Goal: Task Accomplishment & Management: Complete application form

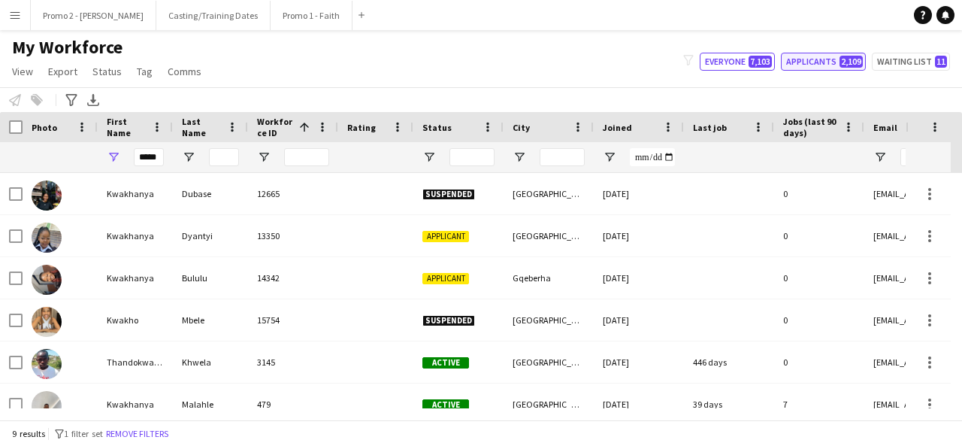
click at [817, 63] on button "Applicants 2,109" at bounding box center [823, 62] width 85 height 18
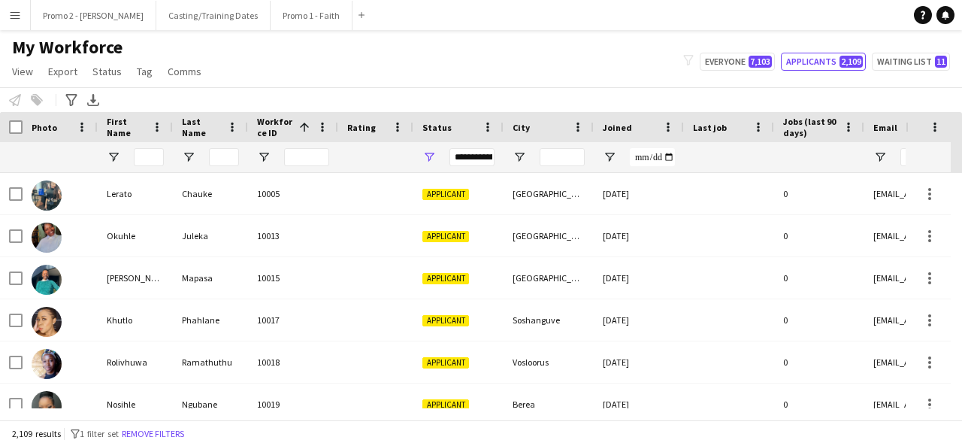
click at [462, 151] on div "**********" at bounding box center [471, 157] width 45 height 18
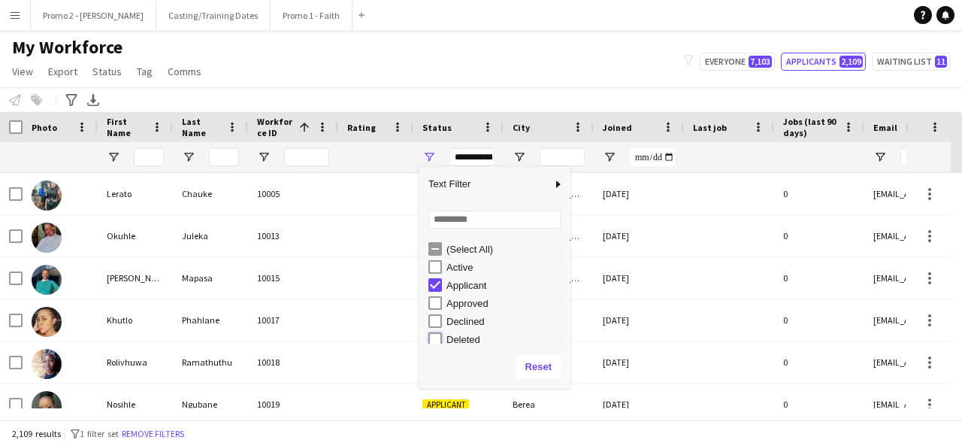
type input "**********"
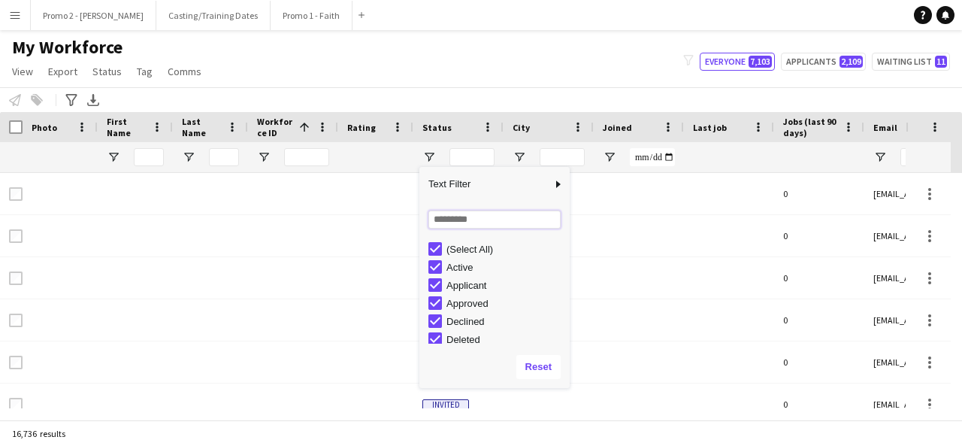
click at [486, 220] on input "Search filter values" at bounding box center [494, 219] width 132 height 18
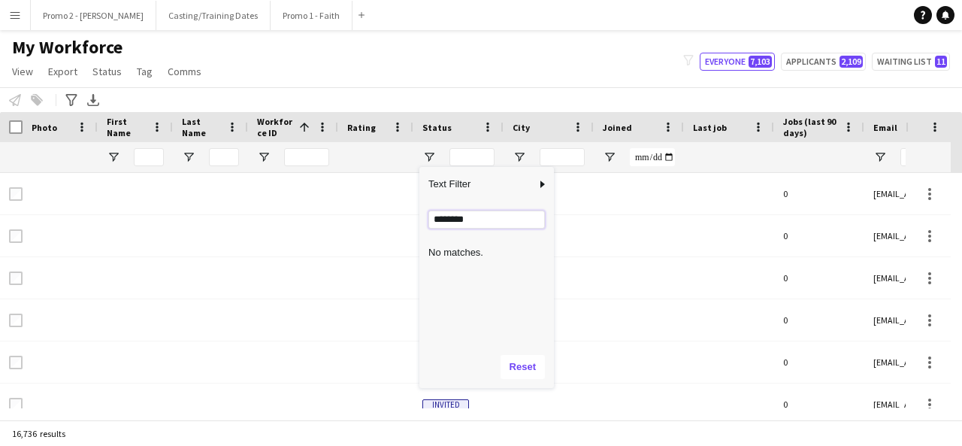
type input "*********"
drag, startPoint x: 490, startPoint y: 225, endPoint x: 429, endPoint y: 228, distance: 61.0
click at [429, 228] on input "*********" at bounding box center [486, 219] width 117 height 18
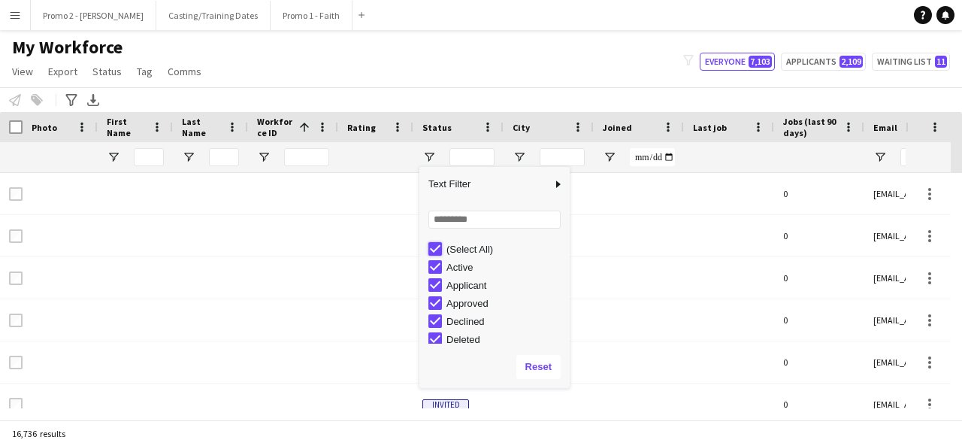
type input "***"
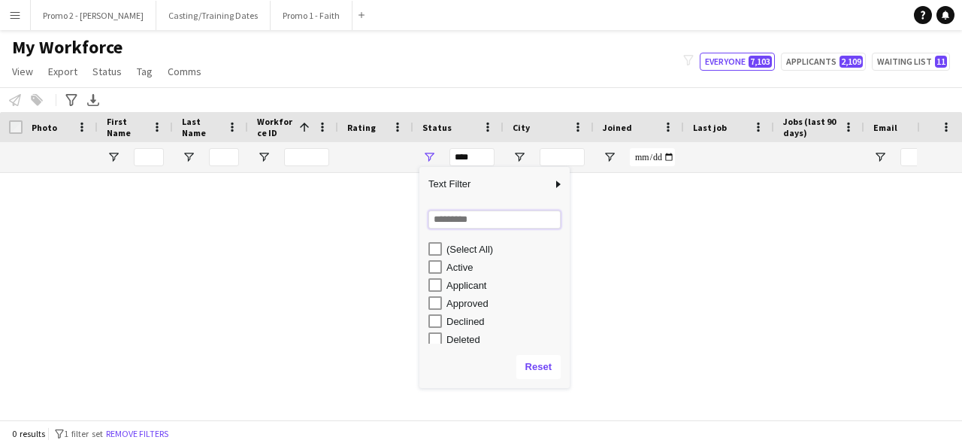
click at [475, 217] on input "Search filter values" at bounding box center [494, 219] width 132 height 18
click at [489, 221] on input "Search filter values" at bounding box center [494, 219] width 132 height 18
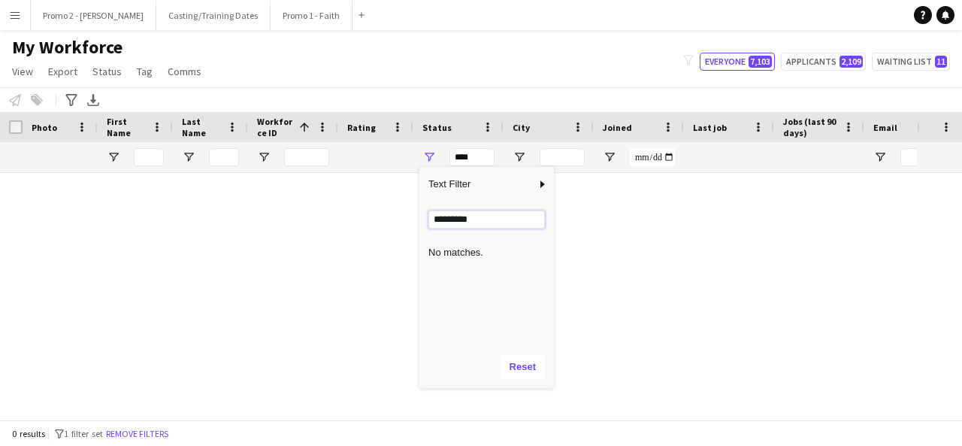
click at [489, 221] on input "*********" at bounding box center [486, 219] width 117 height 18
drag, startPoint x: 489, startPoint y: 221, endPoint x: 424, endPoint y: 219, distance: 65.4
click at [424, 219] on div "Loading... ********* No matches. (Select All)" at bounding box center [486, 273] width 135 height 144
type input "***"
drag, startPoint x: 468, startPoint y: 220, endPoint x: 428, endPoint y: 220, distance: 39.8
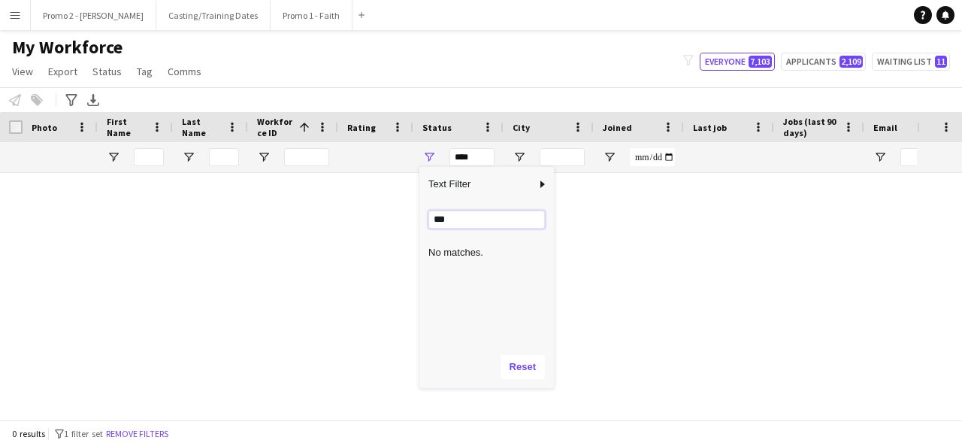
click at [428, 220] on div "Loading... *** No matches. (Select All)" at bounding box center [486, 273] width 135 height 144
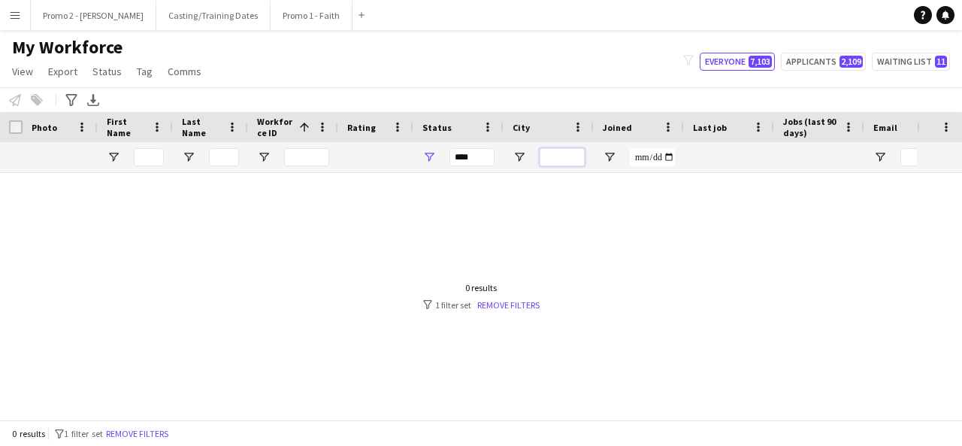
click at [546, 157] on input "City Filter Input" at bounding box center [562, 157] width 45 height 18
type input "*********"
click at [463, 154] on div "***" at bounding box center [471, 157] width 45 height 18
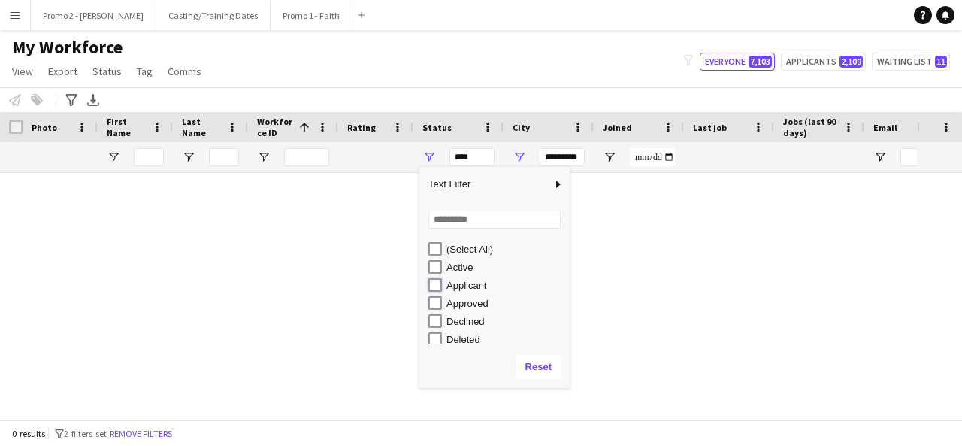
type input "**********"
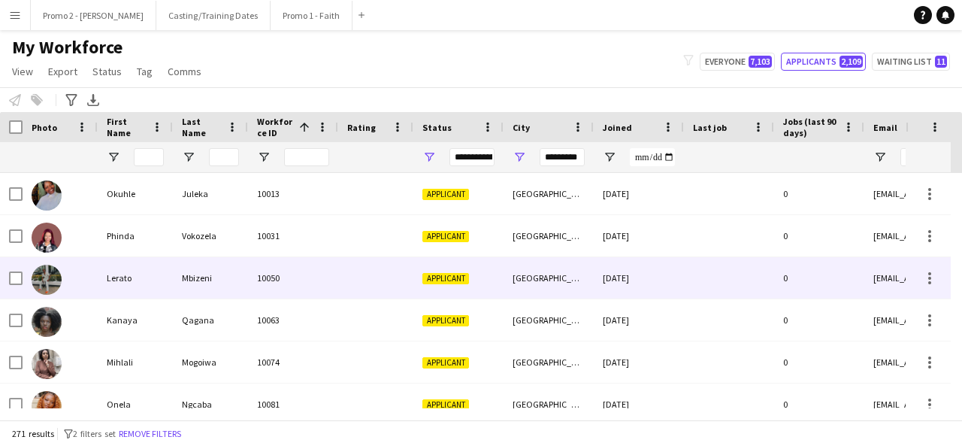
click at [763, 264] on div at bounding box center [729, 277] width 90 height 41
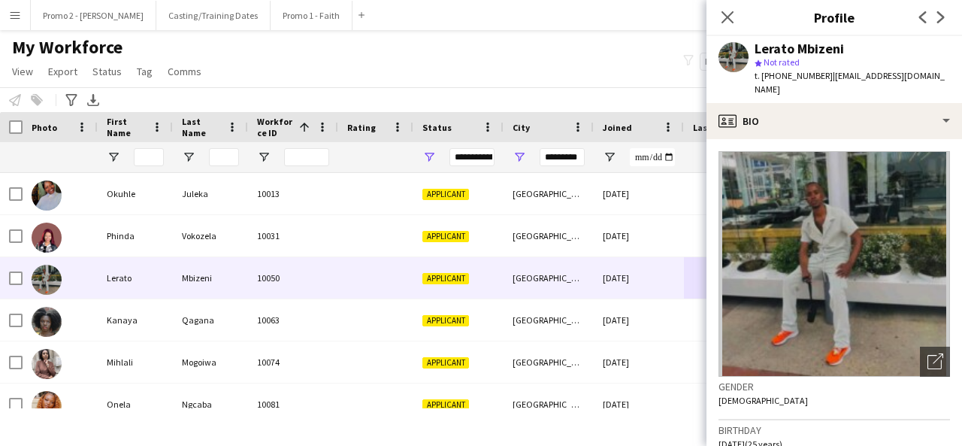
click at [658, 89] on div "Notify workforce Add to tag Select at least one crew to tag him or her. Advance…" at bounding box center [481, 99] width 962 height 25
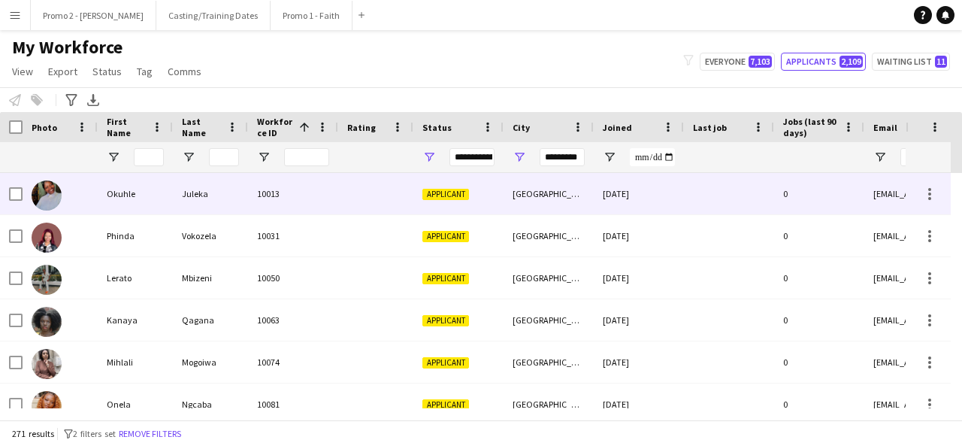
click at [158, 197] on div "Okuhle" at bounding box center [135, 193] width 75 height 41
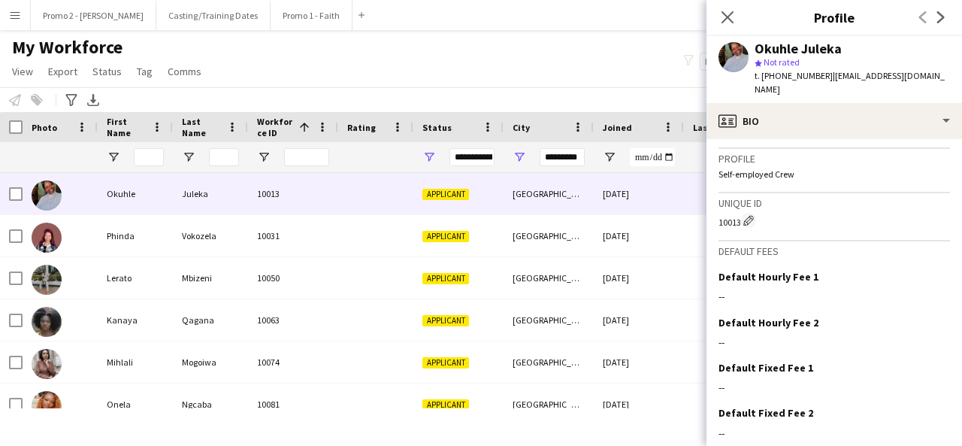
scroll to position [670, 0]
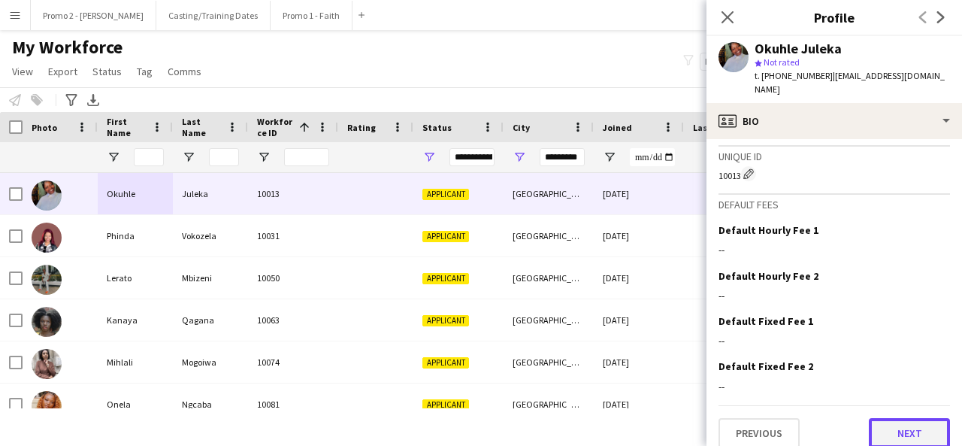
click at [906, 419] on button "Next" at bounding box center [909, 433] width 81 height 30
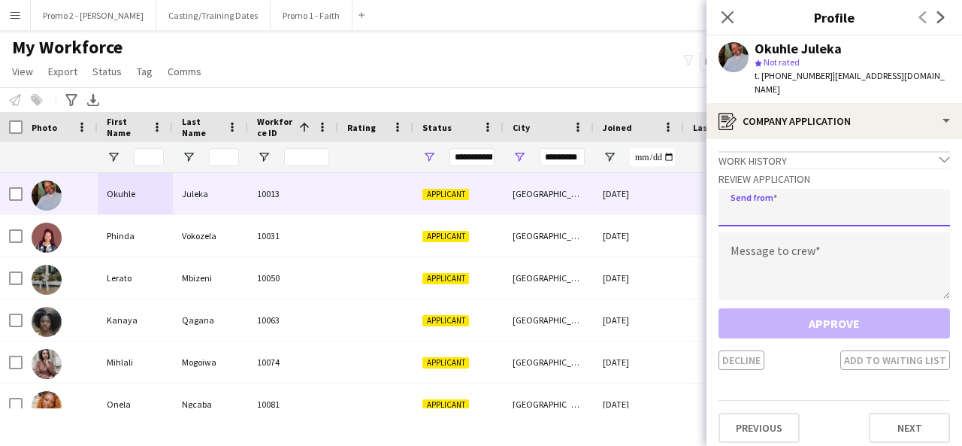
click at [803, 198] on input "email" at bounding box center [835, 208] width 232 height 38
type input "**********"
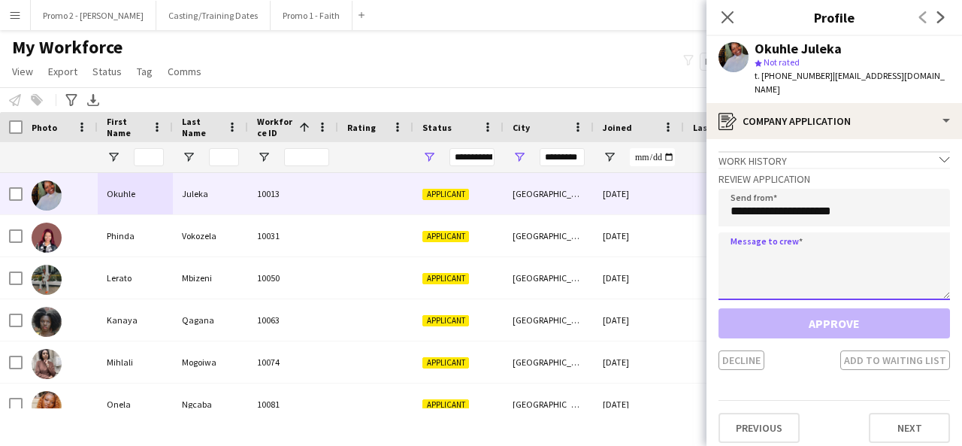
click at [771, 250] on textarea at bounding box center [835, 266] width 232 height 68
type textarea "*"
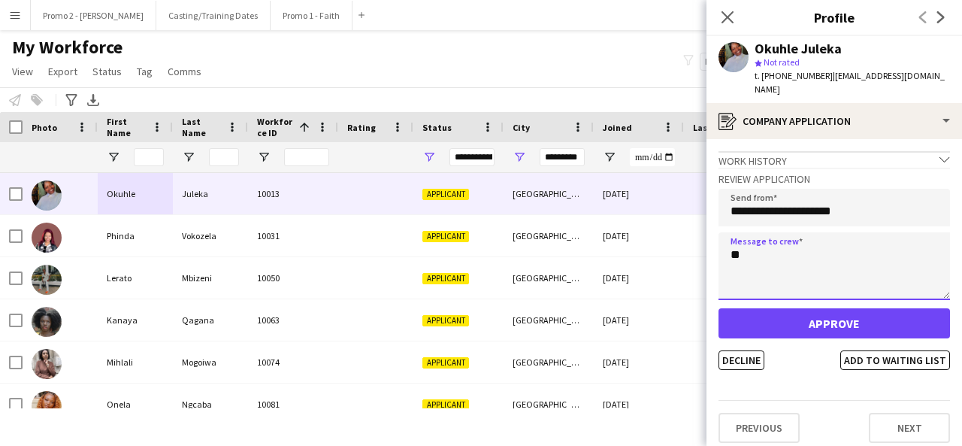
type textarea "*"
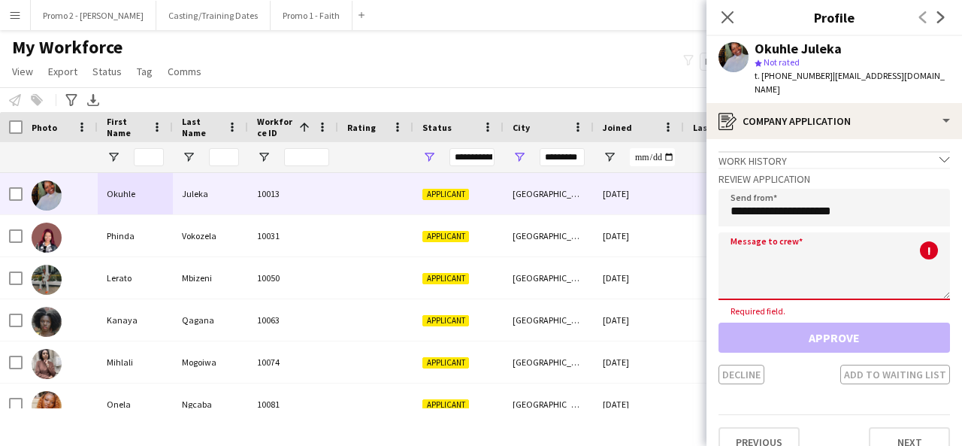
click at [778, 253] on textarea at bounding box center [835, 266] width 232 height 68
paste textarea "**********"
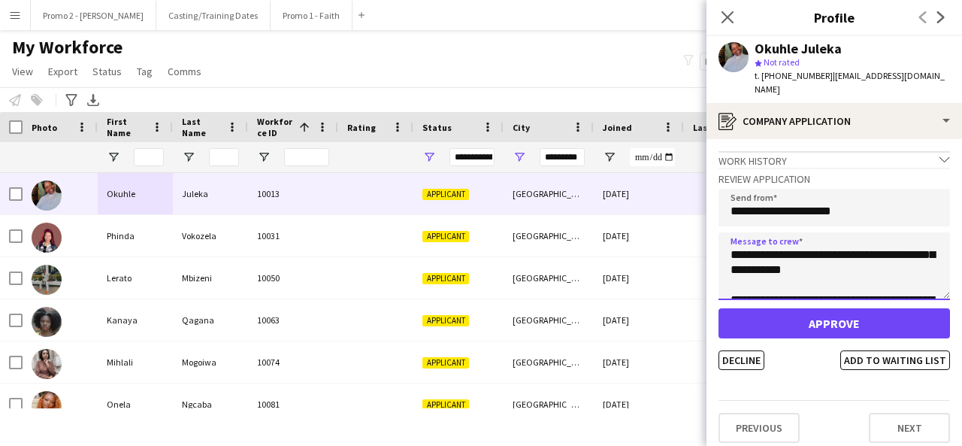
scroll to position [0, 0]
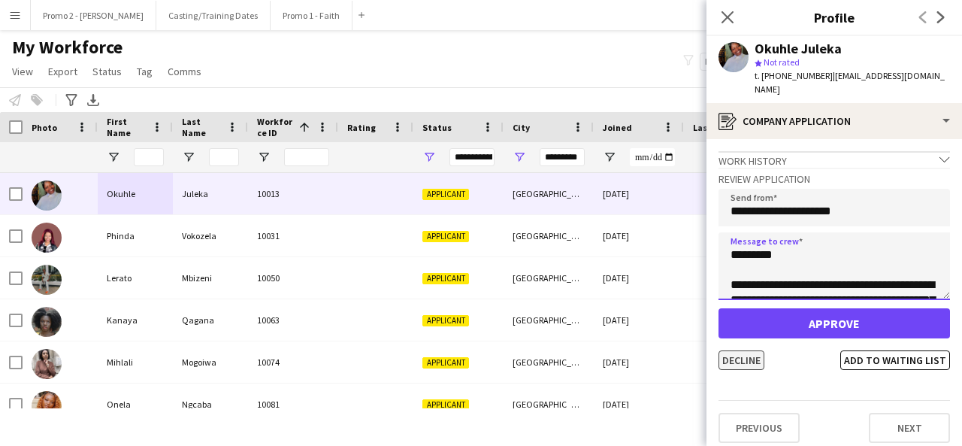
type textarea "**********"
click at [751, 350] on button "Decline" at bounding box center [742, 360] width 46 height 20
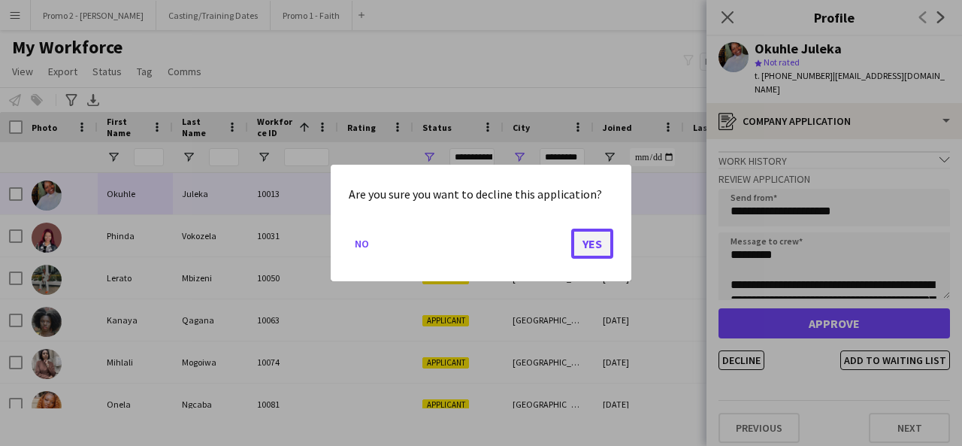
click at [598, 240] on button "Yes" at bounding box center [592, 244] width 42 height 30
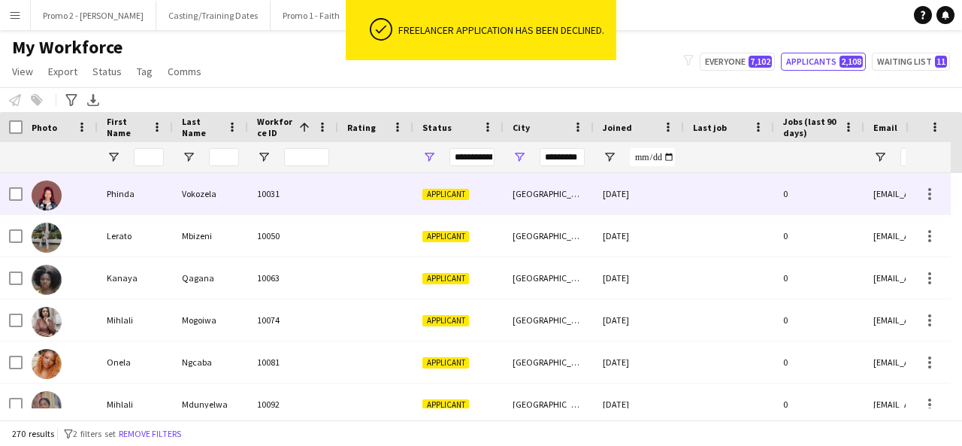
click at [719, 210] on div at bounding box center [729, 193] width 90 height 41
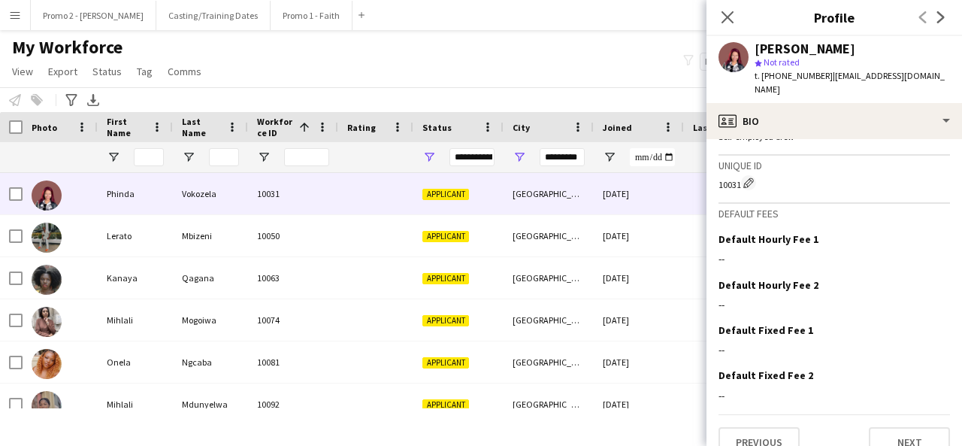
scroll to position [647, 0]
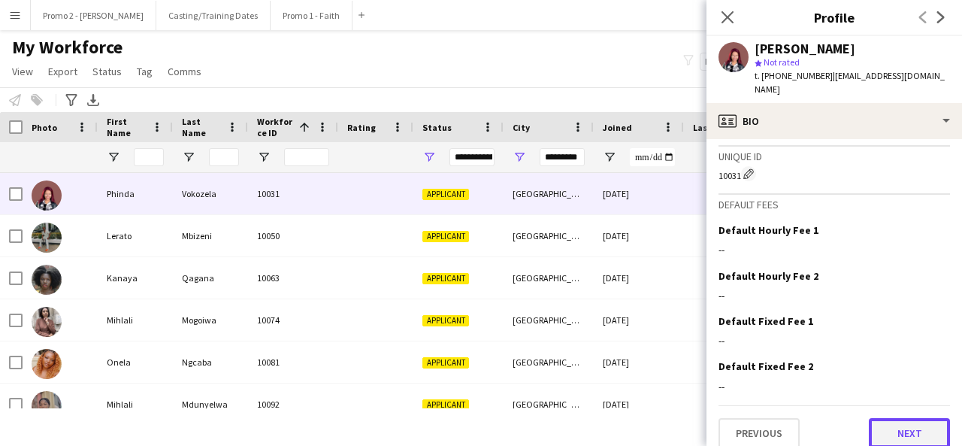
click at [920, 419] on button "Next" at bounding box center [909, 433] width 81 height 30
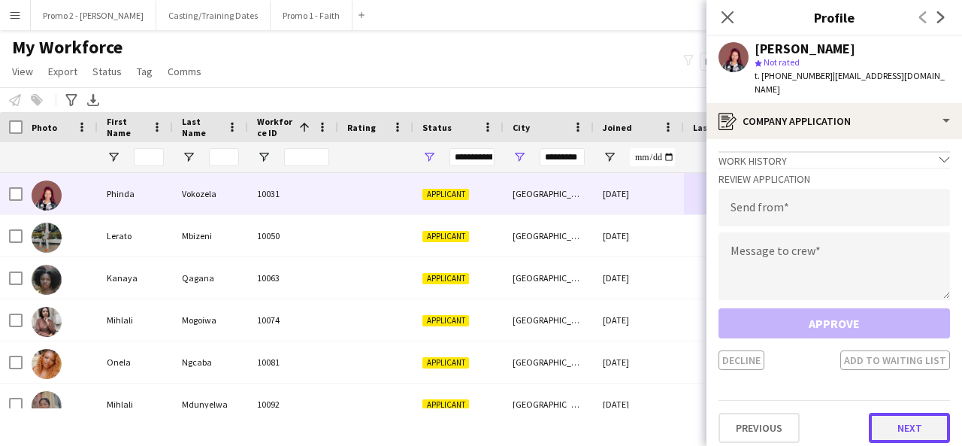
click at [920, 413] on button "Next" at bounding box center [909, 428] width 81 height 30
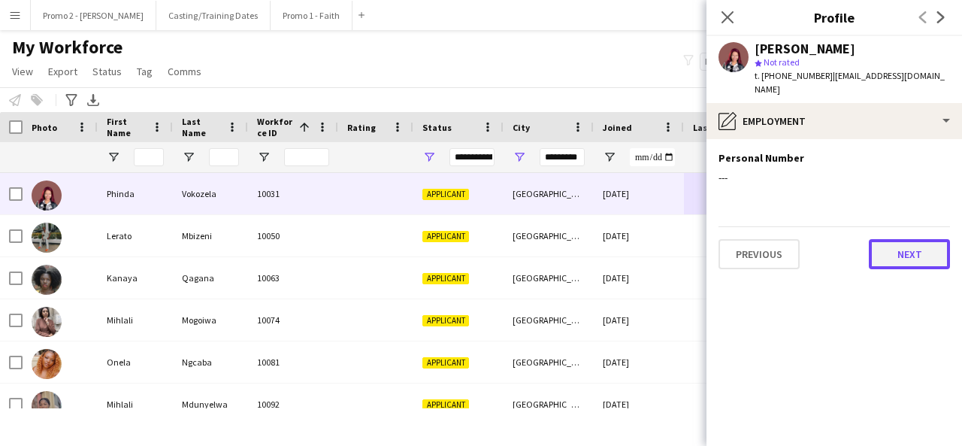
click at [919, 239] on button "Next" at bounding box center [909, 254] width 81 height 30
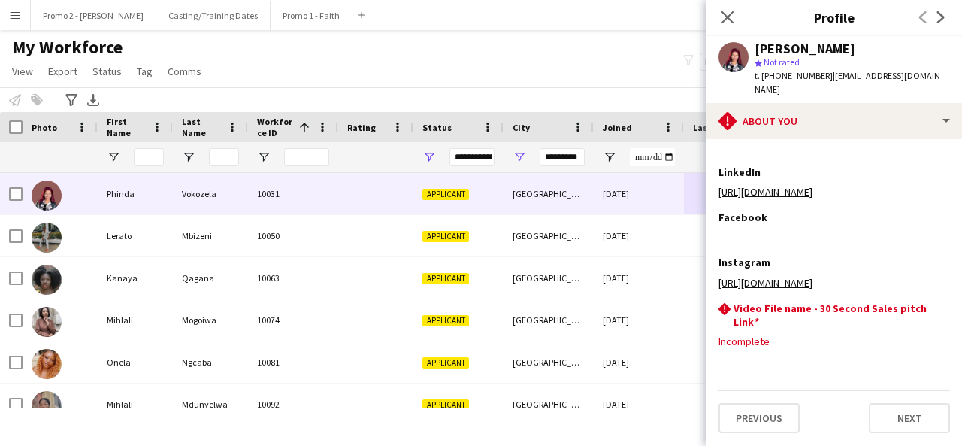
scroll to position [353, 0]
click at [903, 415] on button "Next" at bounding box center [909, 418] width 81 height 30
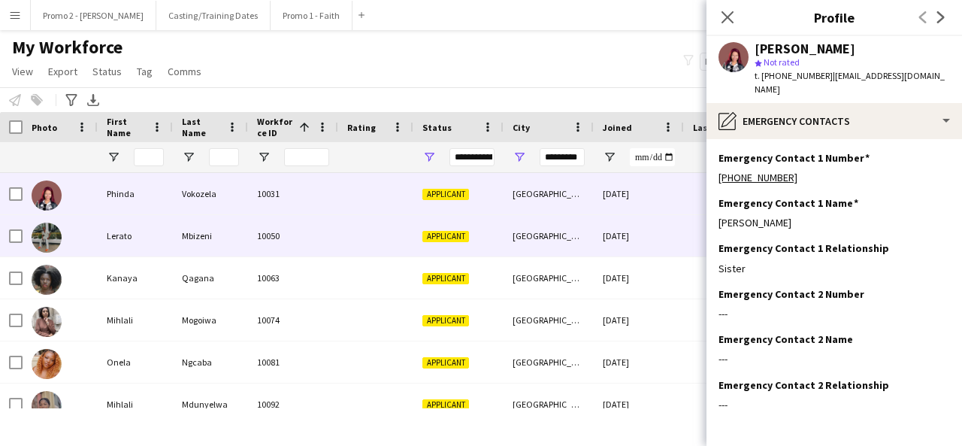
click at [550, 241] on div "[GEOGRAPHIC_DATA]" at bounding box center [549, 235] width 90 height 41
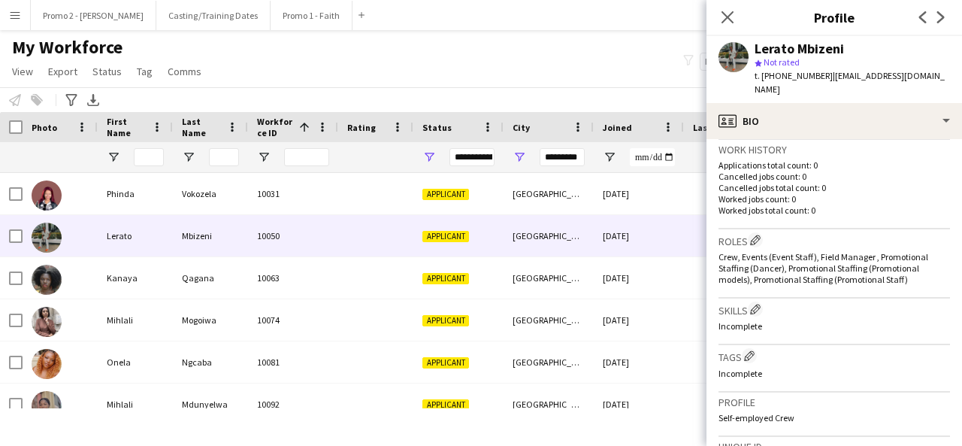
scroll to position [507, 0]
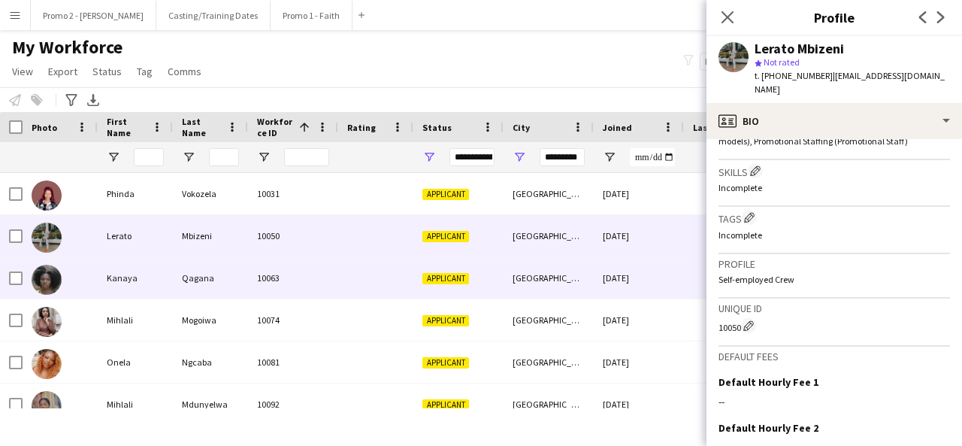
click at [439, 271] on div "Applicant" at bounding box center [458, 277] width 90 height 41
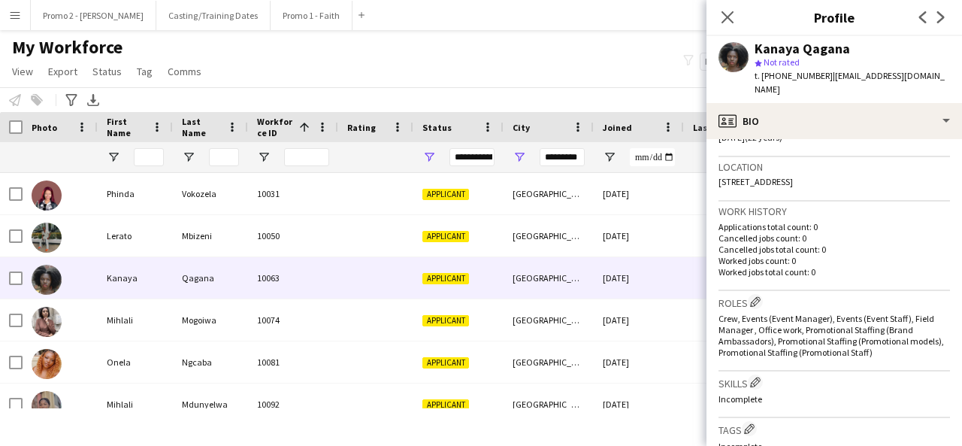
scroll to position [371, 0]
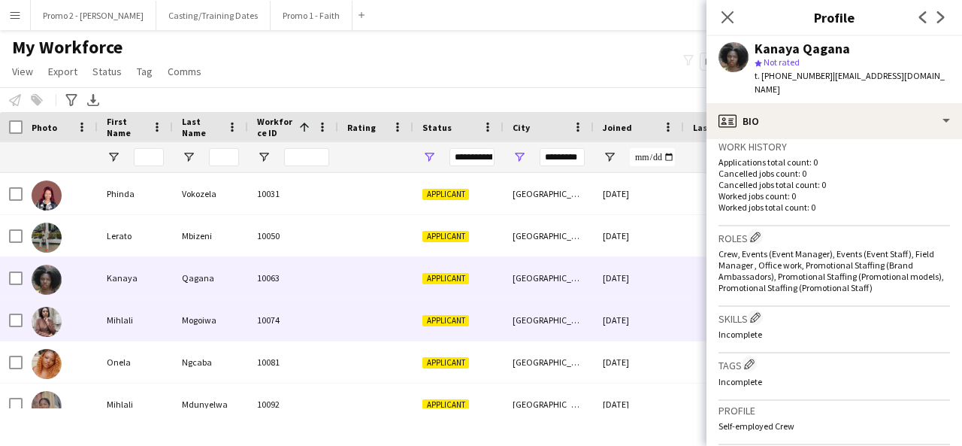
click at [262, 322] on div "10074" at bounding box center [293, 319] width 90 height 41
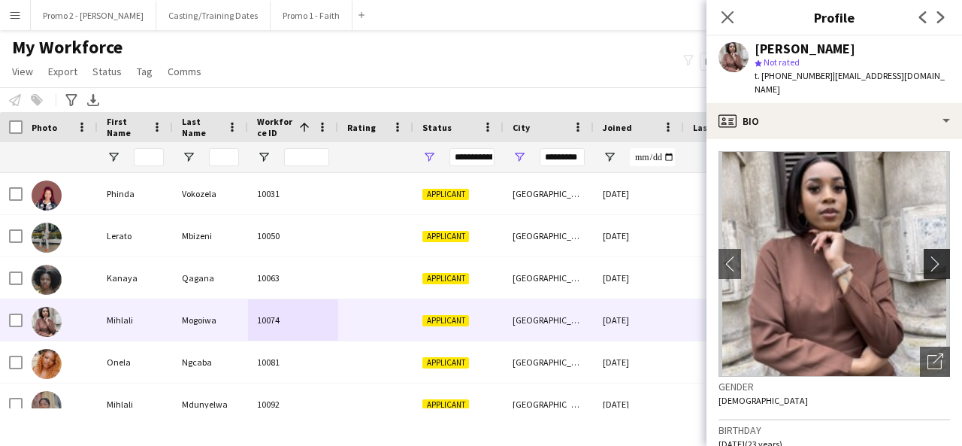
click at [934, 256] on app-icon "chevron-right" at bounding box center [939, 264] width 23 height 16
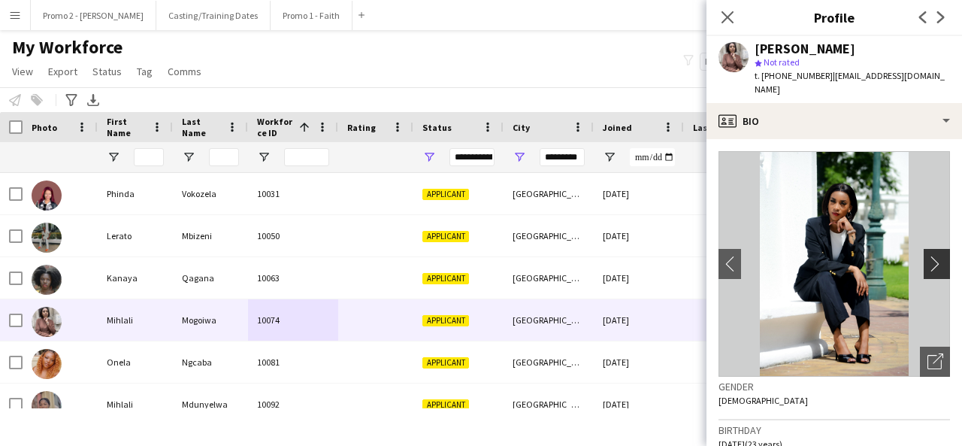
click at [928, 256] on app-icon "chevron-right" at bounding box center [939, 264] width 23 height 16
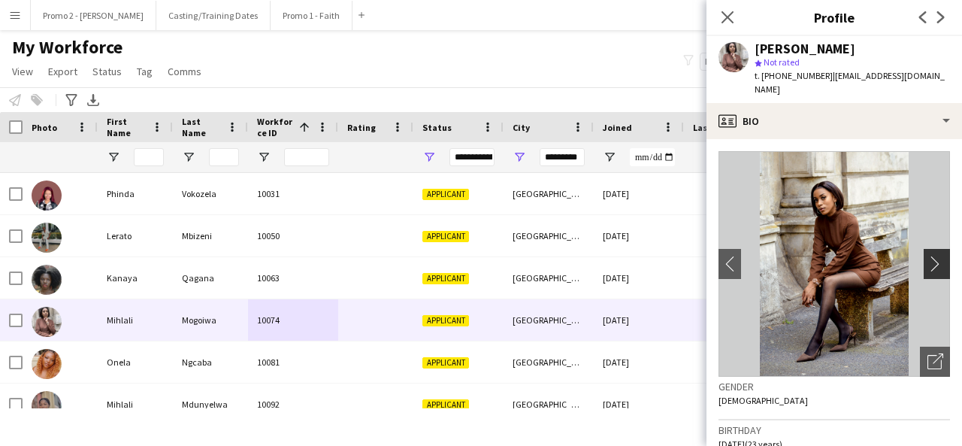
click at [928, 256] on app-icon "chevron-right" at bounding box center [939, 264] width 23 height 16
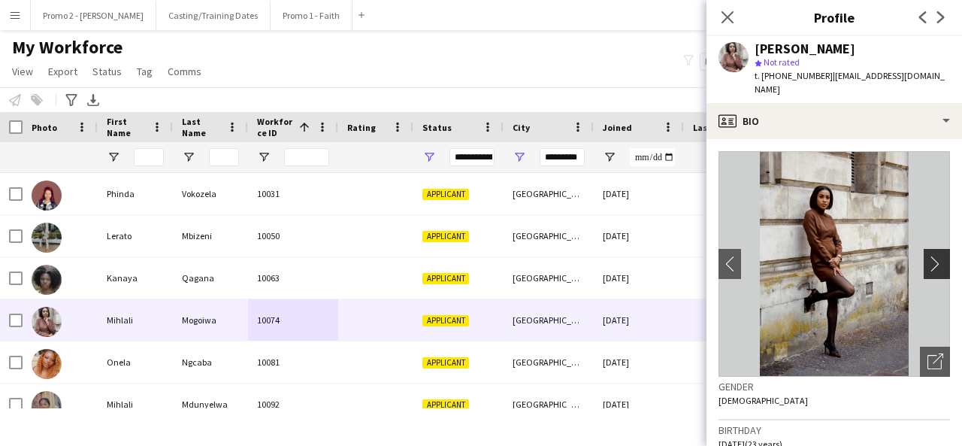
click at [928, 256] on app-icon "chevron-right" at bounding box center [939, 264] width 23 height 16
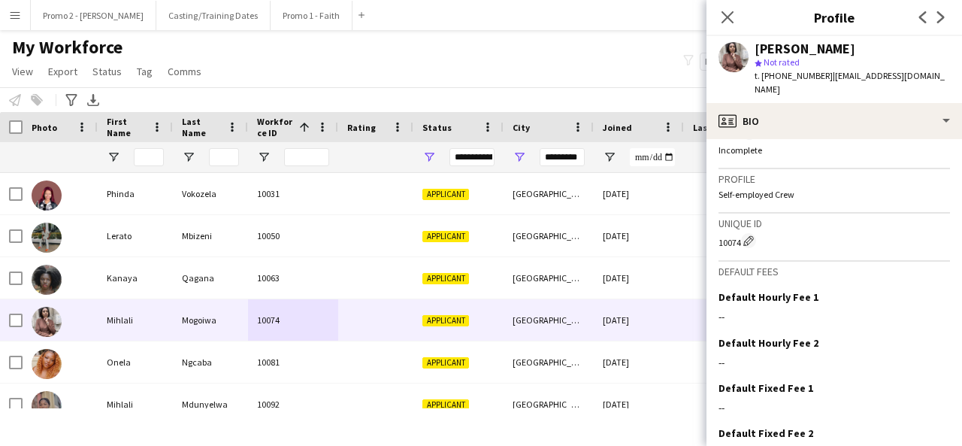
scroll to position [615, 0]
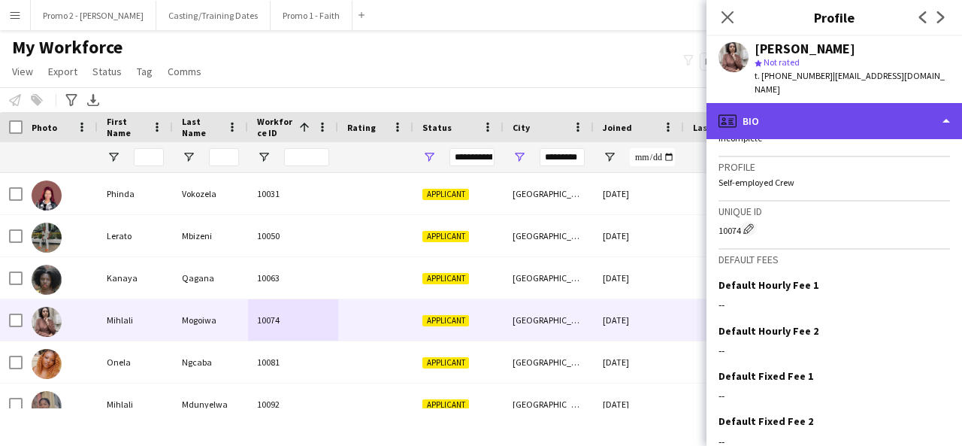
click at [833, 110] on div "profile Bio" at bounding box center [835, 121] width 256 height 36
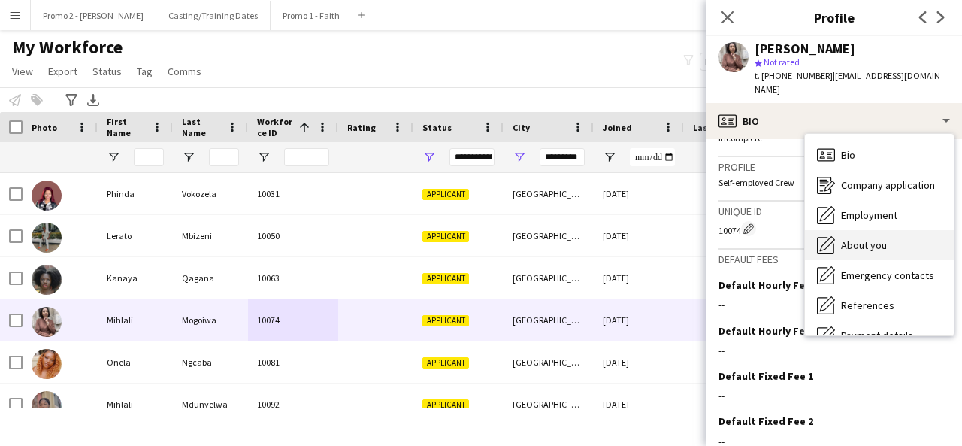
click at [870, 238] on span "About you" at bounding box center [864, 245] width 46 height 14
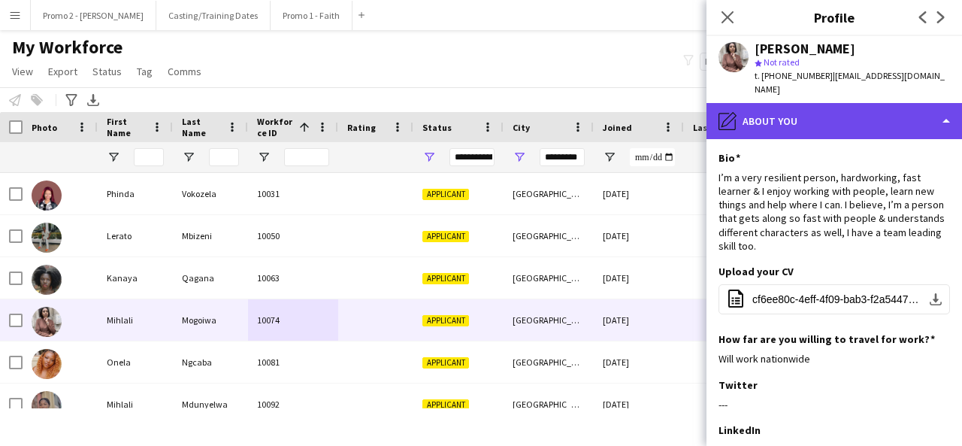
click at [807, 121] on div "pencil4 About you" at bounding box center [835, 121] width 256 height 36
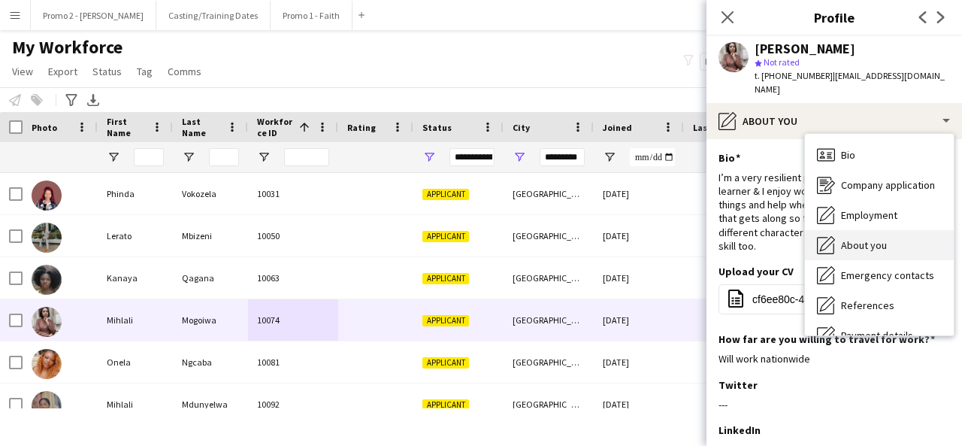
click at [891, 230] on div "About you About you" at bounding box center [879, 245] width 149 height 30
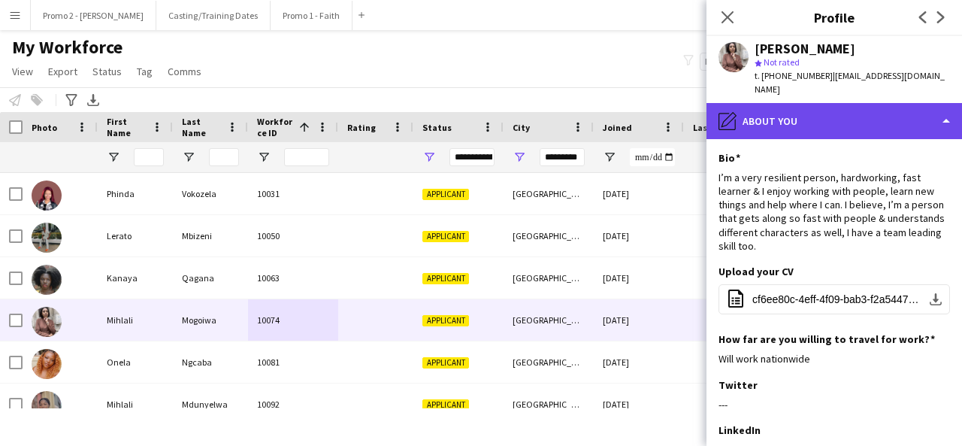
click at [800, 105] on div "pencil4 About you" at bounding box center [835, 121] width 256 height 36
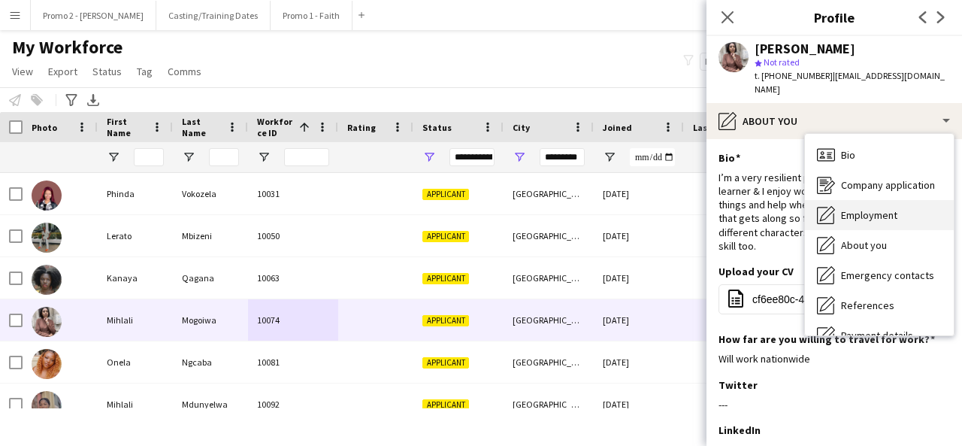
click at [877, 208] on span "Employment" at bounding box center [869, 215] width 56 height 14
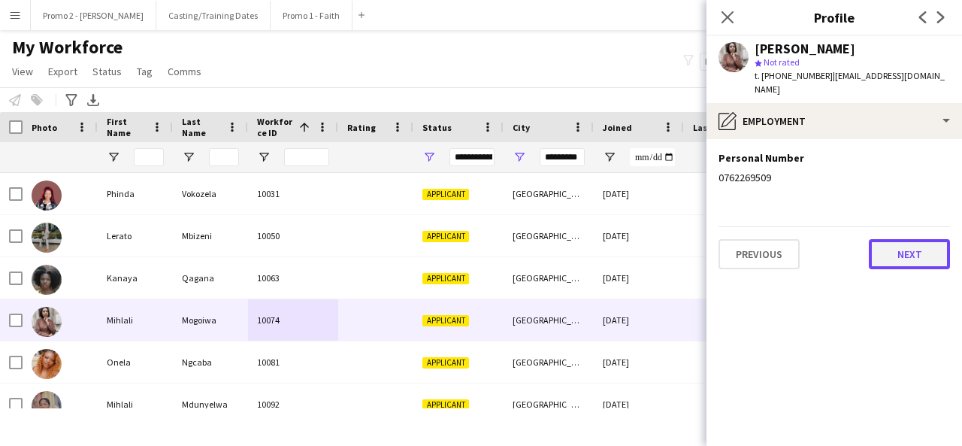
click at [933, 252] on button "Next" at bounding box center [909, 254] width 81 height 30
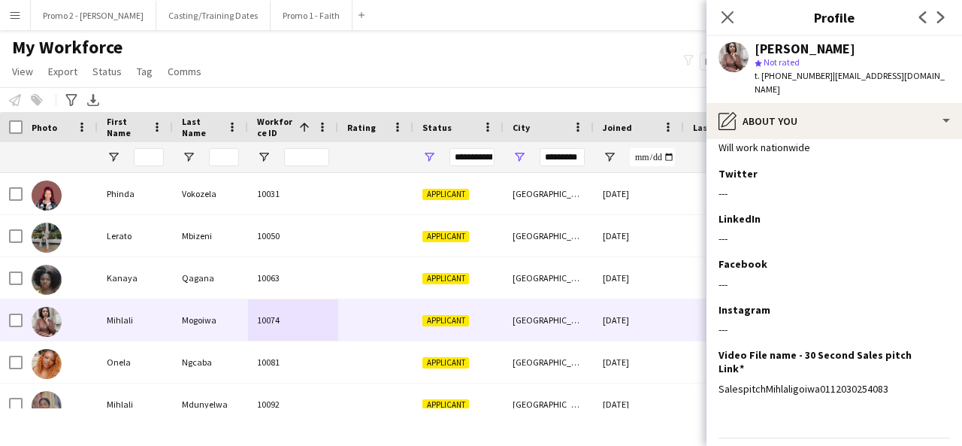
scroll to position [244, 0]
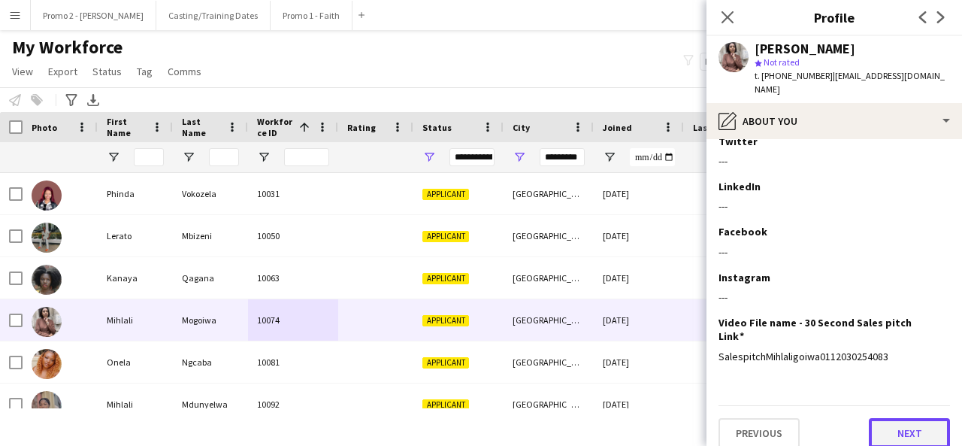
click at [919, 418] on button "Next" at bounding box center [909, 433] width 81 height 30
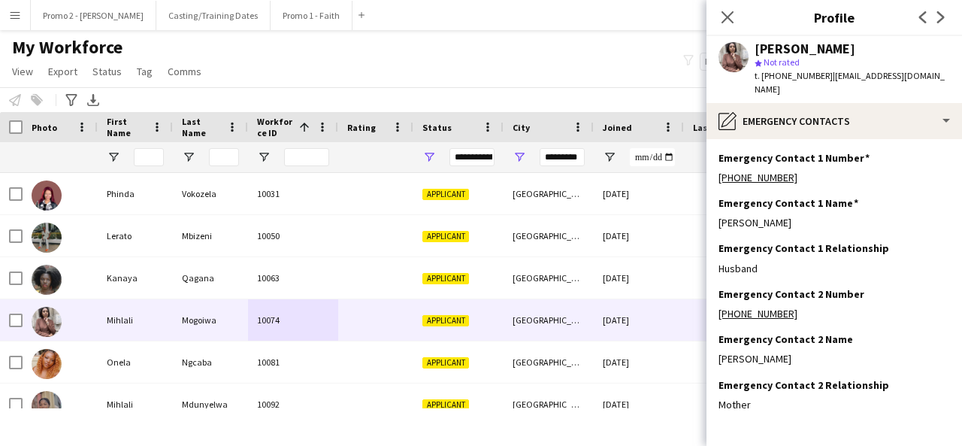
scroll to position [48, 0]
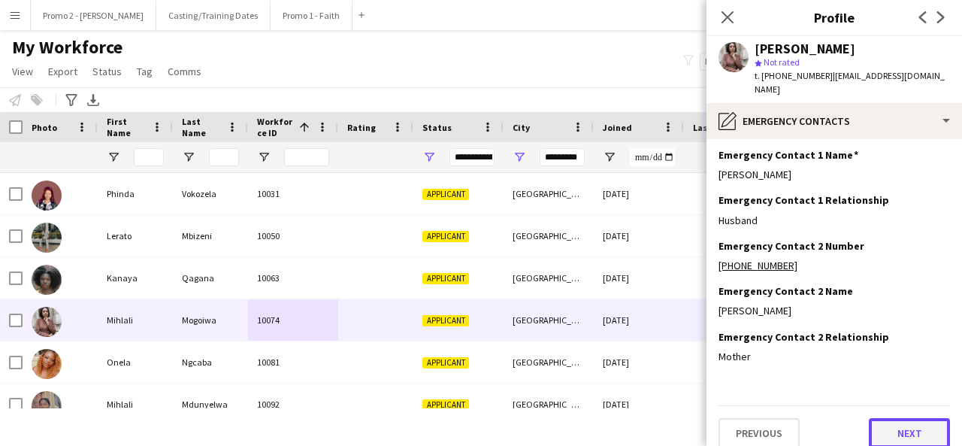
click at [897, 418] on button "Next" at bounding box center [909, 433] width 81 height 30
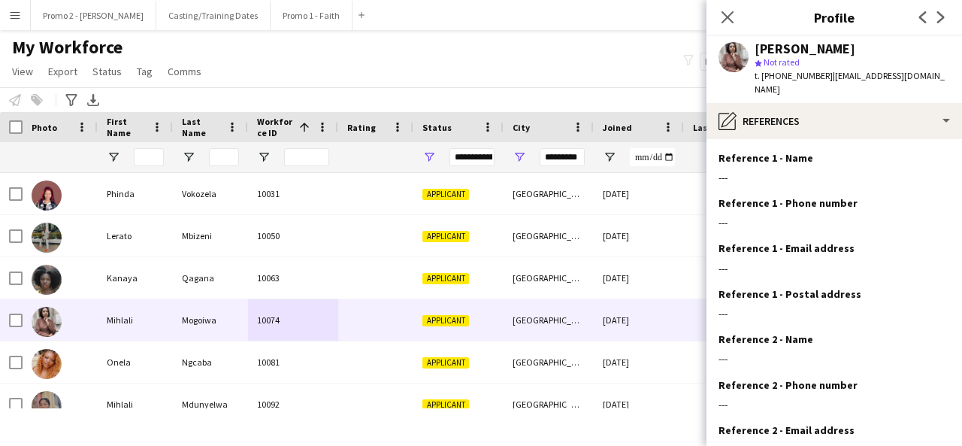
scroll to position [138, 0]
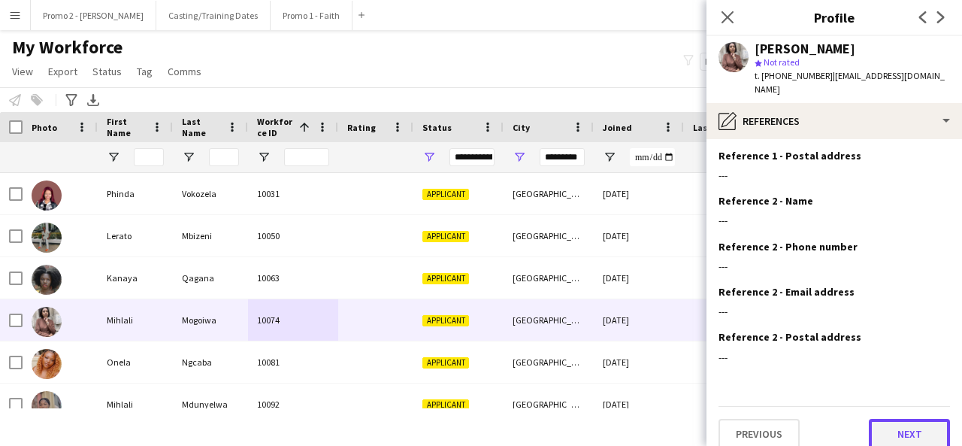
click at [891, 422] on button "Next" at bounding box center [909, 434] width 81 height 30
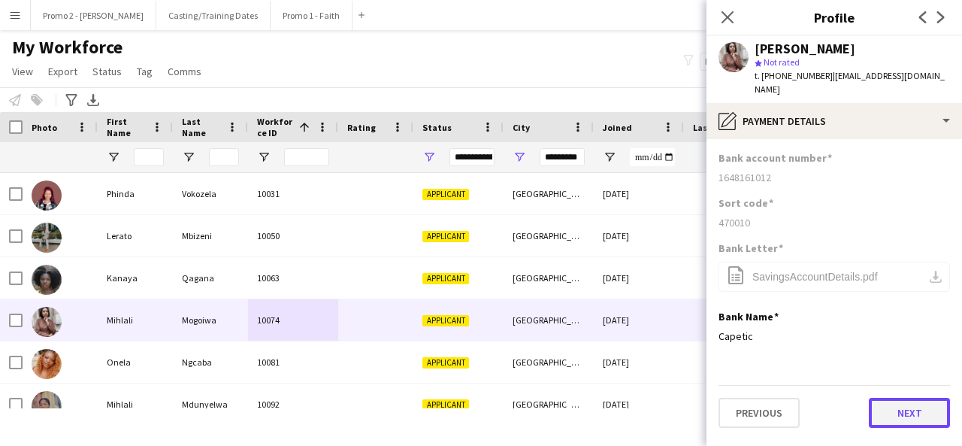
click at [903, 398] on button "Next" at bounding box center [909, 413] width 81 height 30
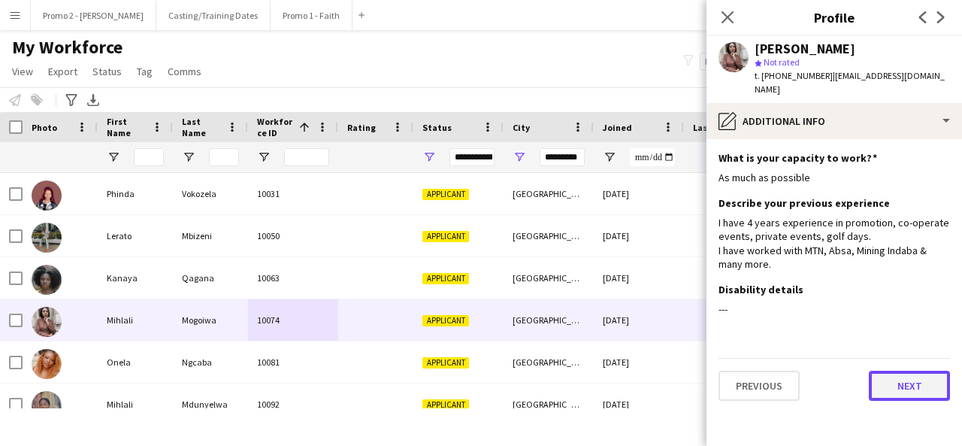
click at [903, 375] on button "Next" at bounding box center [909, 386] width 81 height 30
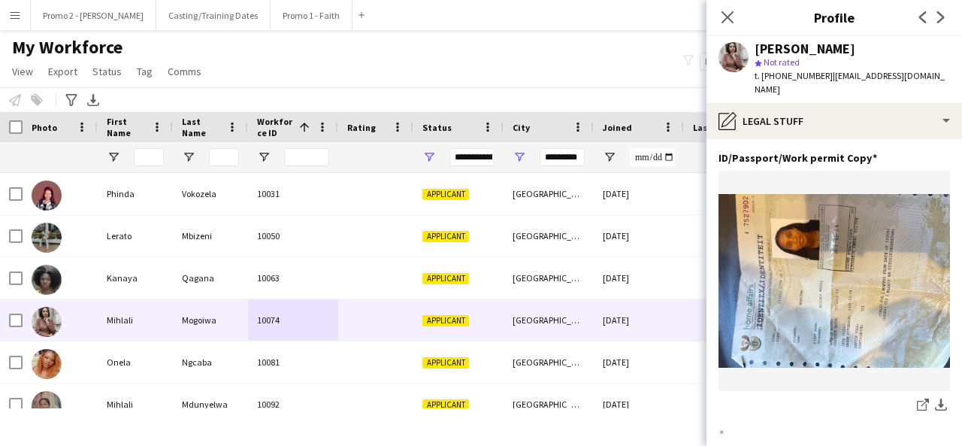
scroll to position [188, 0]
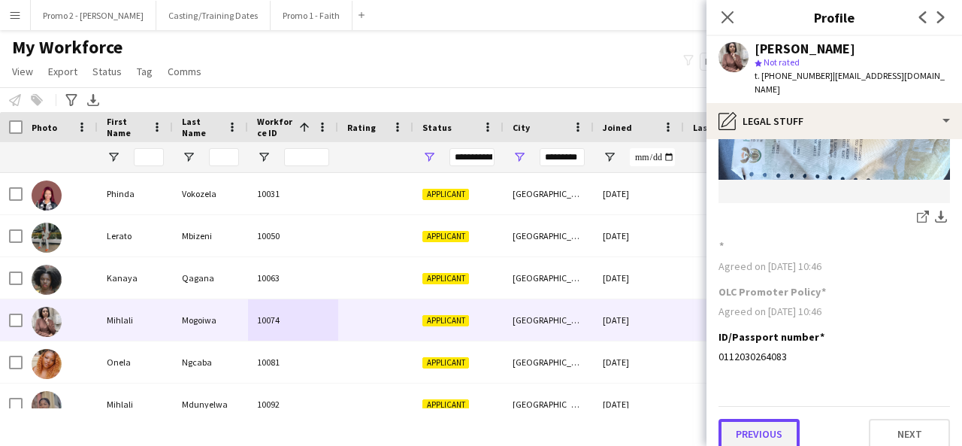
click at [774, 419] on button "Previous" at bounding box center [759, 434] width 81 height 30
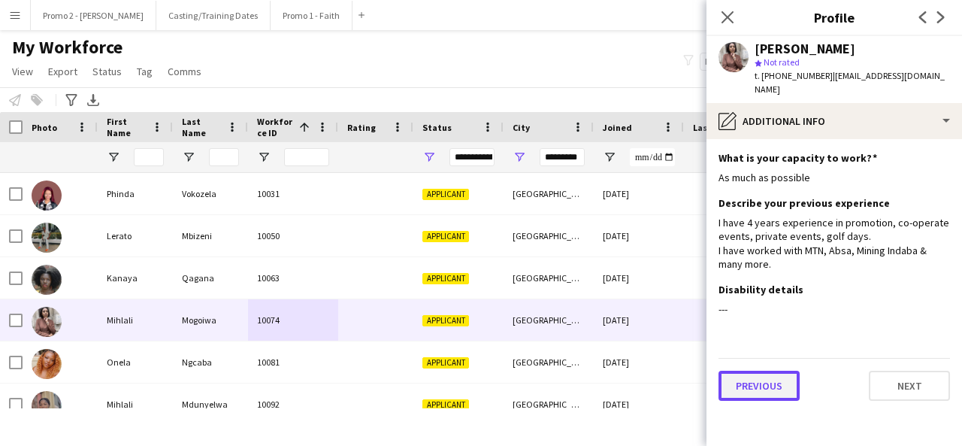
click at [764, 371] on button "Previous" at bounding box center [759, 386] width 81 height 30
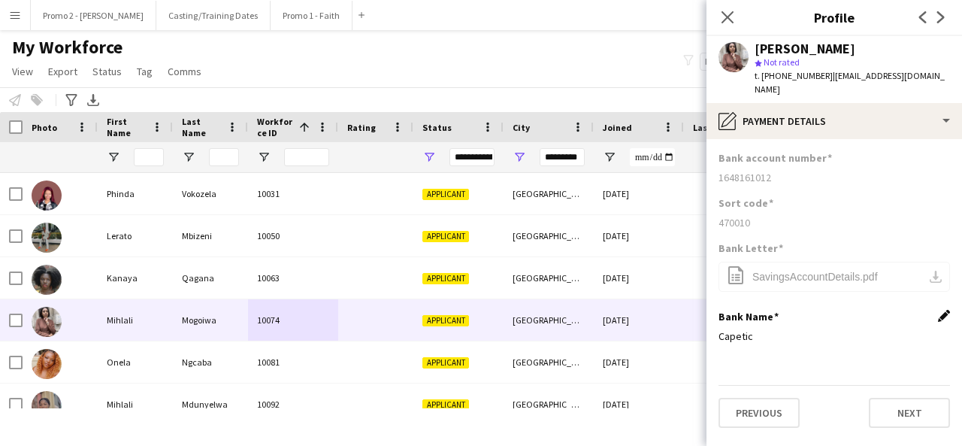
click at [943, 310] on app-icon "Edit this field" at bounding box center [944, 316] width 12 height 12
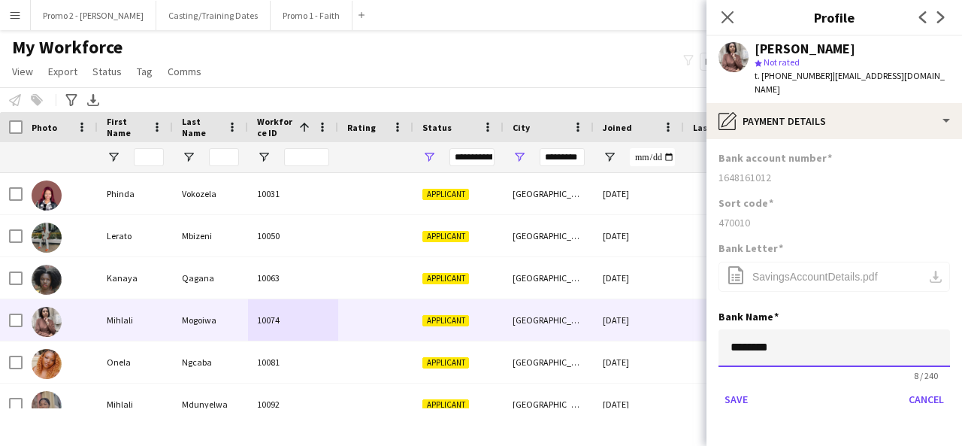
click at [777, 329] on input "*******" at bounding box center [835, 348] width 232 height 38
type input "*******"
click at [735, 387] on button "Save" at bounding box center [736, 399] width 35 height 24
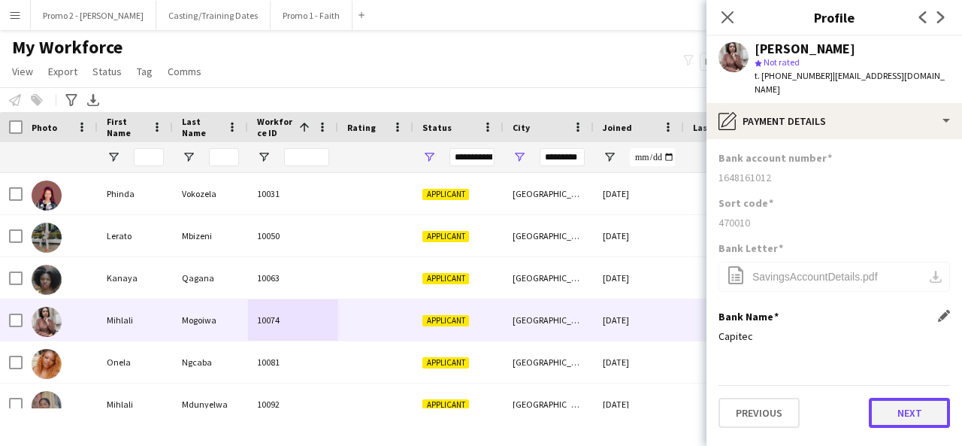
click at [919, 398] on button "Next" at bounding box center [909, 413] width 81 height 30
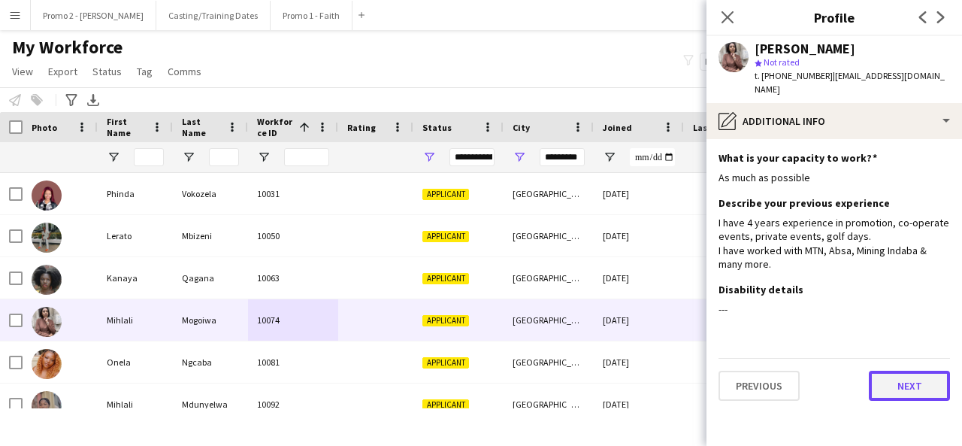
click at [932, 382] on button "Next" at bounding box center [909, 386] width 81 height 30
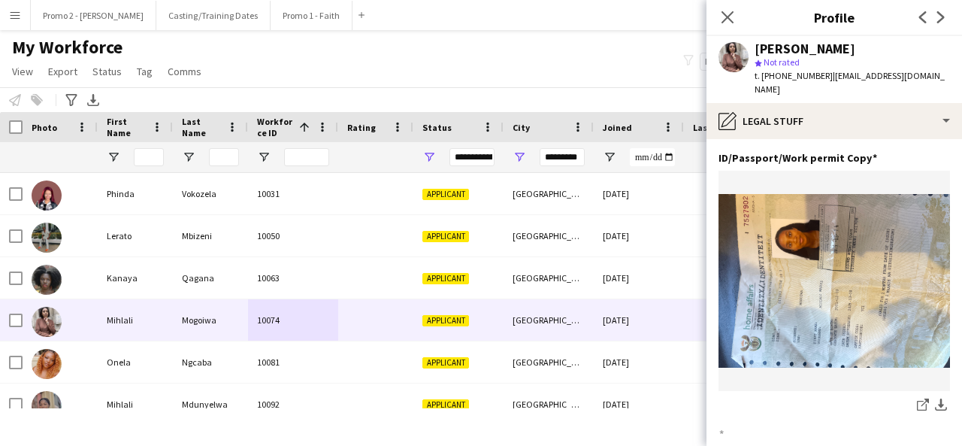
scroll to position [186, 0]
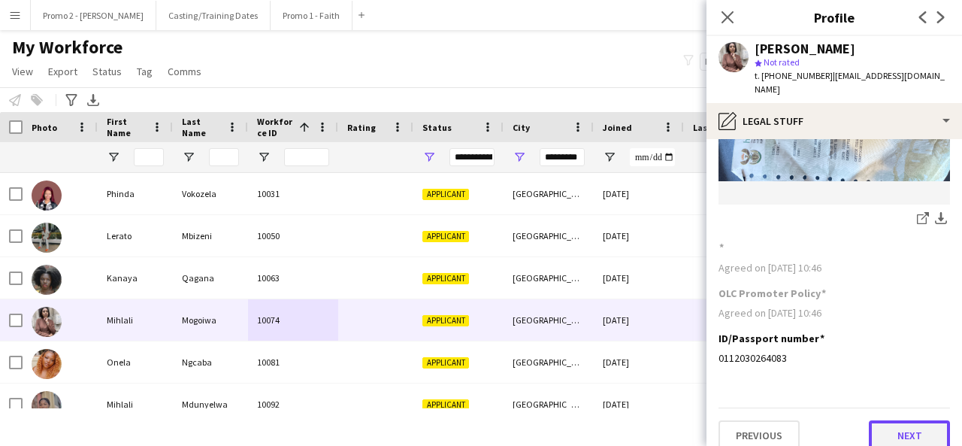
click at [904, 420] on button "Next" at bounding box center [909, 435] width 81 height 30
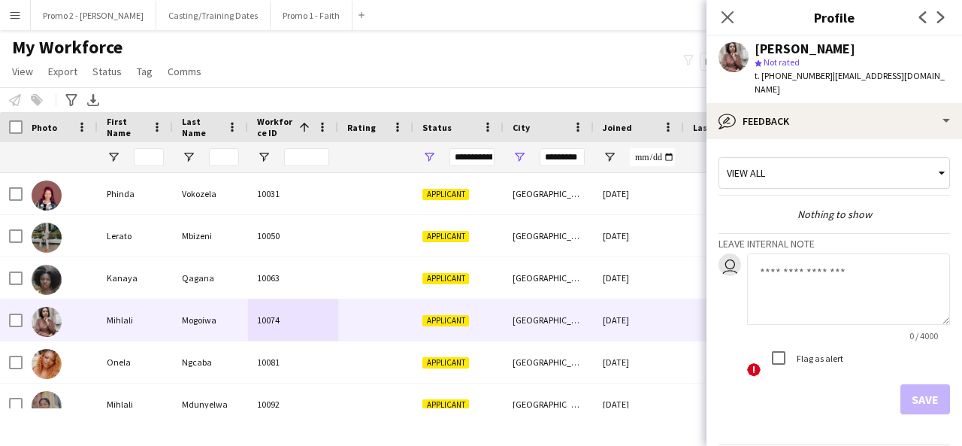
scroll to position [38, 0]
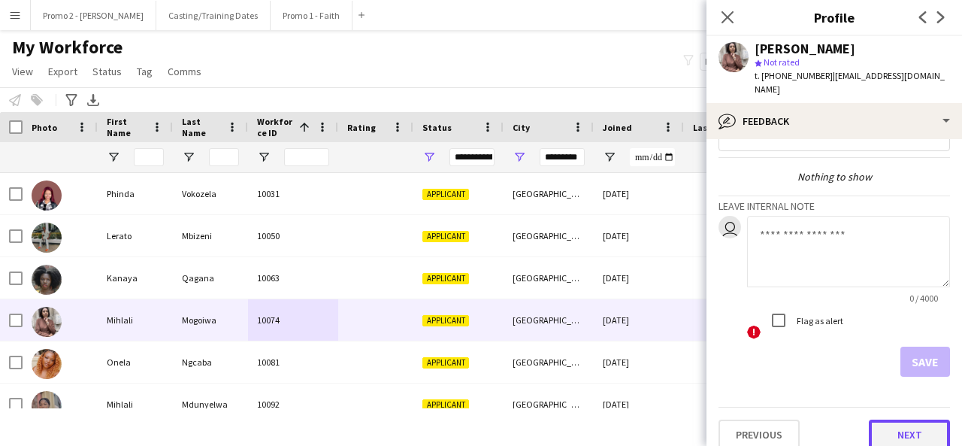
click at [900, 425] on button "Next" at bounding box center [909, 434] width 81 height 30
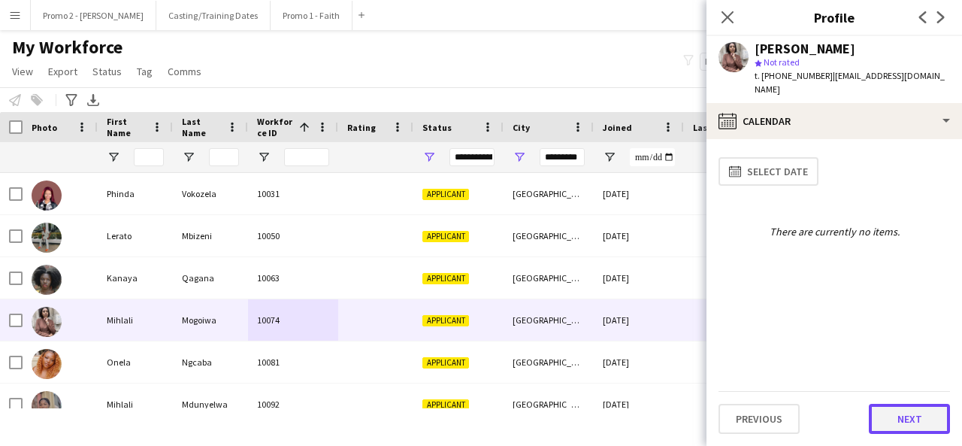
click at [911, 414] on button "Next" at bounding box center [909, 419] width 81 height 30
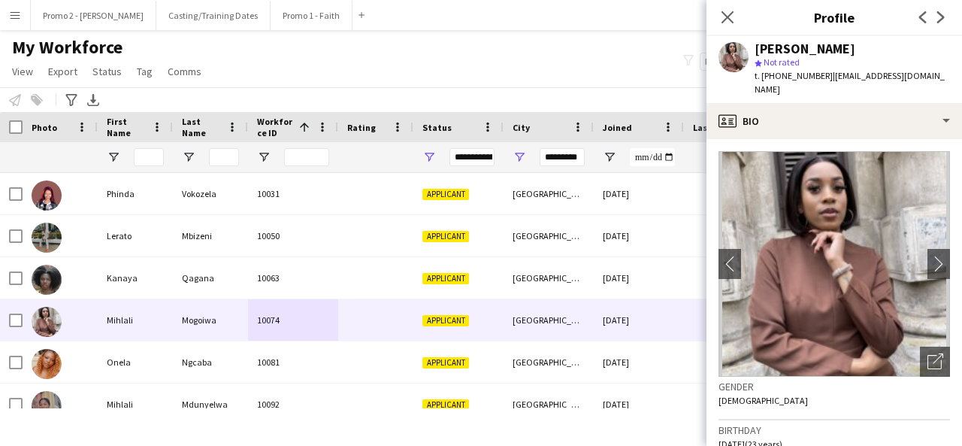
scroll to position [654, 0]
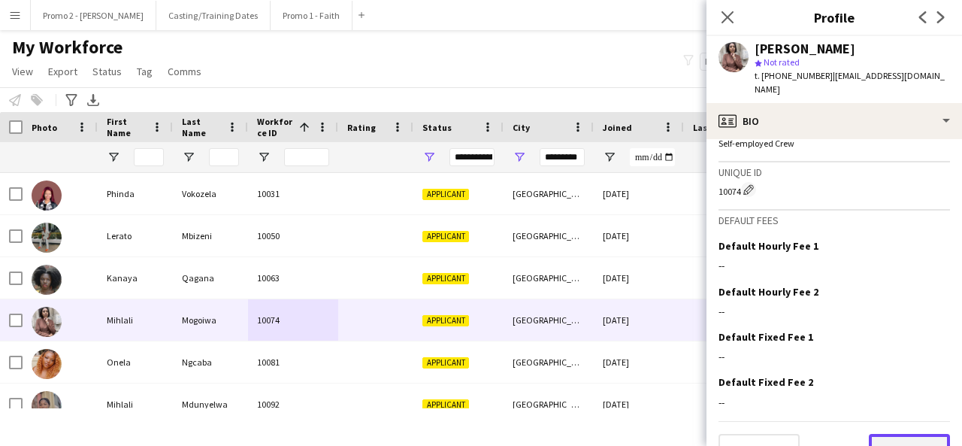
click at [922, 440] on button "Next" at bounding box center [909, 449] width 81 height 30
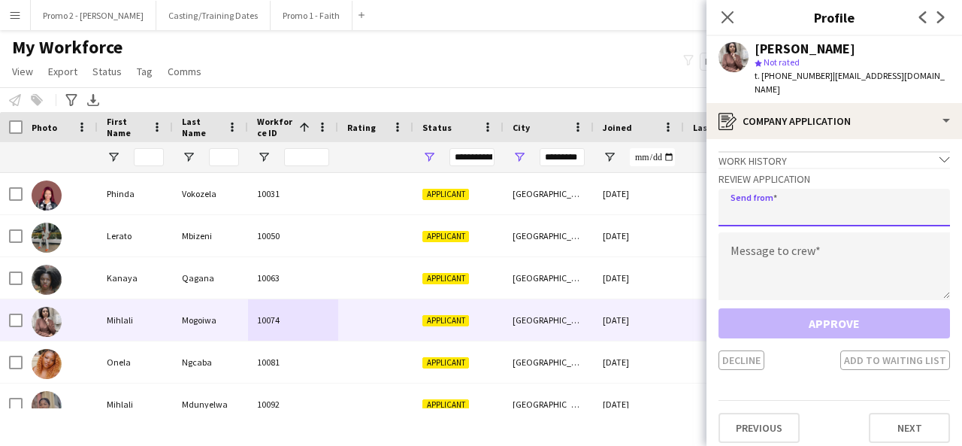
click at [791, 189] on input "email" at bounding box center [835, 208] width 232 height 38
type input "**********"
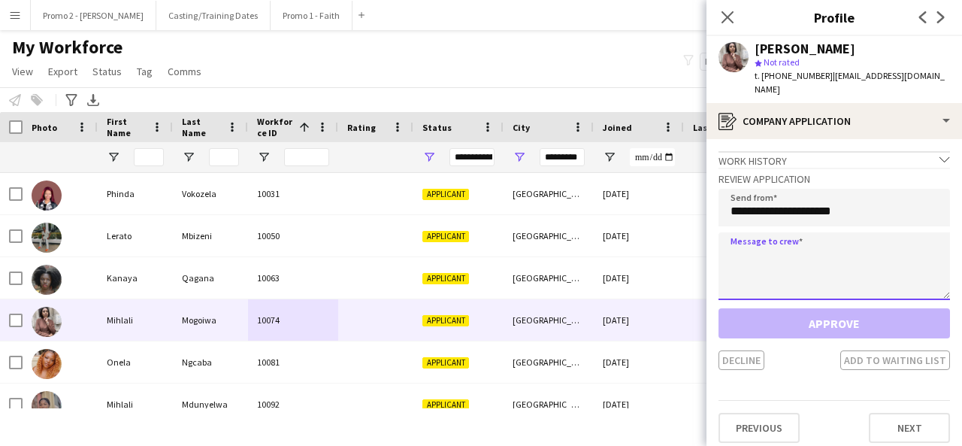
click at [756, 238] on textarea at bounding box center [835, 266] width 232 height 68
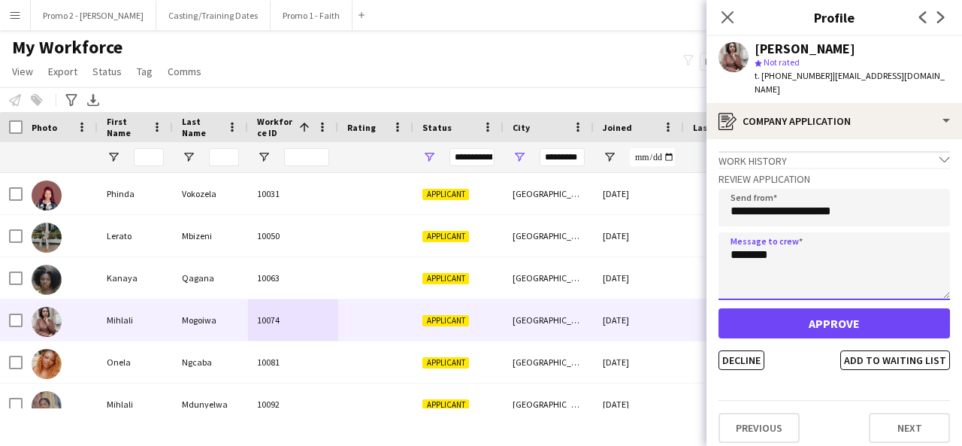
type textarea "********"
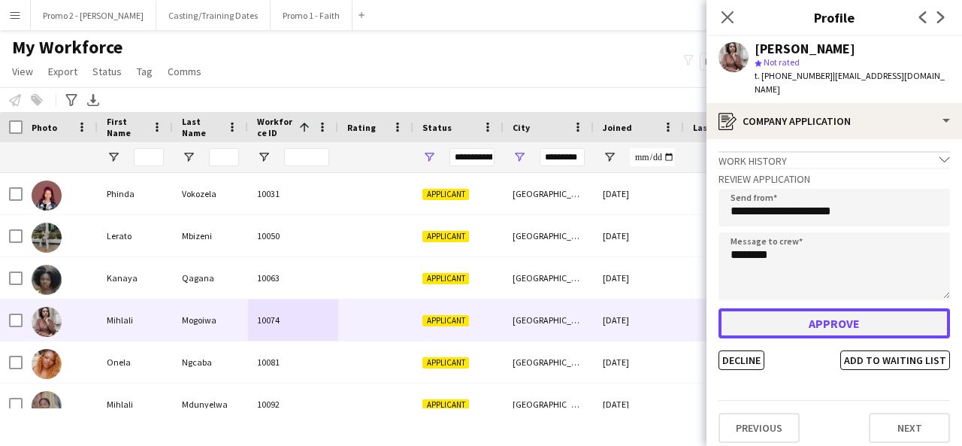
click at [833, 310] on button "Approve" at bounding box center [835, 323] width 232 height 30
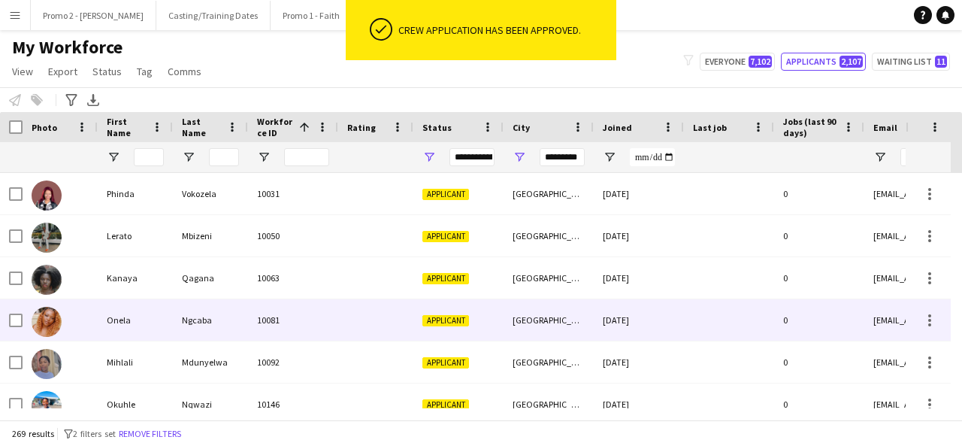
click at [448, 307] on div "Applicant" at bounding box center [458, 319] width 90 height 41
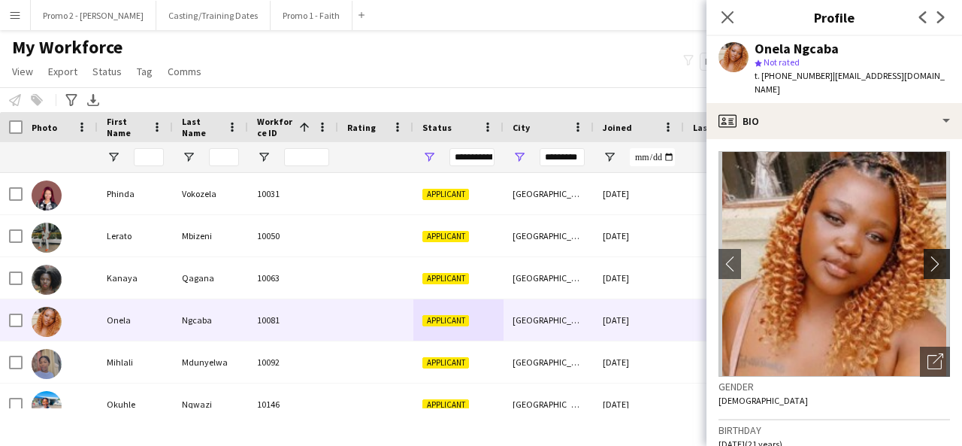
click at [928, 256] on app-icon "chevron-right" at bounding box center [939, 264] width 23 height 16
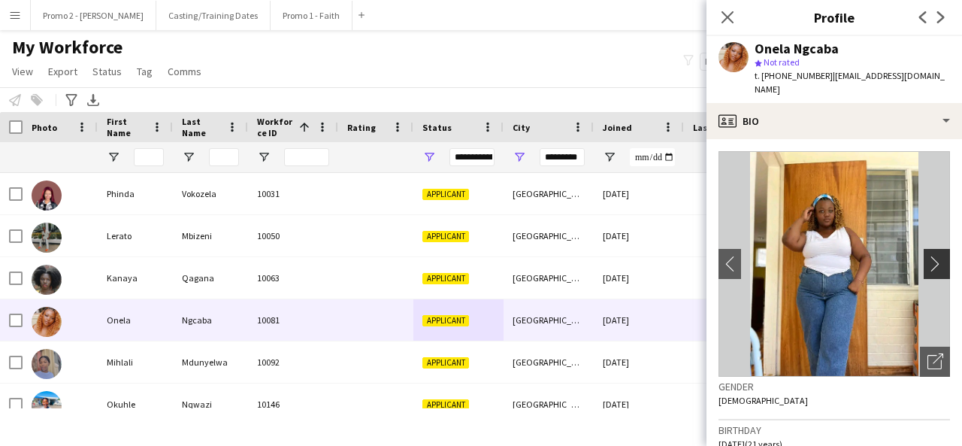
click at [928, 256] on app-icon "chevron-right" at bounding box center [939, 264] width 23 height 16
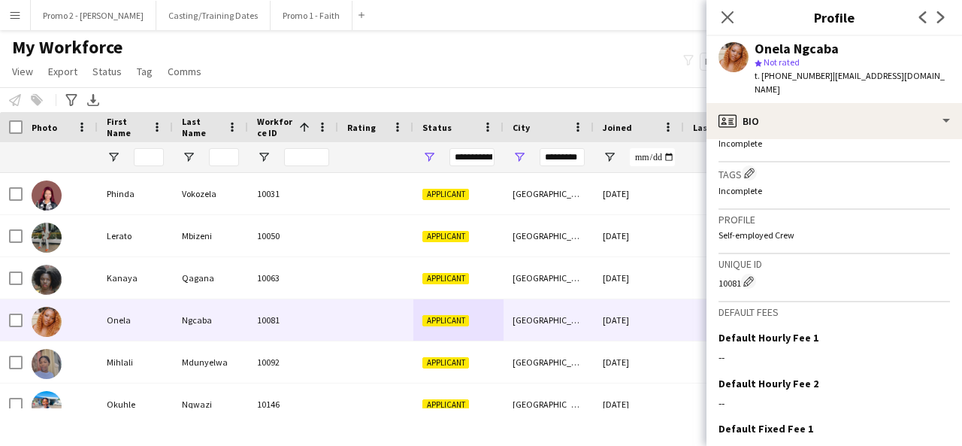
scroll to position [658, 0]
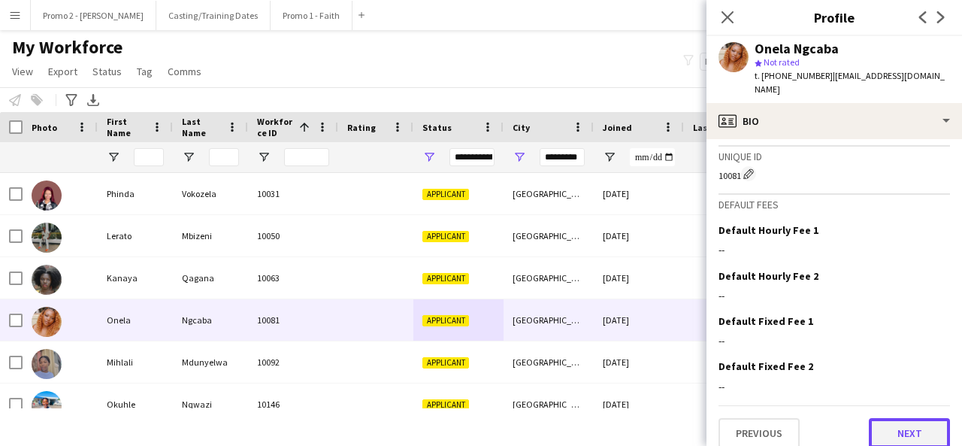
click at [906, 418] on button "Next" at bounding box center [909, 433] width 81 height 30
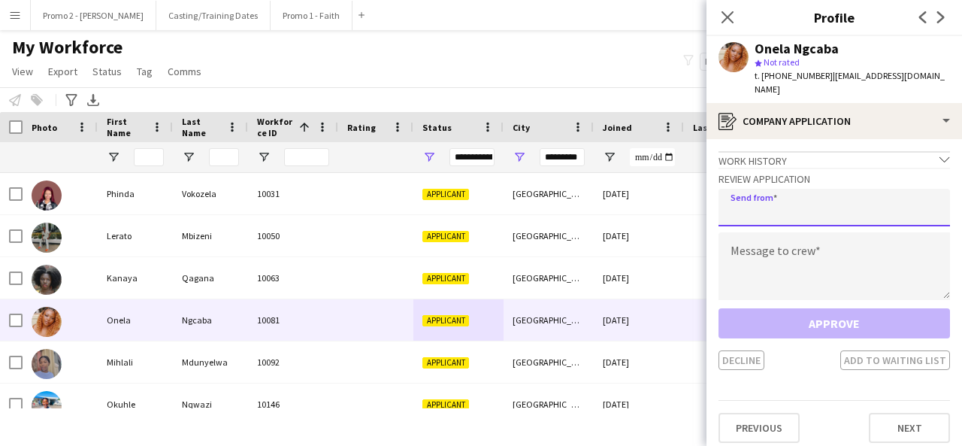
click at [799, 195] on input "email" at bounding box center [835, 208] width 232 height 38
type input "**********"
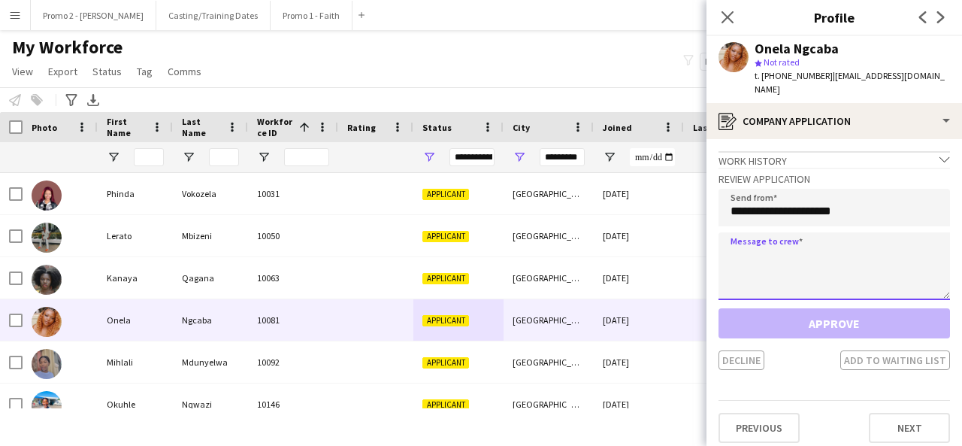
click at [740, 232] on textarea at bounding box center [835, 266] width 232 height 68
paste textarea "**********"
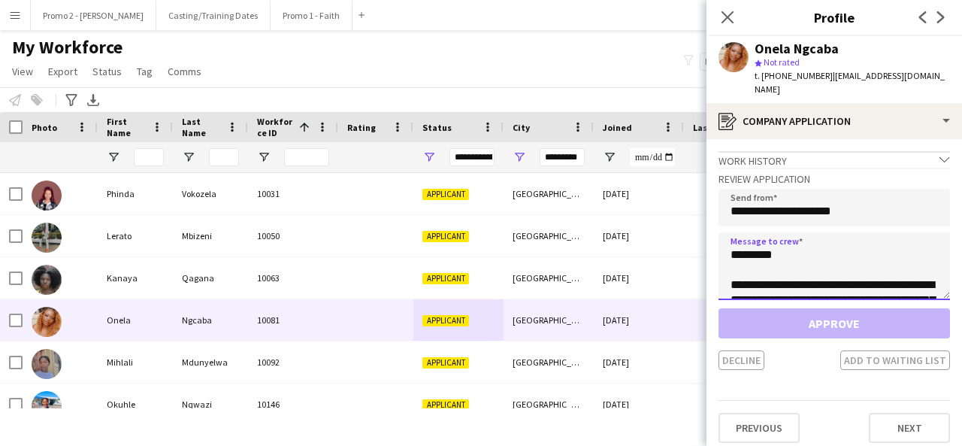
scroll to position [355, 0]
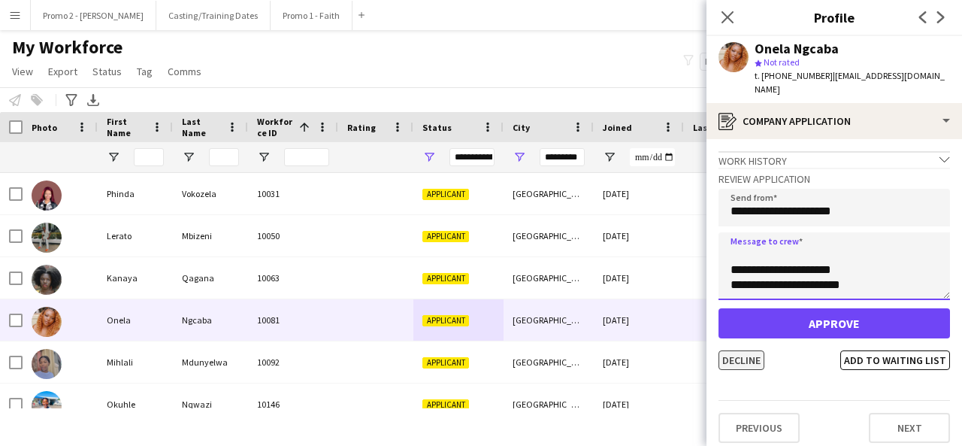
type textarea "**********"
click at [740, 350] on button "Decline" at bounding box center [742, 360] width 46 height 20
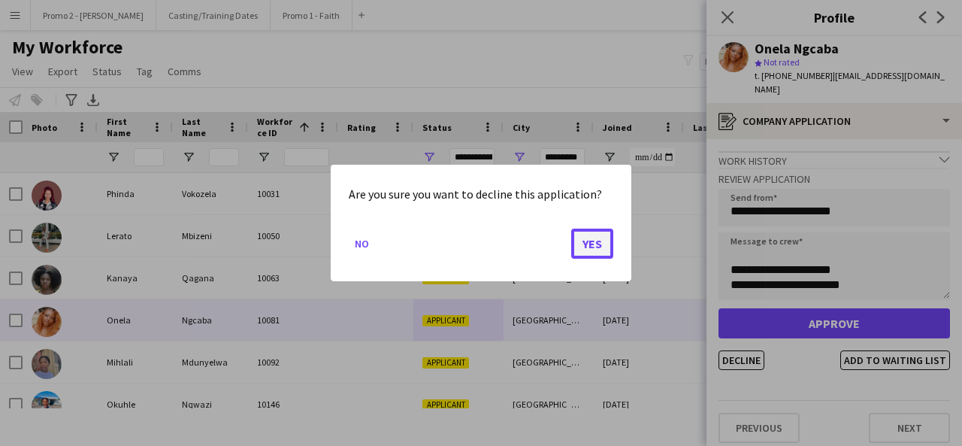
click at [589, 241] on button "Yes" at bounding box center [592, 244] width 42 height 30
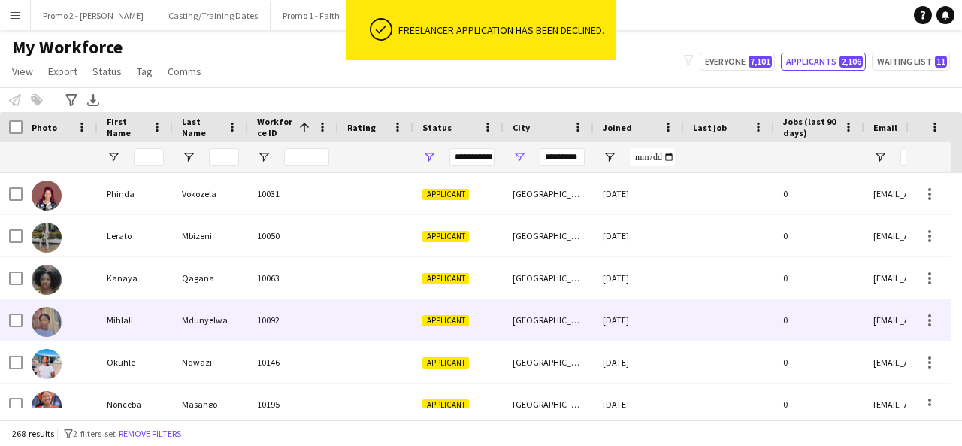
click at [501, 313] on div "Applicant" at bounding box center [458, 319] width 90 height 41
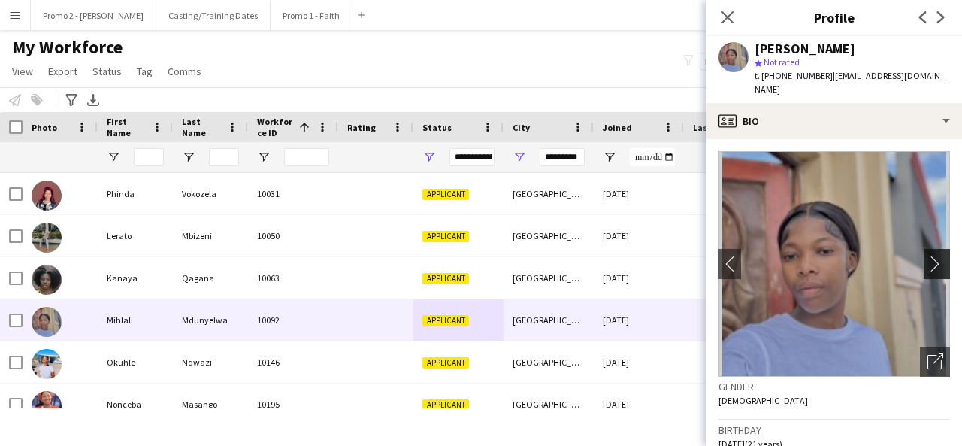
click at [931, 256] on app-icon "chevron-right" at bounding box center [939, 264] width 23 height 16
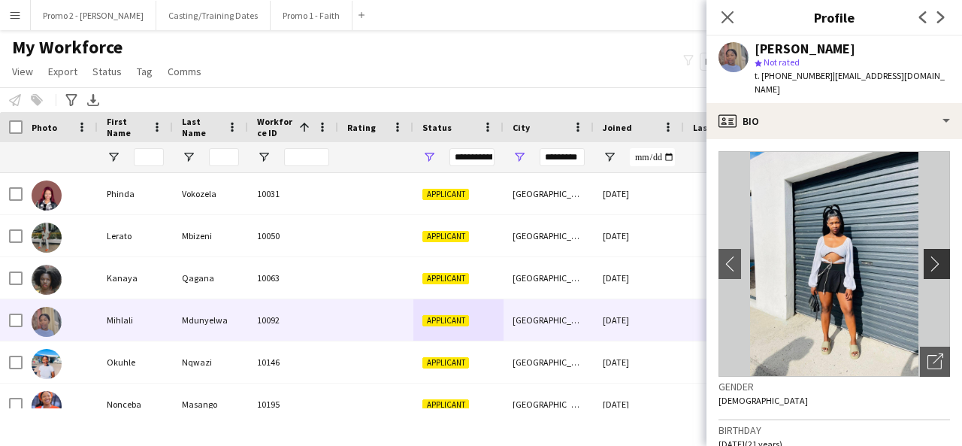
click at [928, 256] on app-icon "chevron-right" at bounding box center [939, 264] width 23 height 16
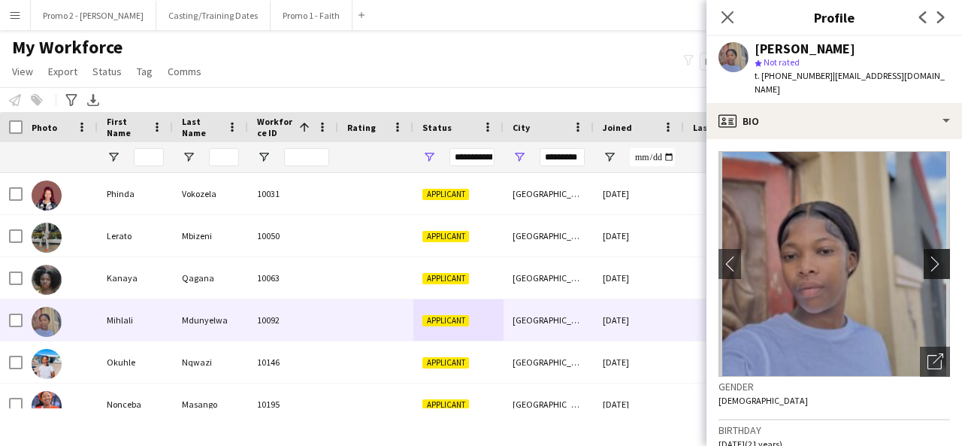
click at [928, 256] on app-icon "chevron-right" at bounding box center [939, 264] width 23 height 16
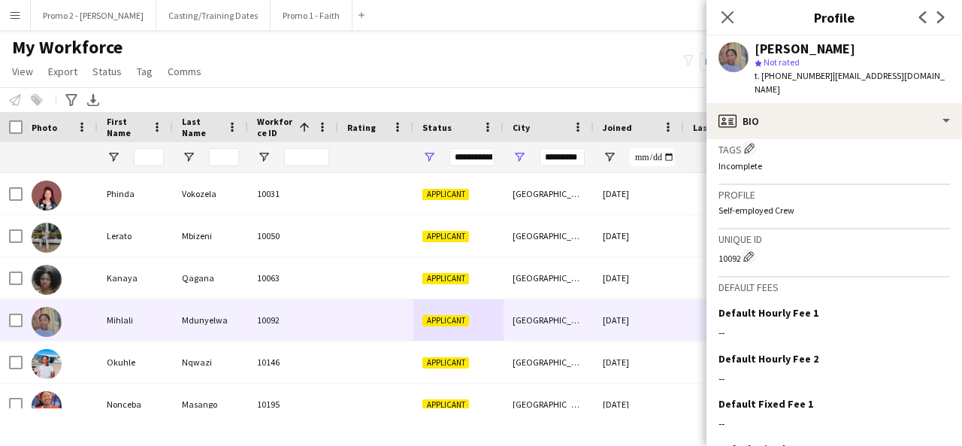
scroll to position [658, 0]
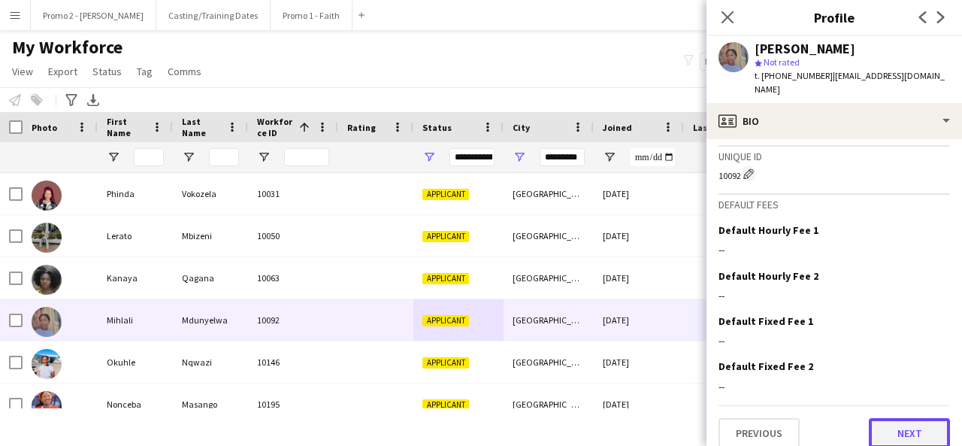
click at [904, 422] on button "Next" at bounding box center [909, 433] width 81 height 30
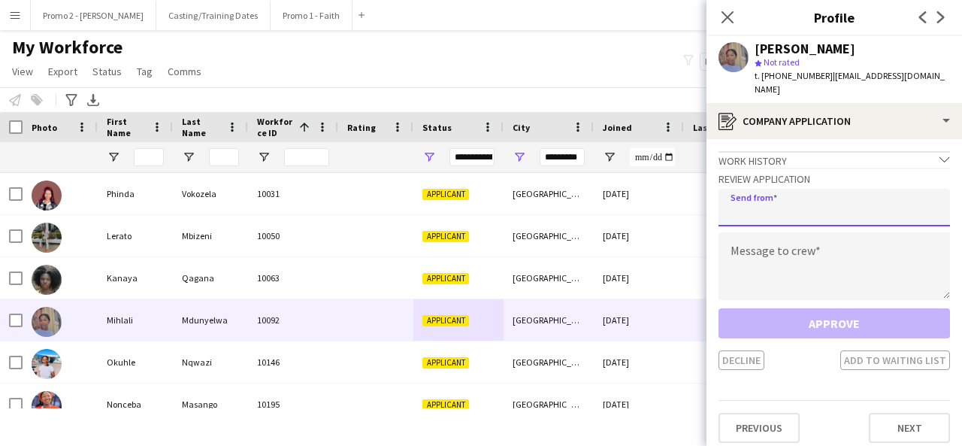
click at [759, 194] on input "email" at bounding box center [835, 208] width 232 height 38
type input "**********"
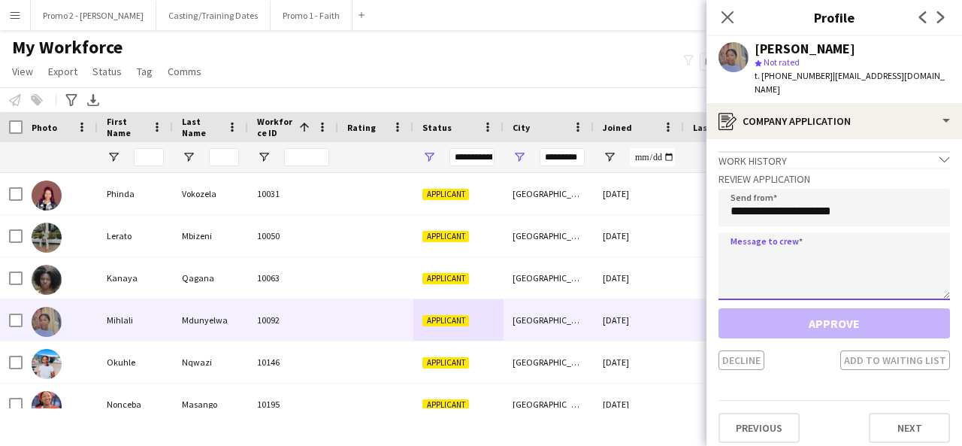
click at [754, 232] on textarea at bounding box center [835, 266] width 232 height 68
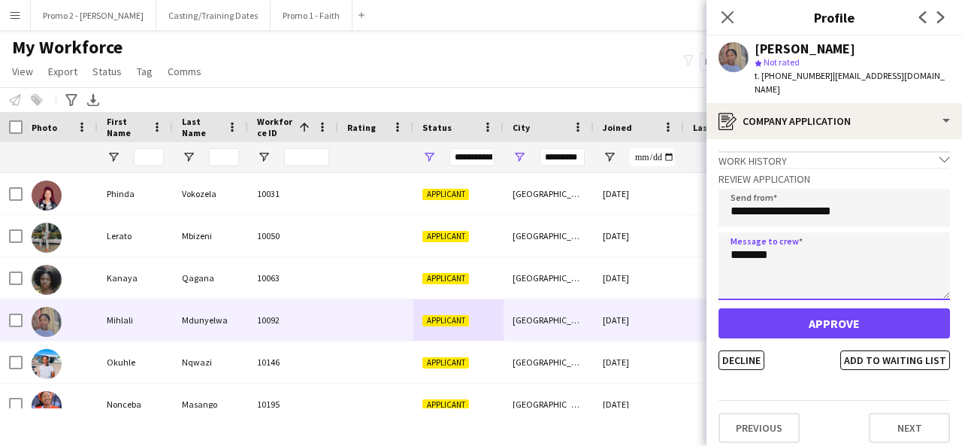
type textarea "********"
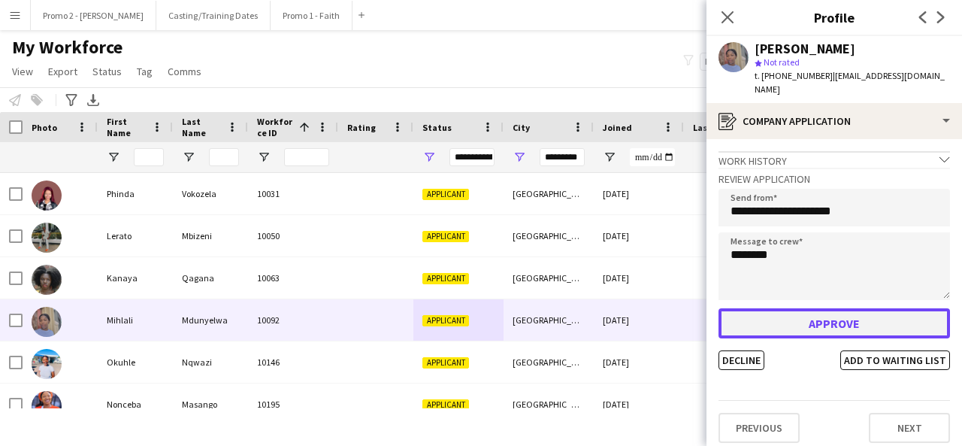
click at [822, 316] on button "Approve" at bounding box center [835, 323] width 232 height 30
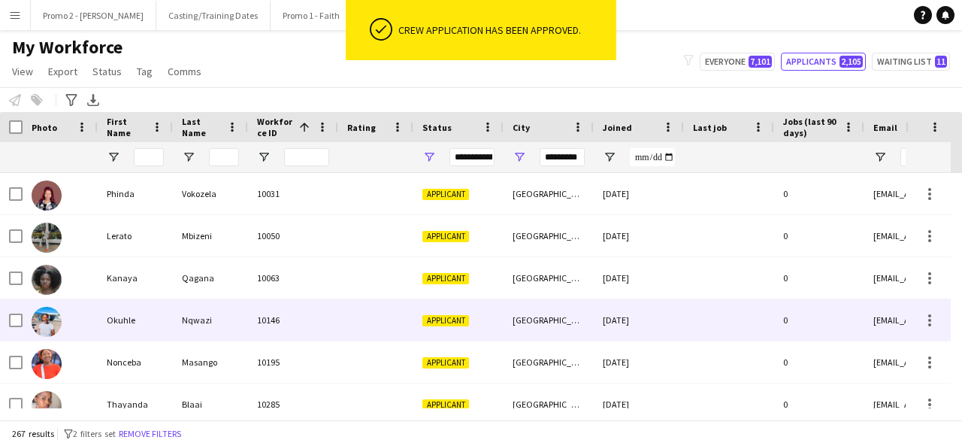
click at [495, 309] on div "Applicant" at bounding box center [458, 319] width 90 height 41
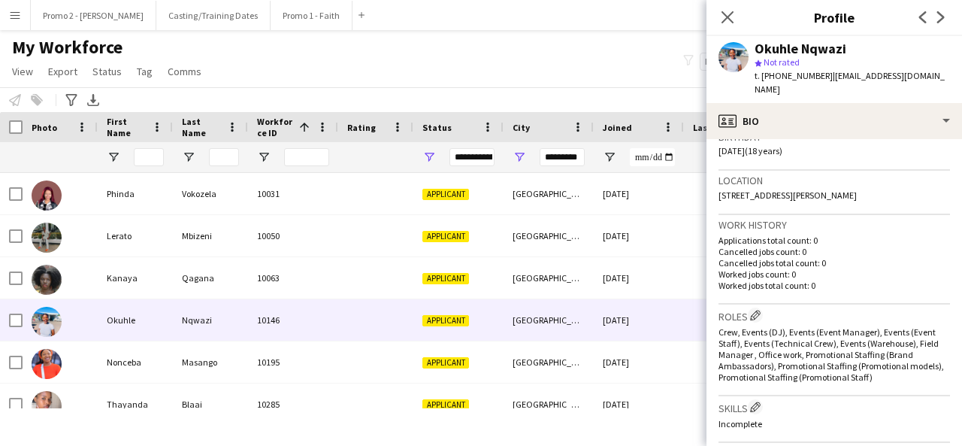
scroll to position [290, 0]
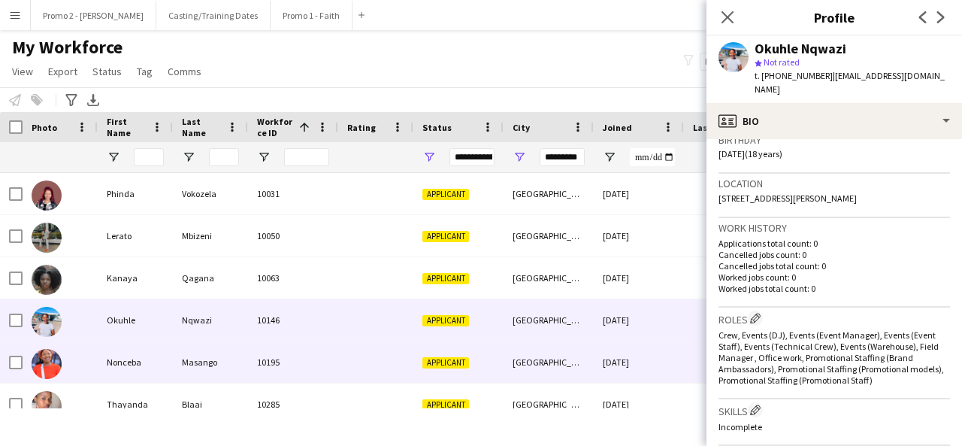
click at [277, 347] on div "10195" at bounding box center [293, 361] width 90 height 41
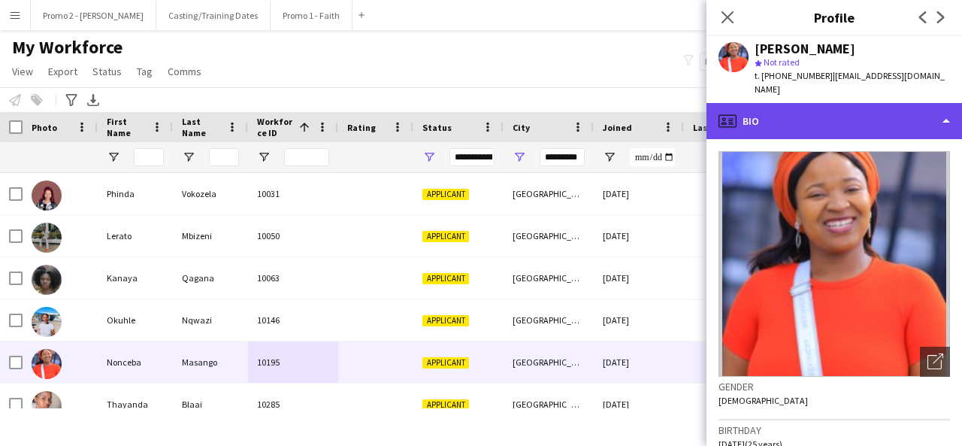
click at [867, 112] on div "profile Bio" at bounding box center [835, 121] width 256 height 36
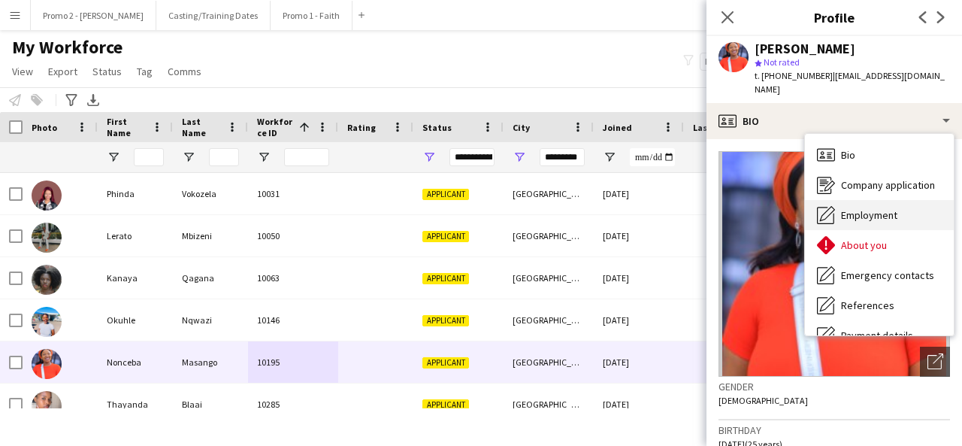
click at [887, 208] on span "Employment" at bounding box center [869, 215] width 56 height 14
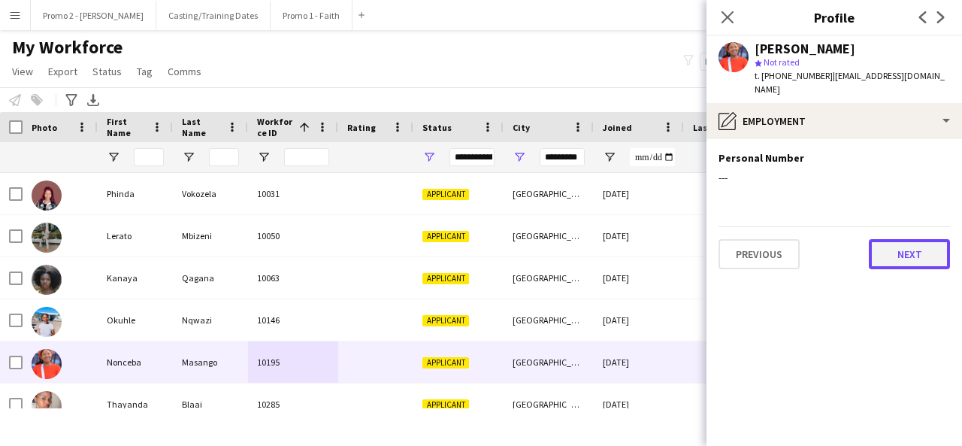
click at [912, 253] on button "Next" at bounding box center [909, 254] width 81 height 30
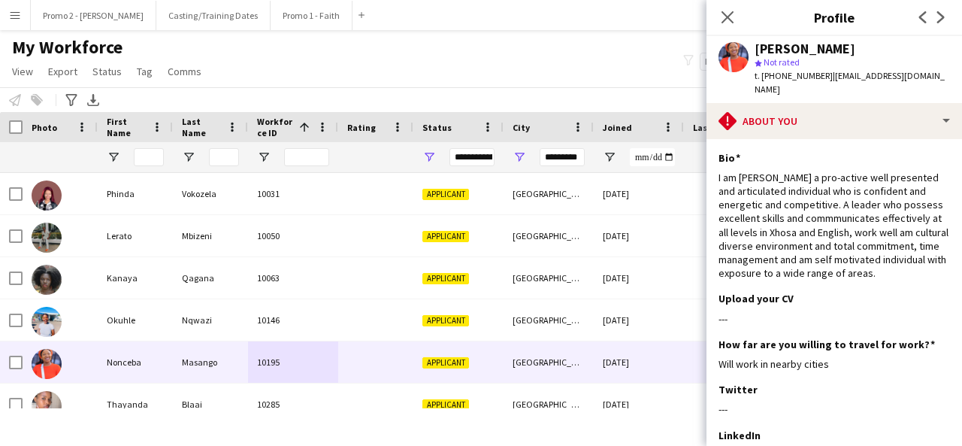
scroll to position [262, 0]
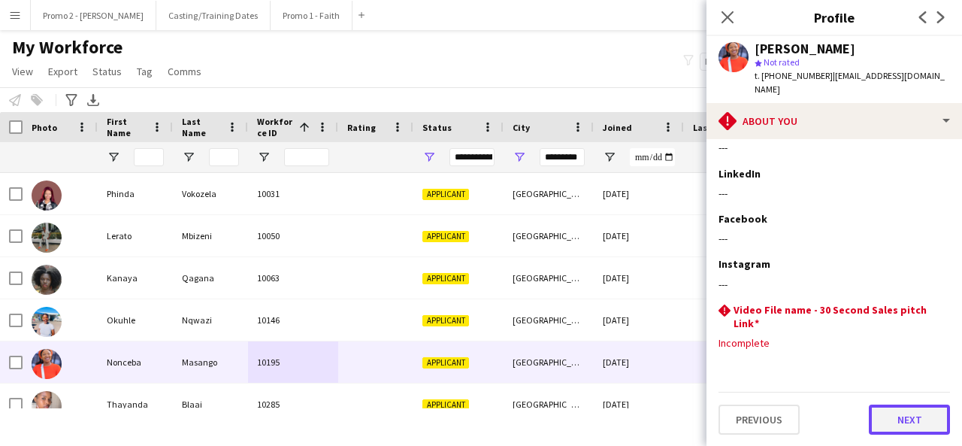
click at [915, 405] on button "Next" at bounding box center [909, 419] width 81 height 30
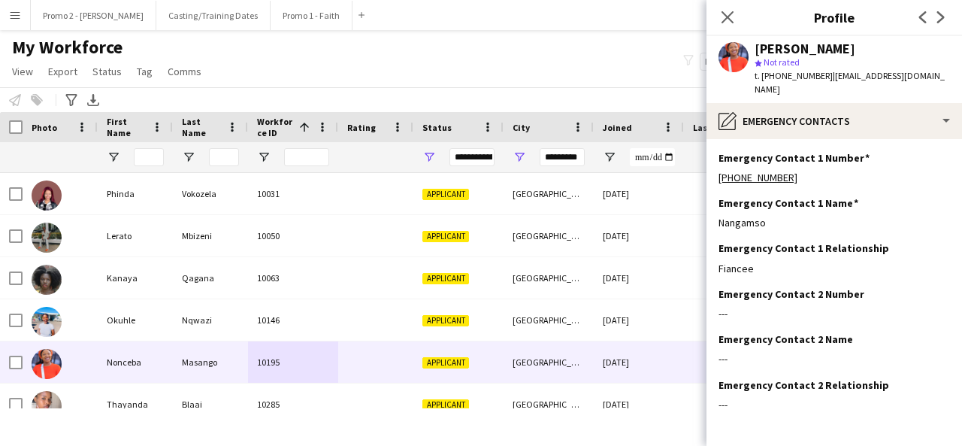
scroll to position [48, 0]
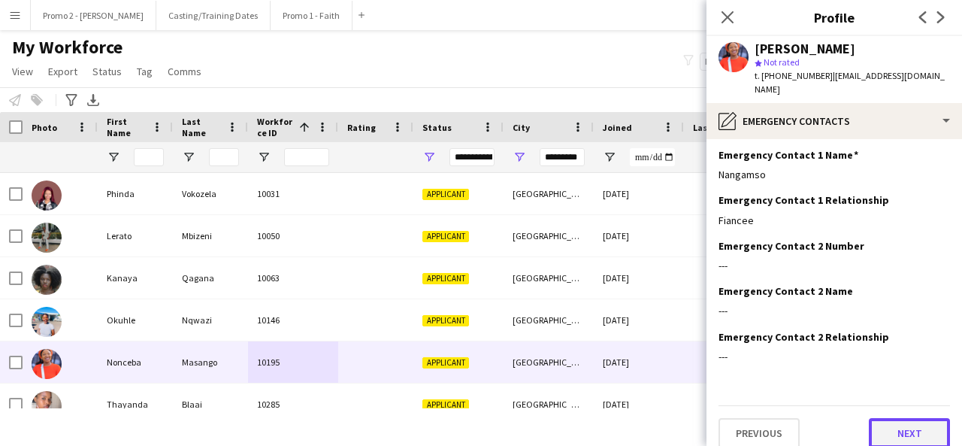
click at [911, 428] on button "Next" at bounding box center [909, 433] width 81 height 30
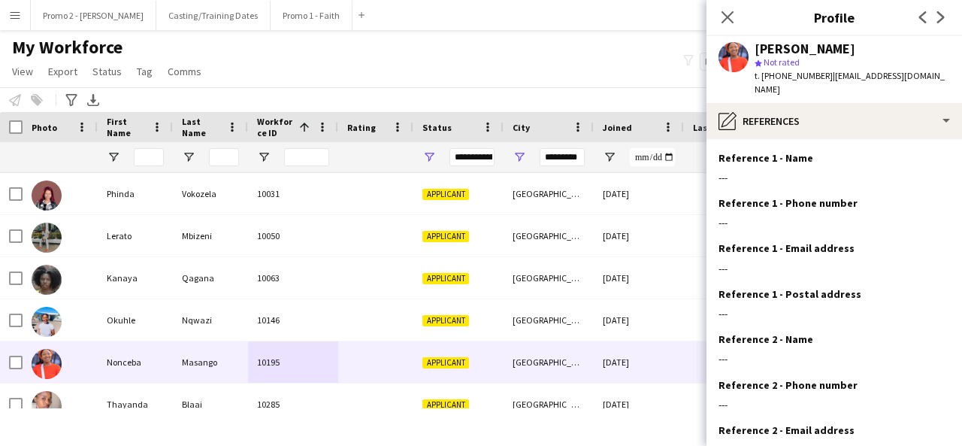
scroll to position [138, 0]
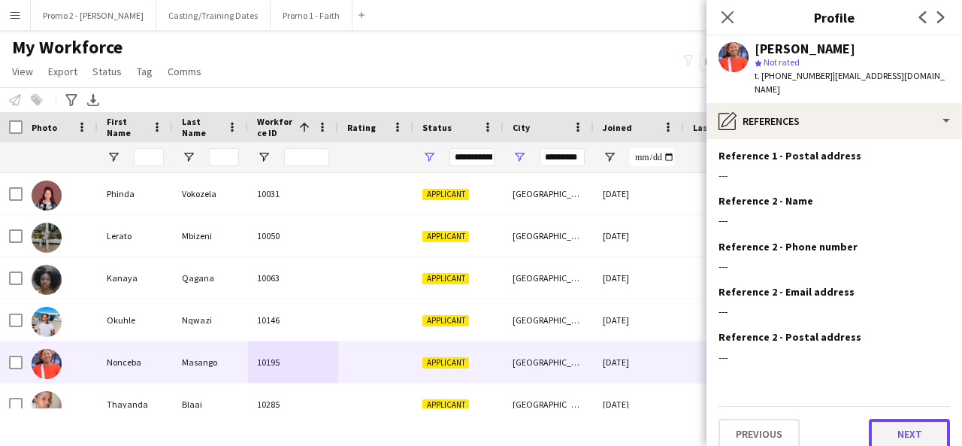
click at [913, 420] on button "Next" at bounding box center [909, 434] width 81 height 30
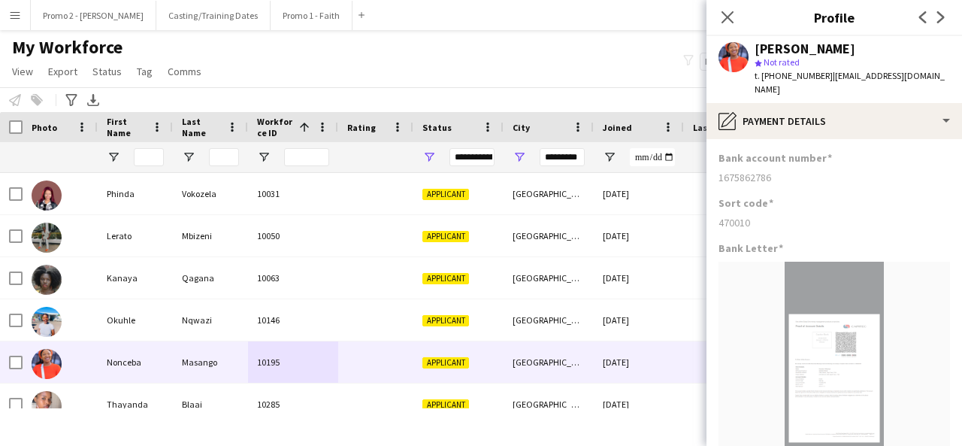
scroll to position [188, 0]
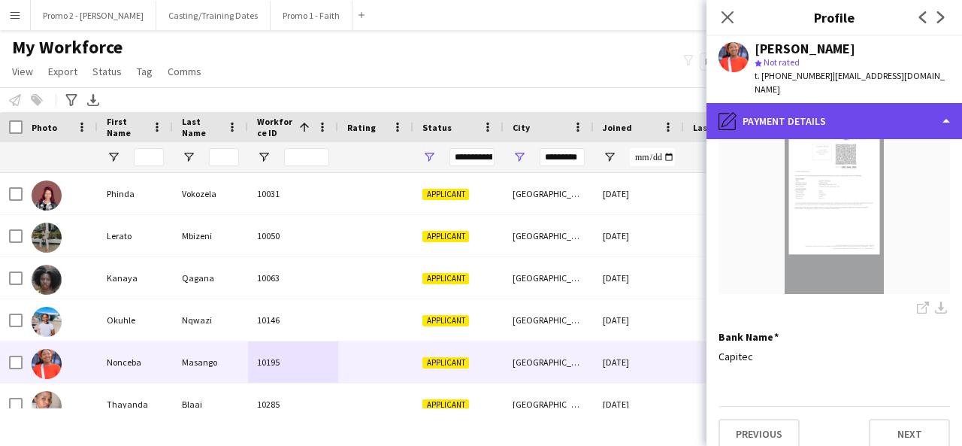
click at [812, 103] on div "pencil4 Payment details" at bounding box center [835, 121] width 256 height 36
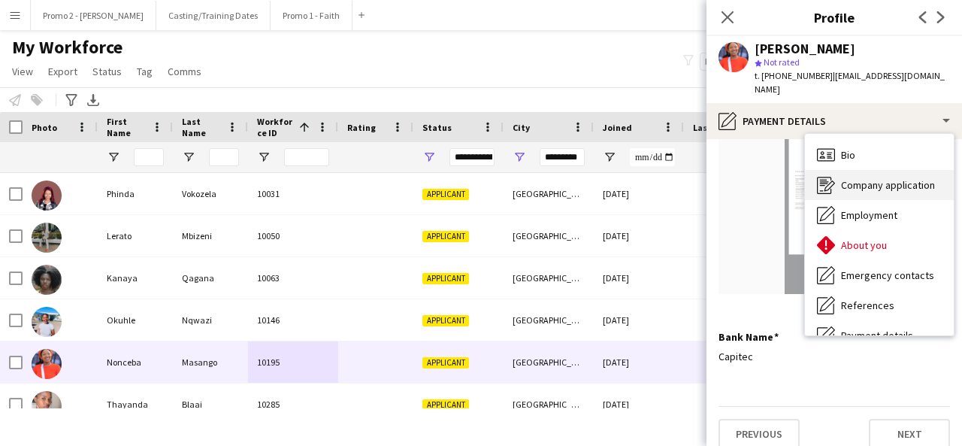
click at [873, 178] on span "Company application" at bounding box center [888, 185] width 94 height 14
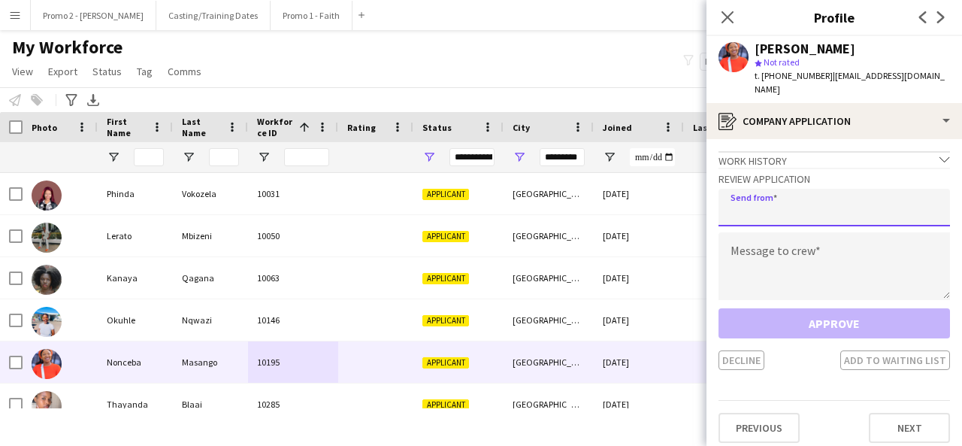
click at [827, 198] on input "email" at bounding box center [835, 208] width 232 height 38
type input "**********"
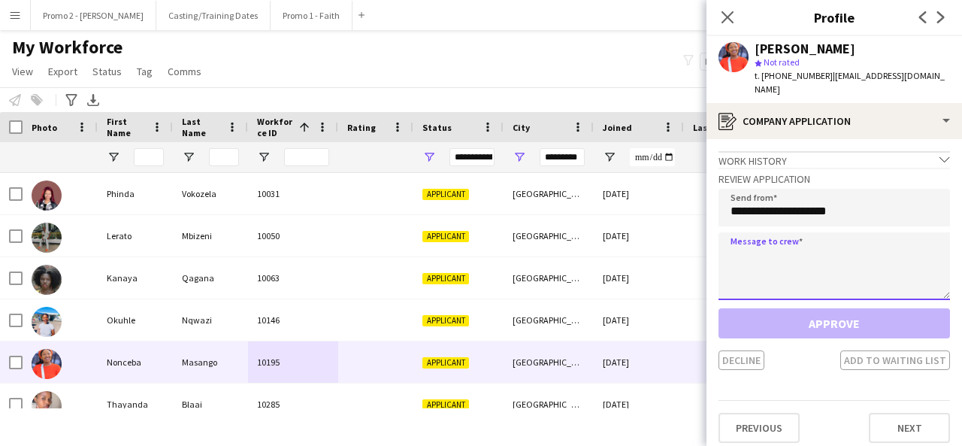
click at [761, 238] on textarea at bounding box center [835, 266] width 232 height 68
paste textarea "**********"
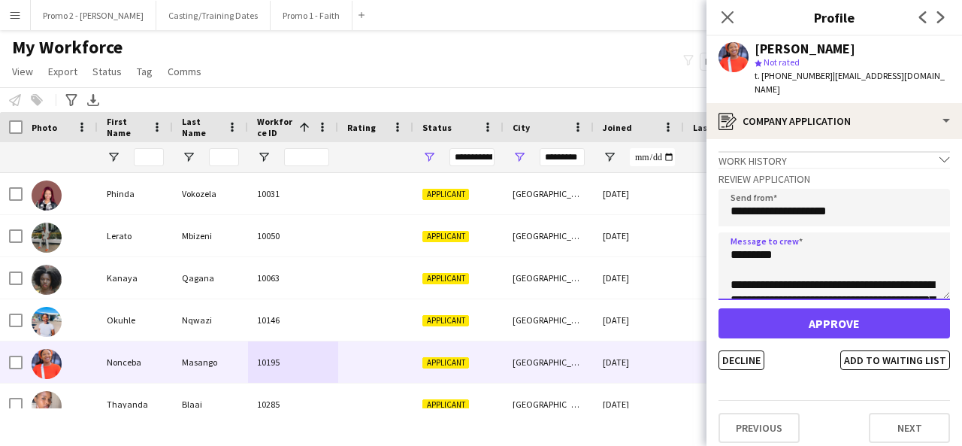
scroll to position [355, 0]
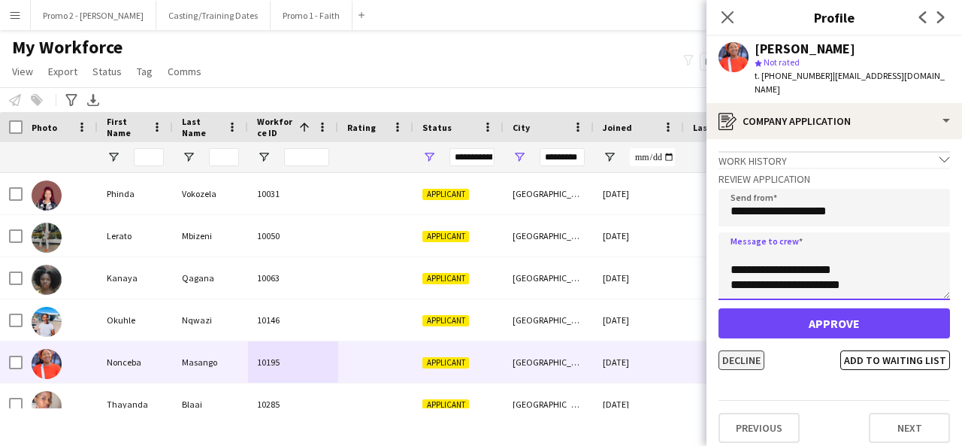
type textarea "**********"
click at [735, 350] on button "Decline" at bounding box center [742, 360] width 46 height 20
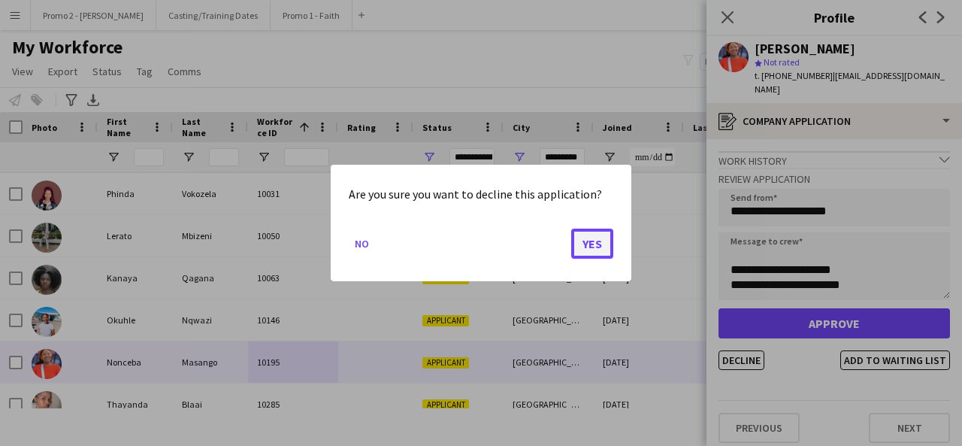
click at [595, 241] on button "Yes" at bounding box center [592, 244] width 42 height 30
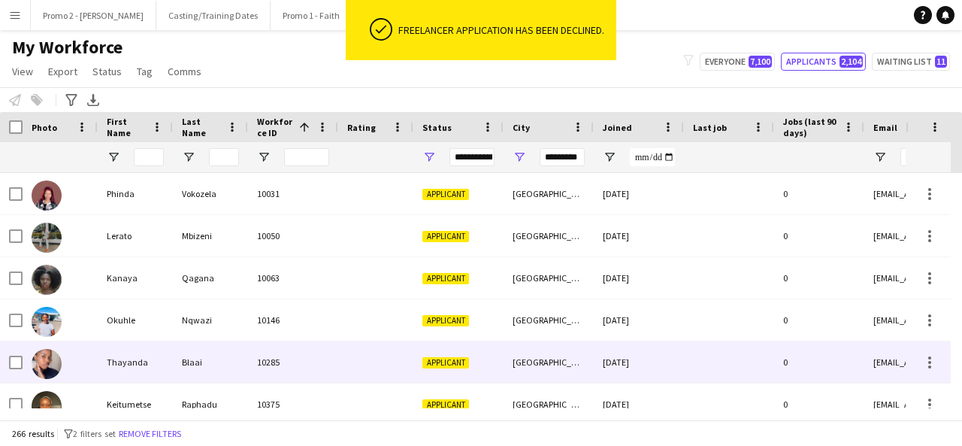
click at [416, 366] on div "Applicant" at bounding box center [458, 361] width 90 height 41
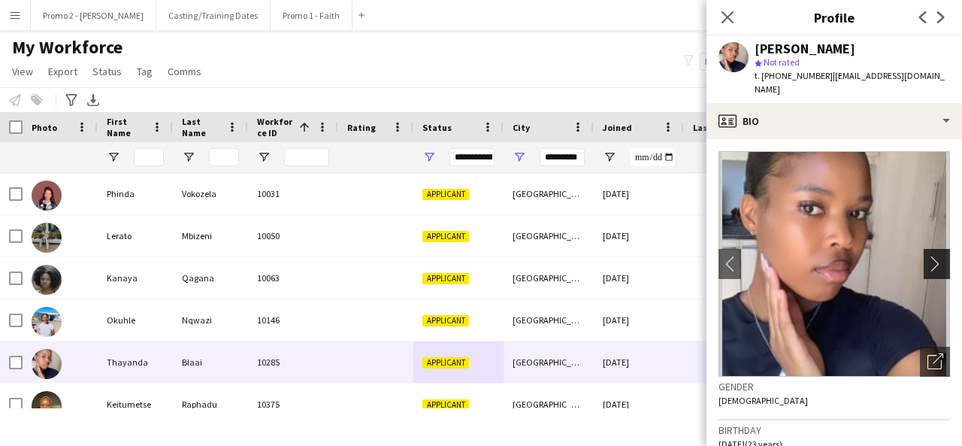
click at [930, 256] on app-icon "chevron-right" at bounding box center [939, 264] width 23 height 16
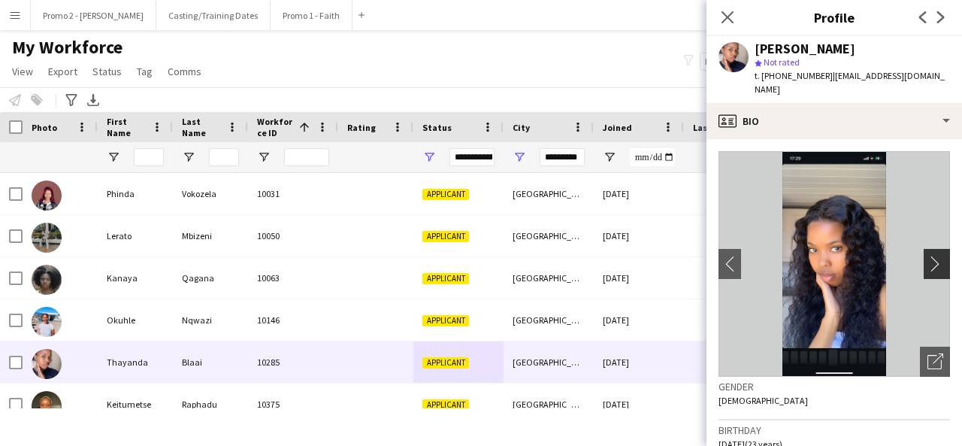
click at [930, 256] on app-icon "chevron-right" at bounding box center [939, 264] width 23 height 16
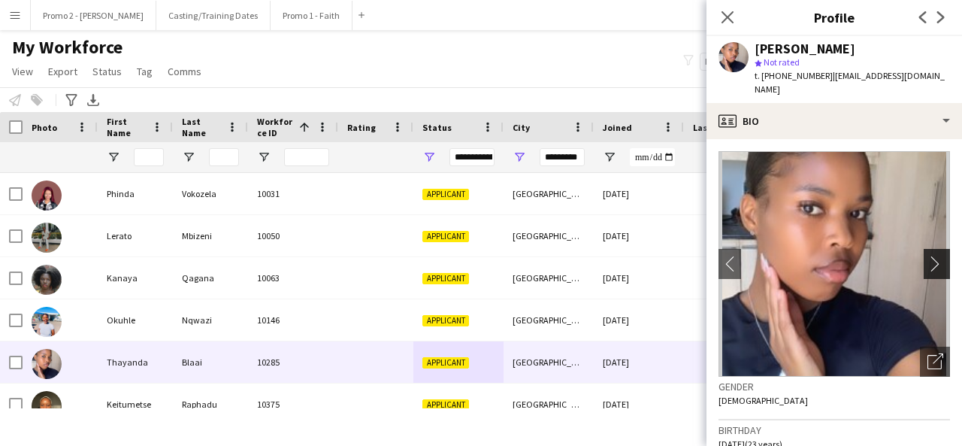
click at [928, 256] on app-icon "chevron-right" at bounding box center [939, 264] width 23 height 16
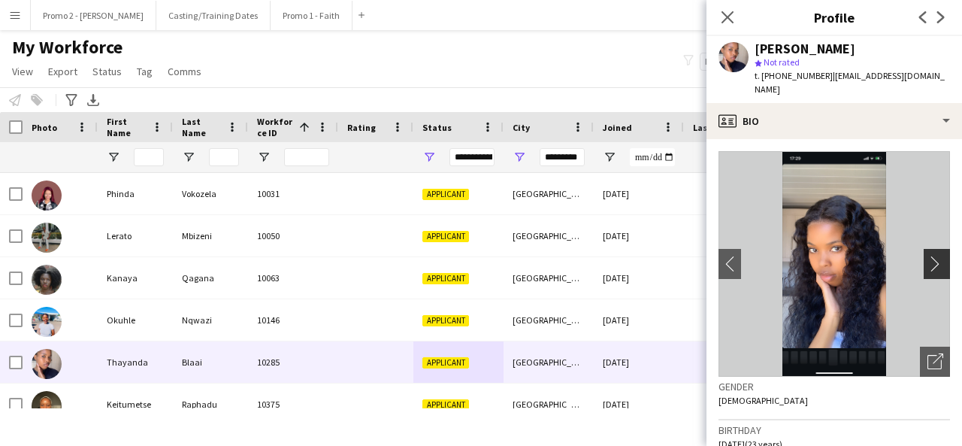
click at [928, 256] on app-icon "chevron-right" at bounding box center [939, 264] width 23 height 16
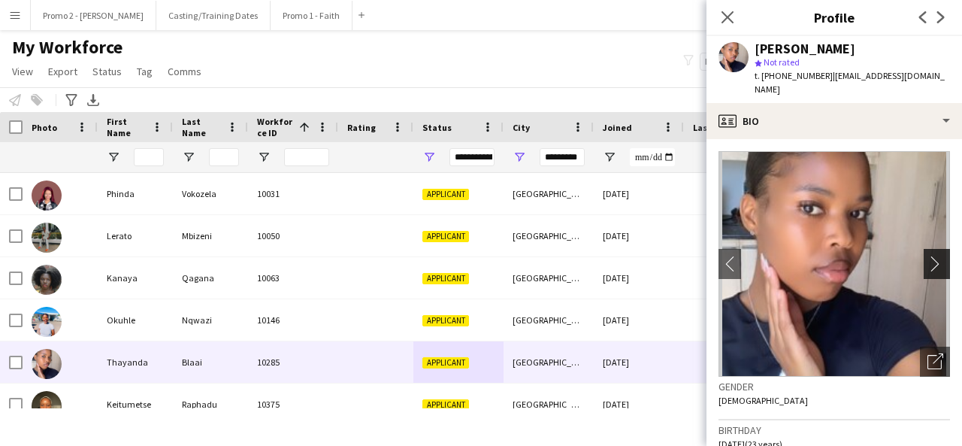
click at [928, 256] on app-icon "chevron-right" at bounding box center [939, 264] width 23 height 16
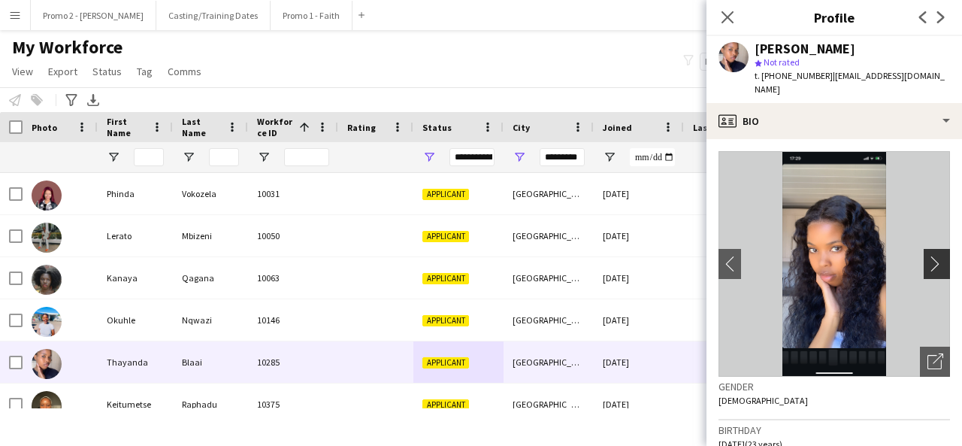
click at [928, 256] on app-icon "chevron-right" at bounding box center [939, 264] width 23 height 16
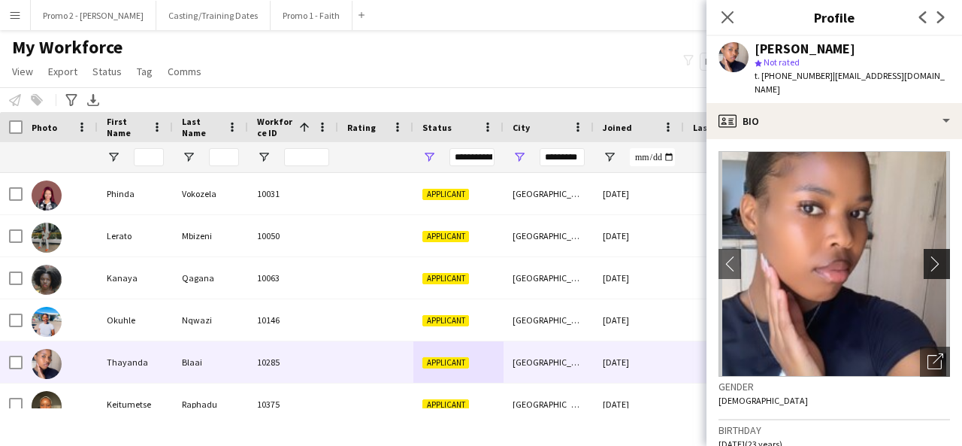
click at [928, 256] on app-icon "chevron-right" at bounding box center [939, 264] width 23 height 16
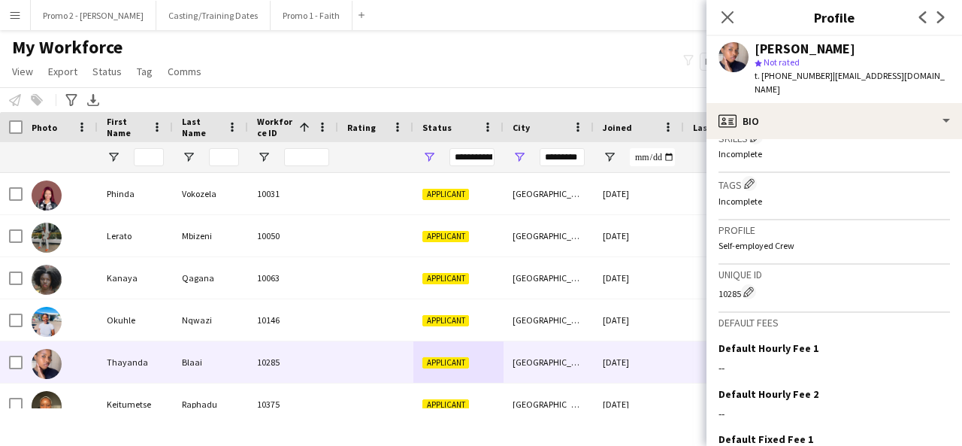
scroll to position [647, 0]
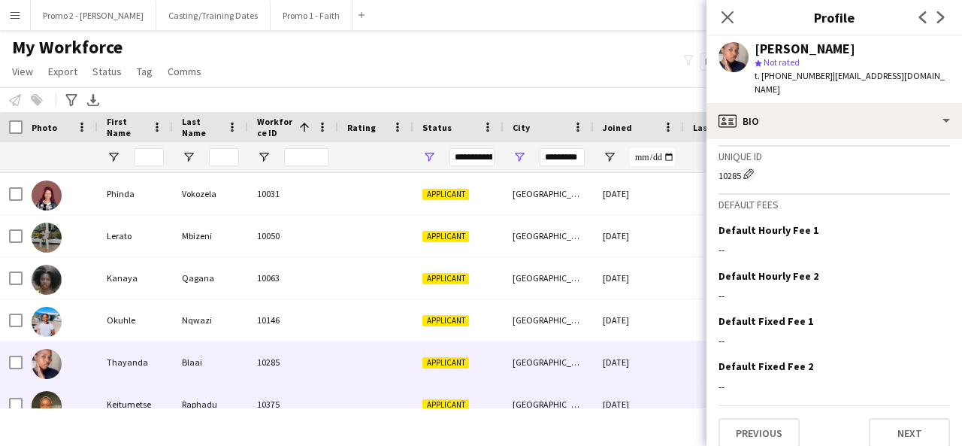
click at [415, 388] on div "Applicant" at bounding box center [458, 403] width 90 height 41
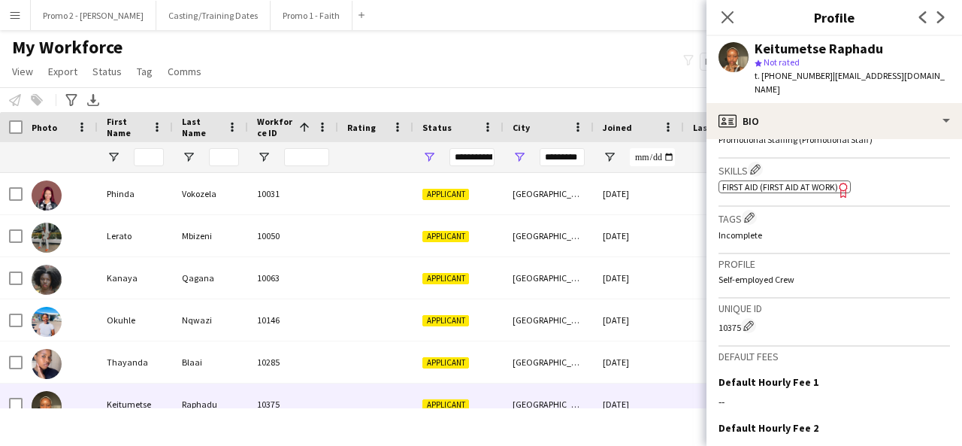
scroll to position [587, 0]
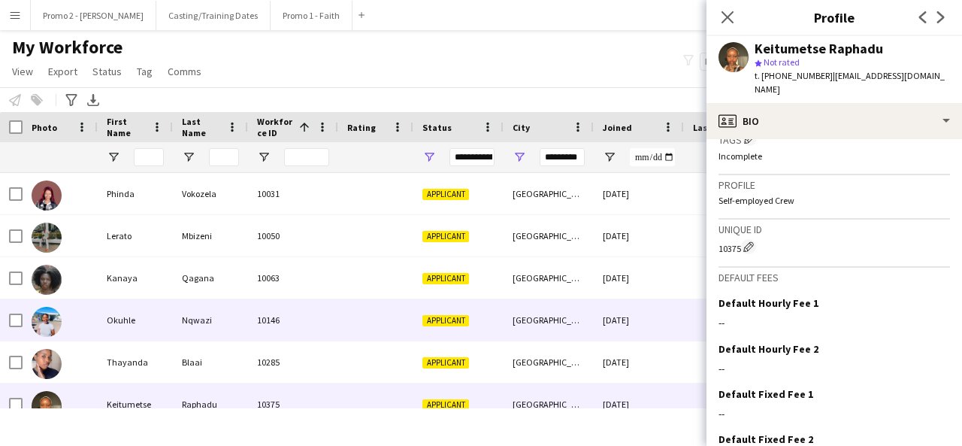
click at [702, 302] on div at bounding box center [729, 319] width 90 height 41
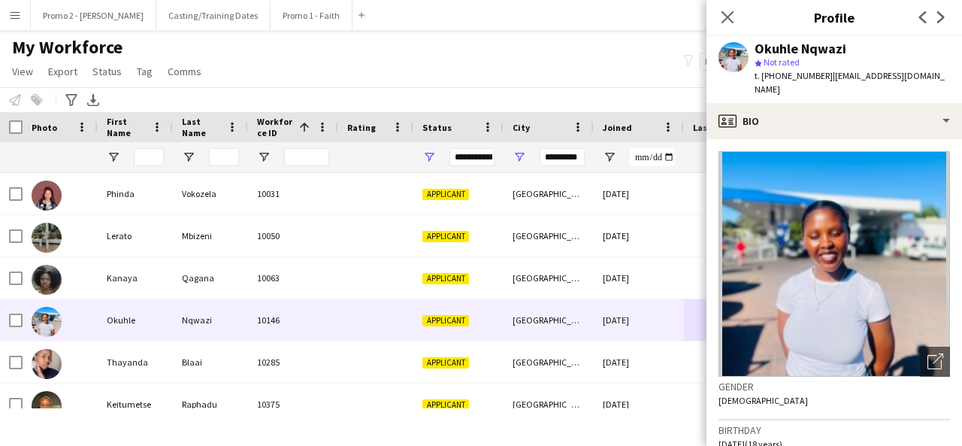
click at [657, 68] on div "My Workforce View Views Default view Applicants New view Update view Delete vie…" at bounding box center [481, 61] width 962 height 51
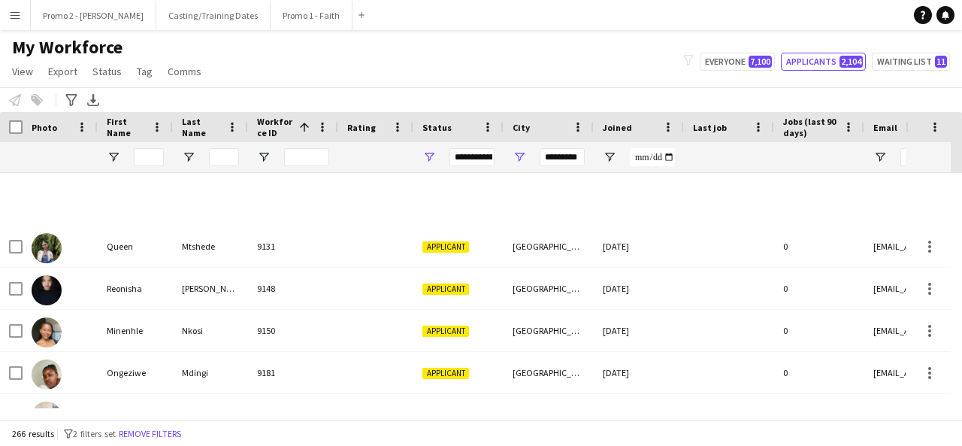
scroll to position [10961, 0]
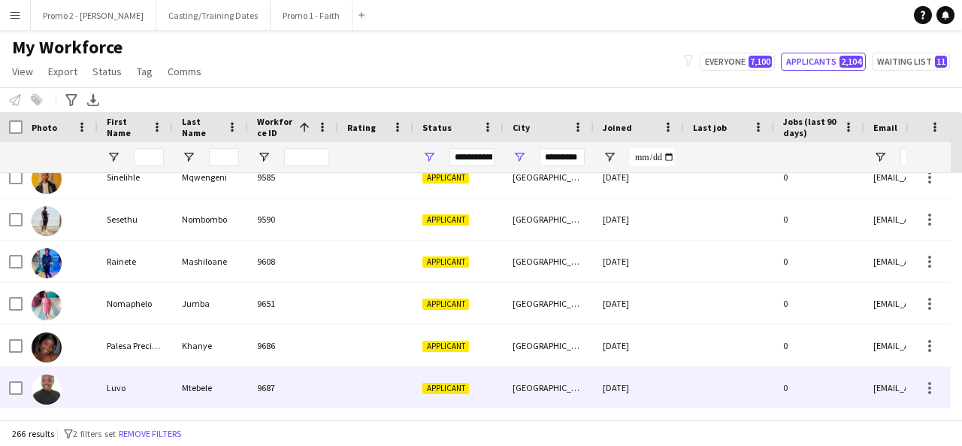
click at [253, 396] on div "9687" at bounding box center [293, 387] width 90 height 41
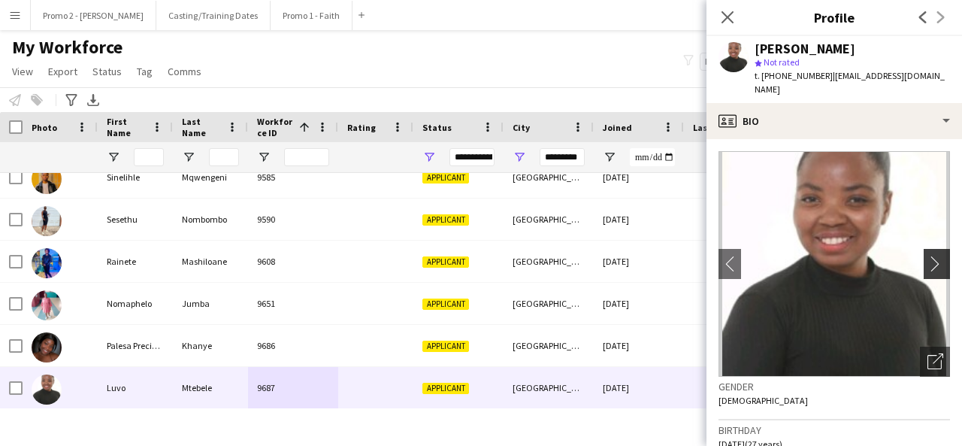
click at [928, 256] on app-icon "chevron-right" at bounding box center [939, 264] width 23 height 16
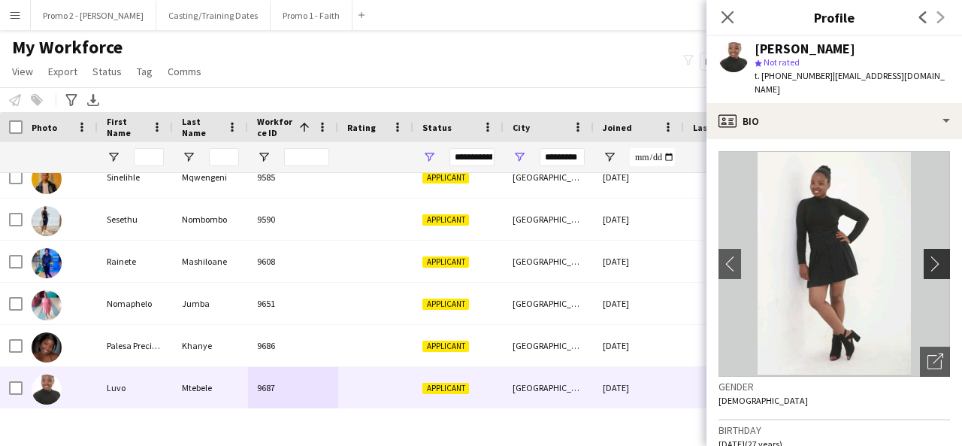
click at [925, 259] on button "chevron-right" at bounding box center [939, 264] width 30 height 30
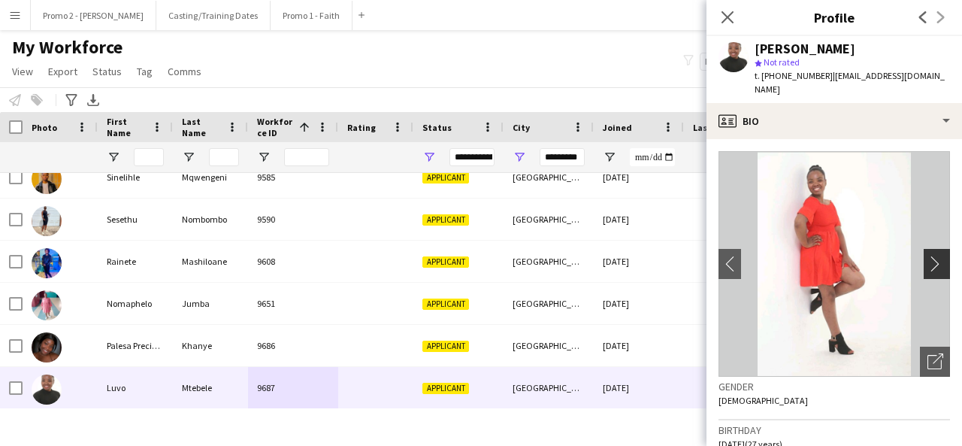
click at [925, 259] on button "chevron-right" at bounding box center [939, 264] width 30 height 30
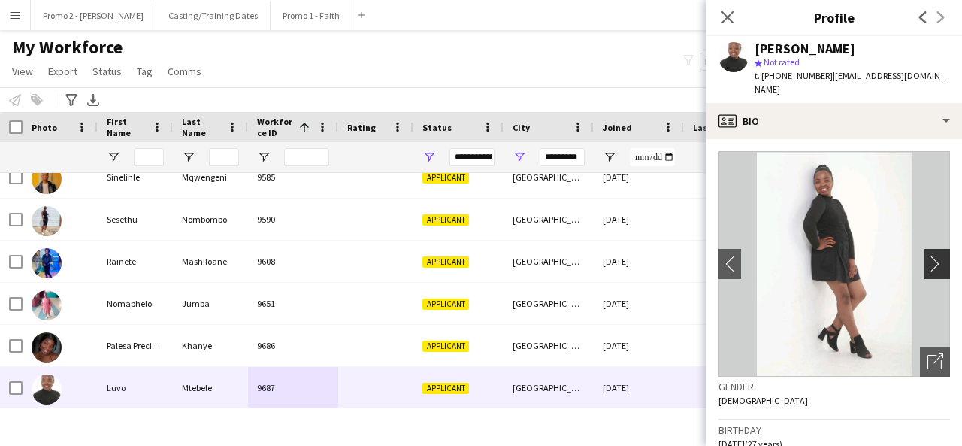
click at [925, 259] on button "chevron-right" at bounding box center [939, 264] width 30 height 30
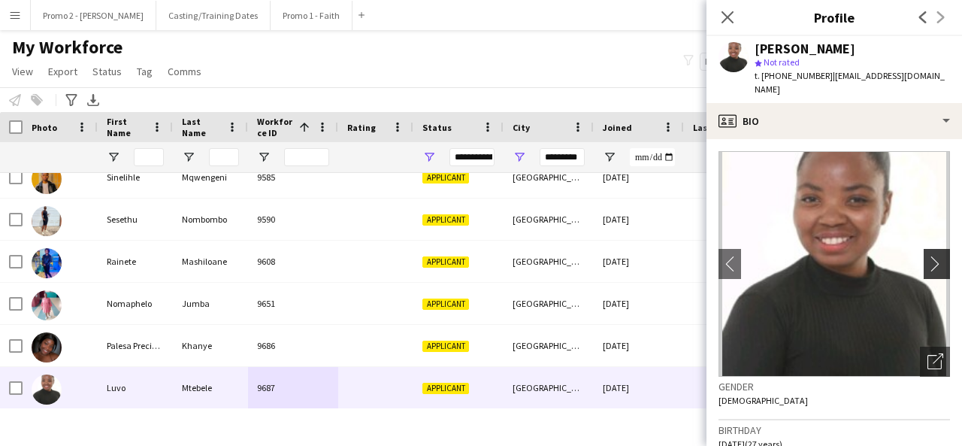
click at [925, 259] on button "chevron-right" at bounding box center [939, 264] width 30 height 30
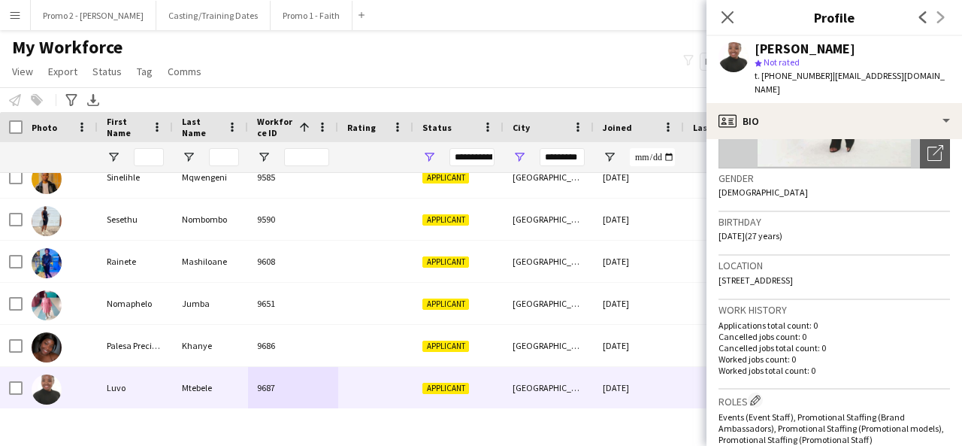
scroll to position [215, 0]
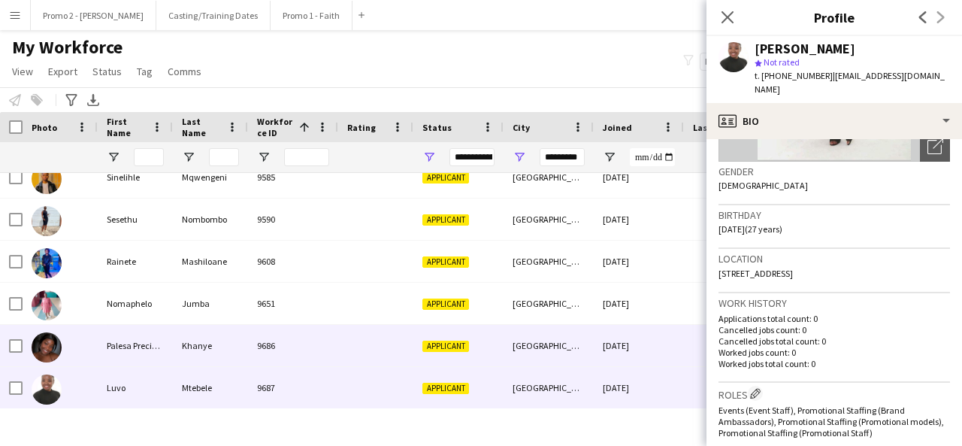
click at [478, 334] on div "Applicant" at bounding box center [458, 345] width 90 height 41
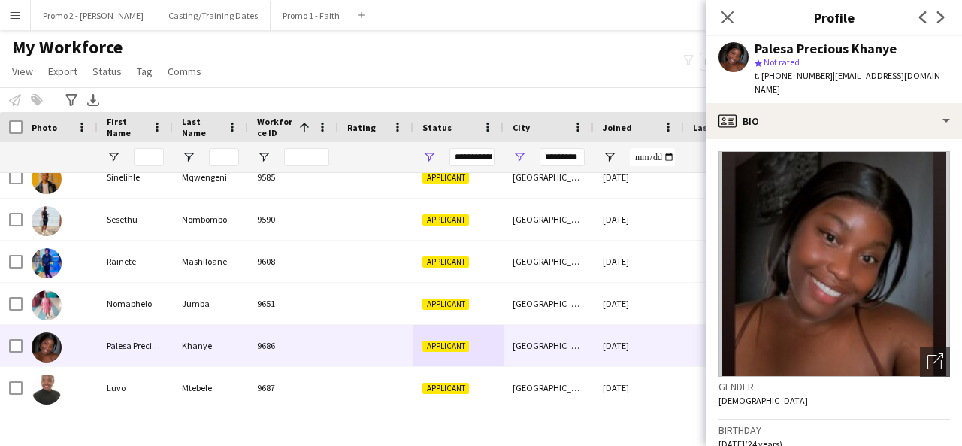
click at [375, 104] on div "Notify workforce Add to tag Select at least one crew to tag him or her. Advance…" at bounding box center [481, 99] width 962 height 25
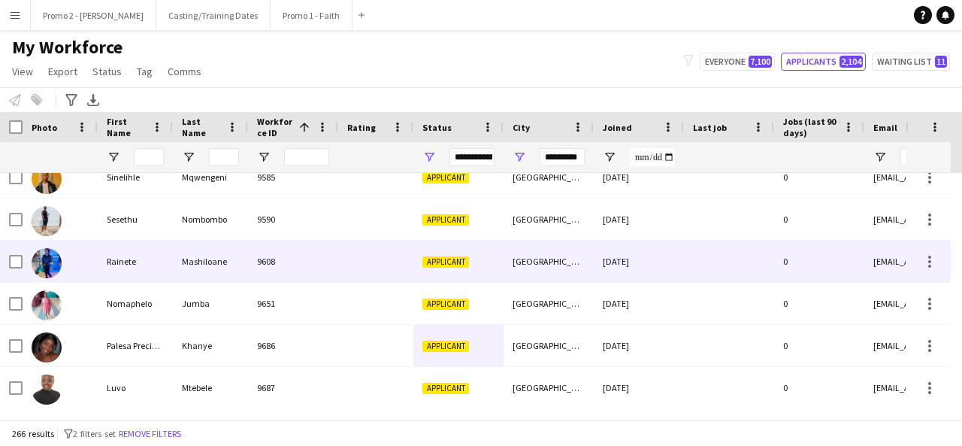
click at [555, 280] on div "[GEOGRAPHIC_DATA]" at bounding box center [549, 261] width 90 height 41
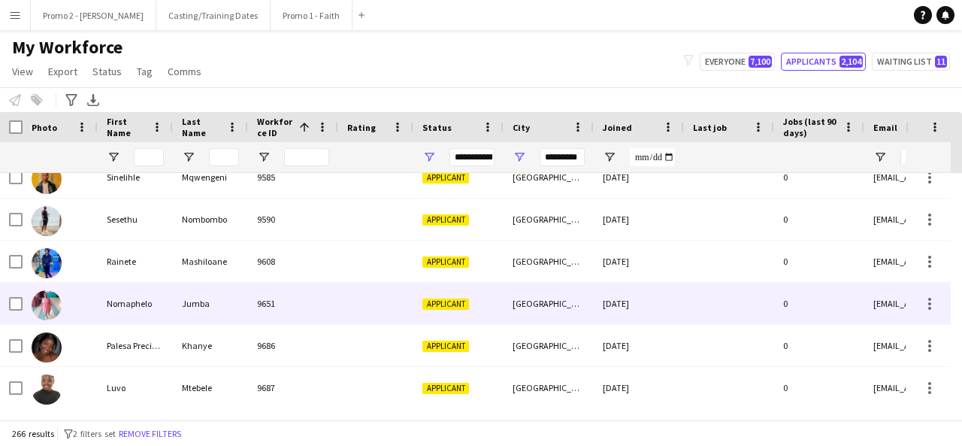
click at [388, 303] on div at bounding box center [375, 303] width 75 height 41
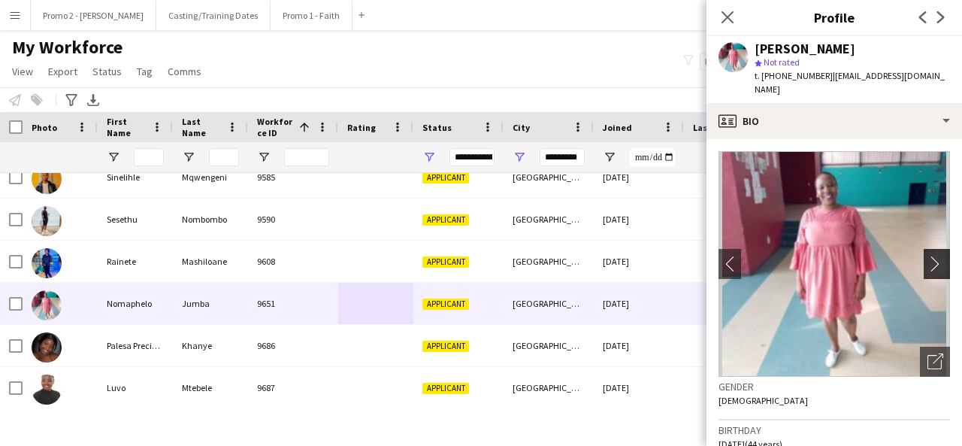
click at [928, 256] on app-icon "chevron-right" at bounding box center [939, 264] width 23 height 16
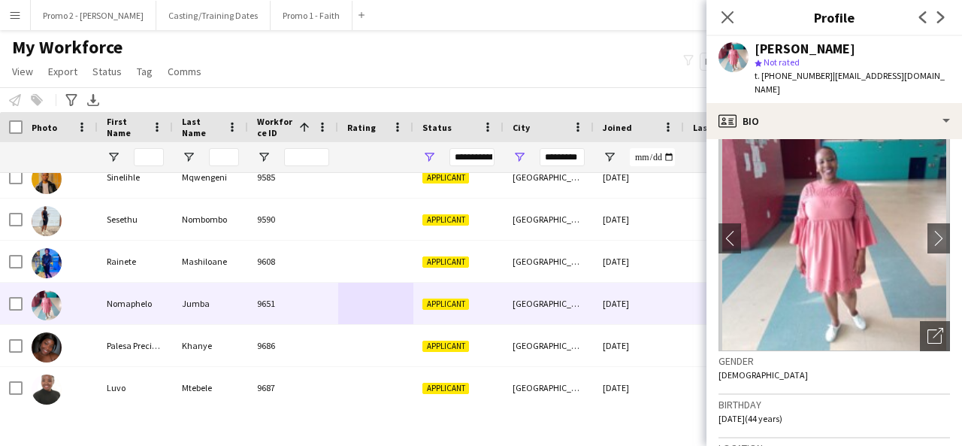
scroll to position [0, 0]
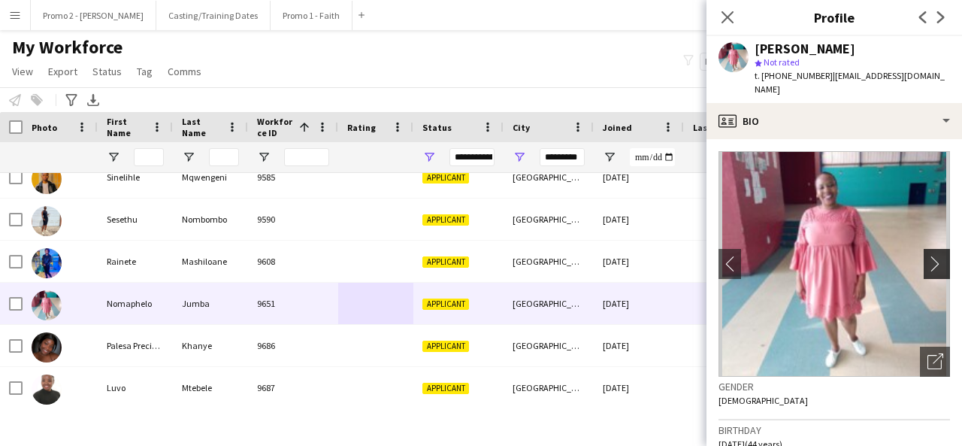
click at [928, 256] on app-icon "chevron-right" at bounding box center [939, 264] width 23 height 16
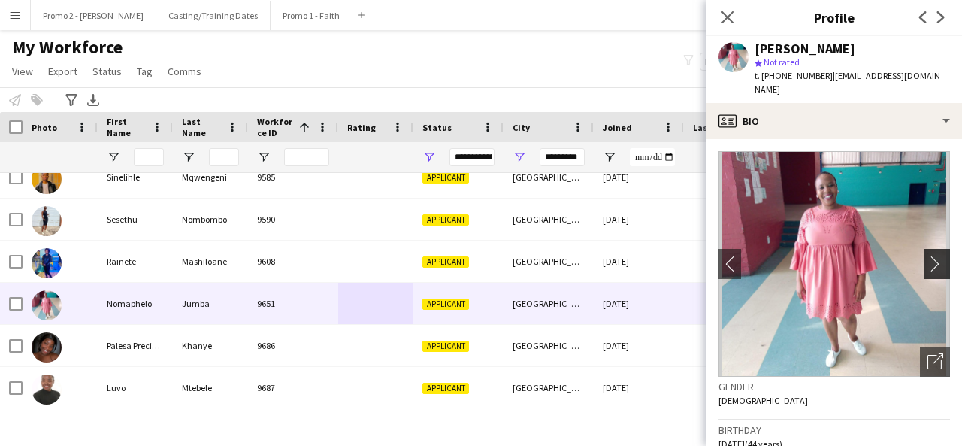
click at [928, 256] on app-icon "chevron-right" at bounding box center [939, 264] width 23 height 16
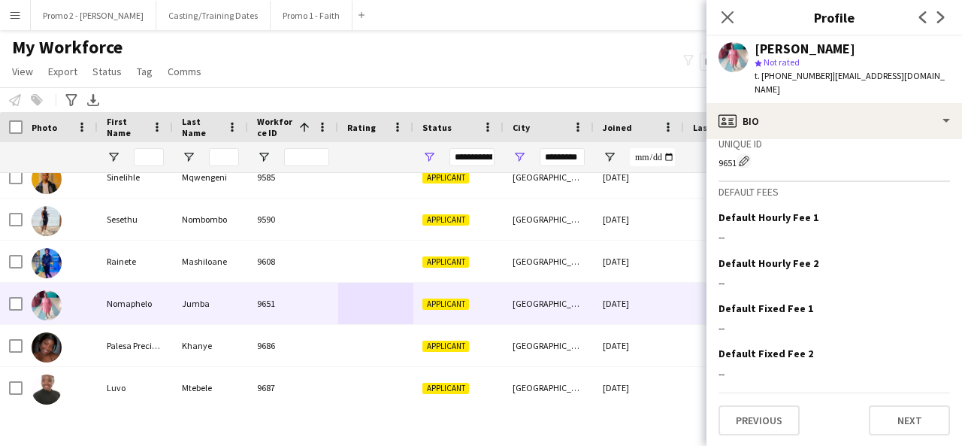
scroll to position [651, 0]
click at [916, 416] on button "Next" at bounding box center [909, 419] width 81 height 30
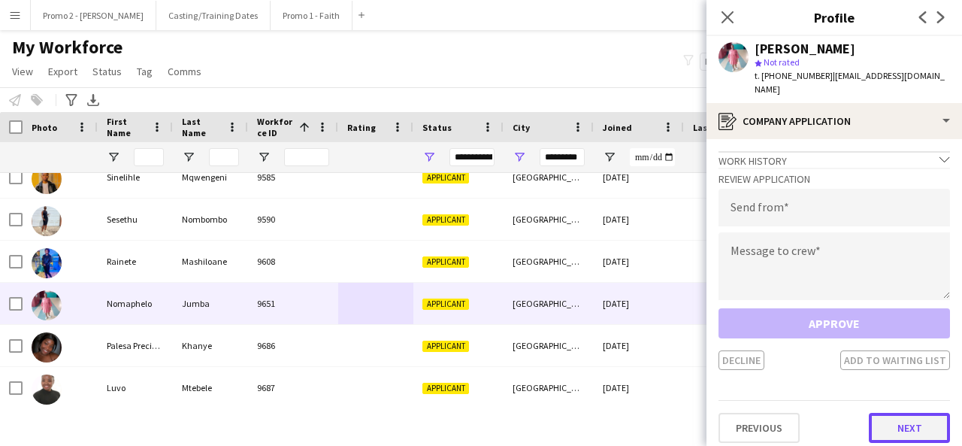
click at [915, 413] on button "Next" at bounding box center [909, 428] width 81 height 30
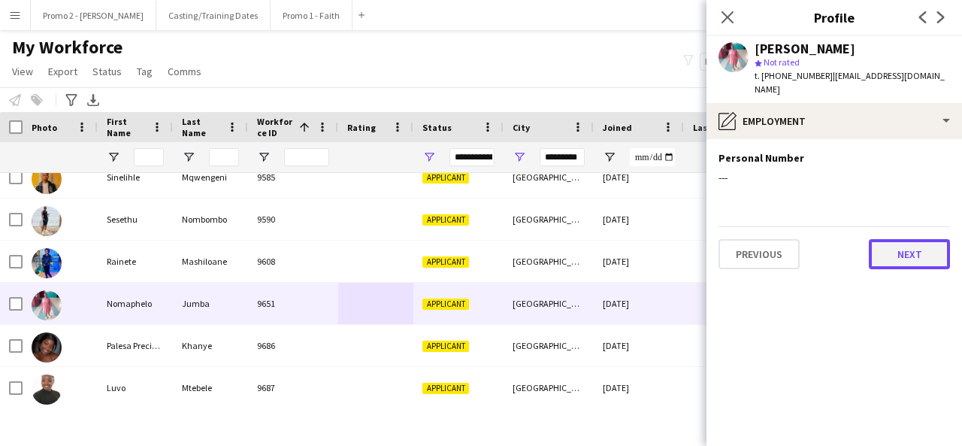
click at [887, 239] on button "Next" at bounding box center [909, 254] width 81 height 30
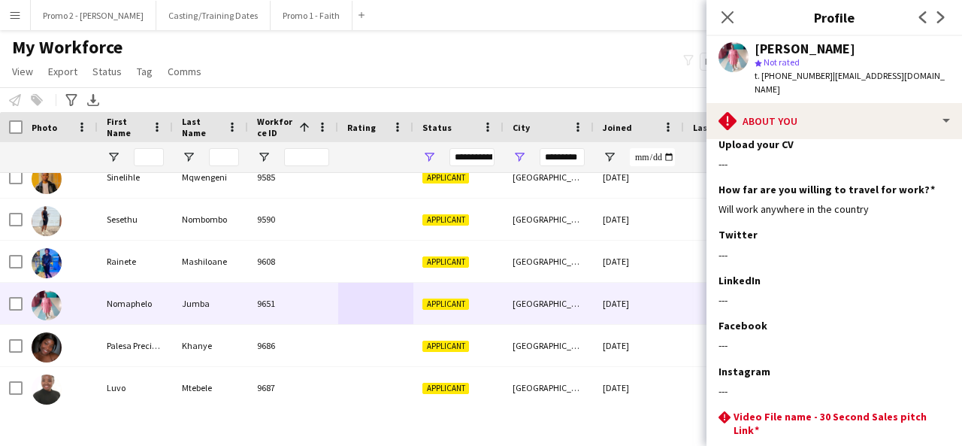
scroll to position [262, 0]
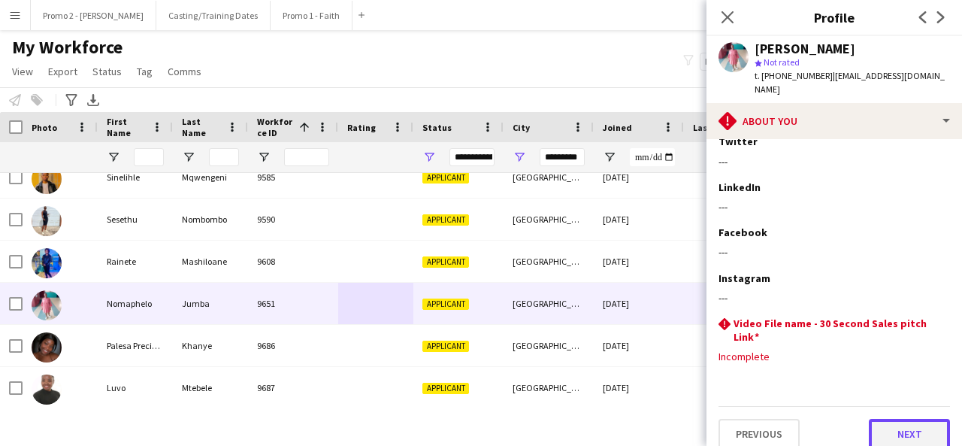
click at [911, 429] on button "Next" at bounding box center [909, 434] width 81 height 30
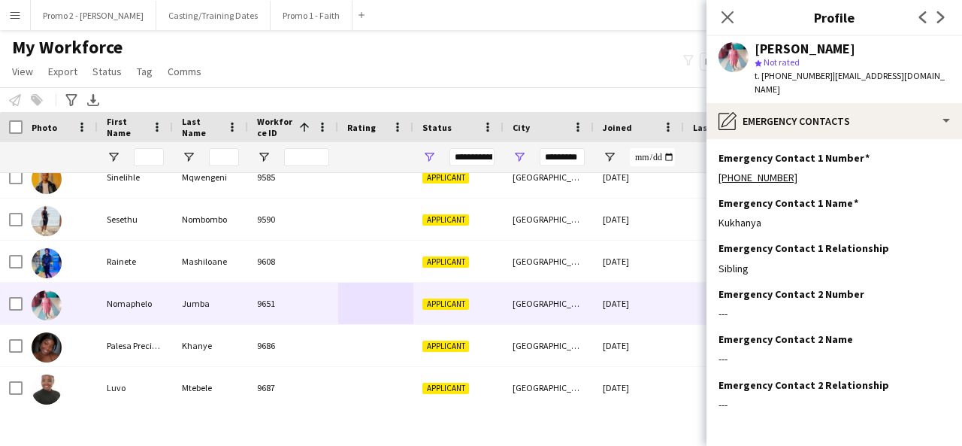
scroll to position [48, 0]
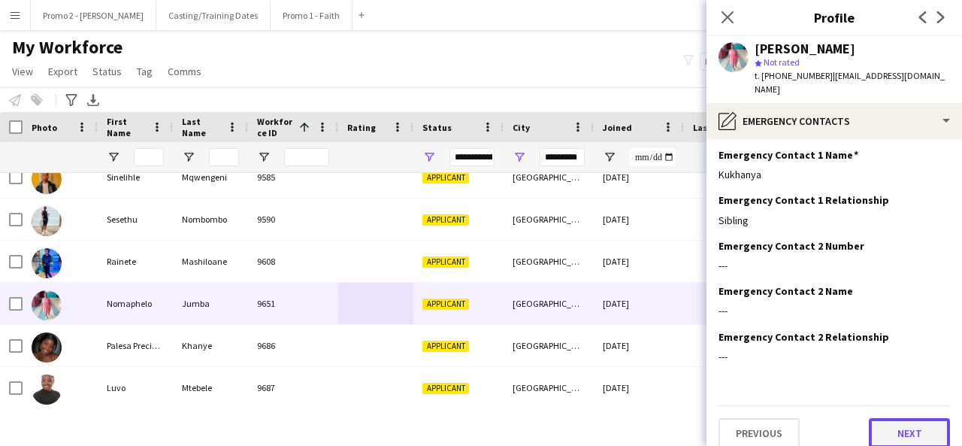
click at [905, 430] on button "Next" at bounding box center [909, 433] width 81 height 30
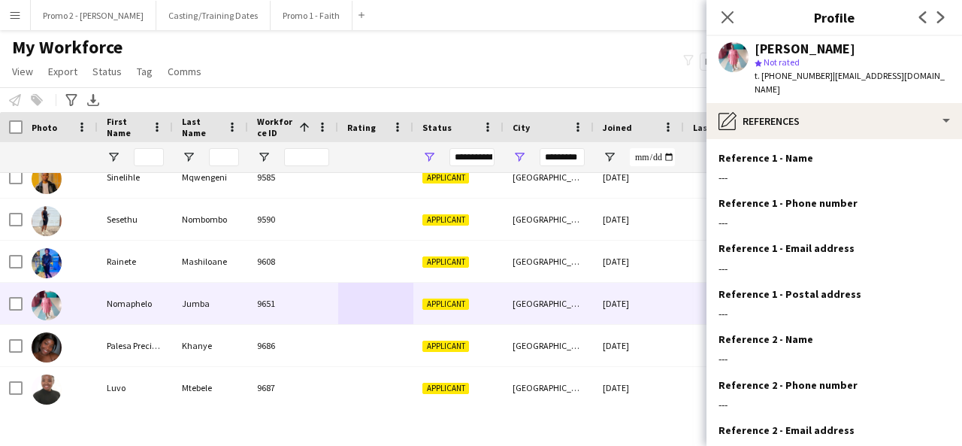
scroll to position [138, 0]
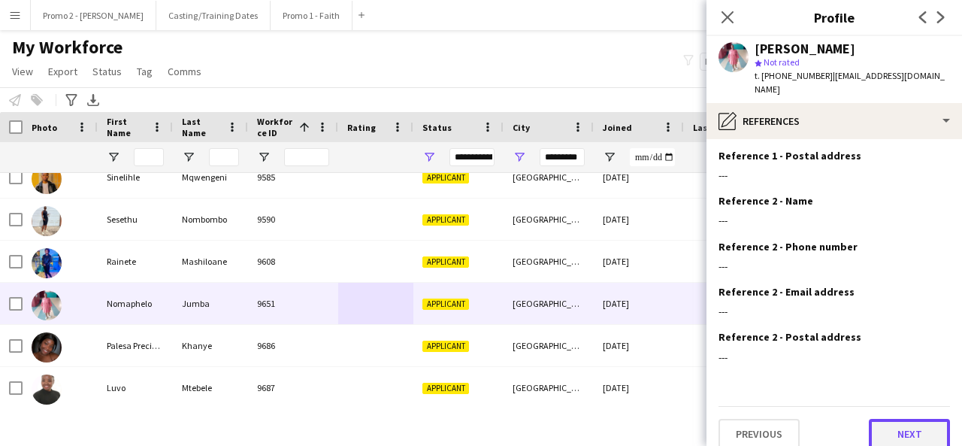
click at [903, 420] on button "Next" at bounding box center [909, 434] width 81 height 30
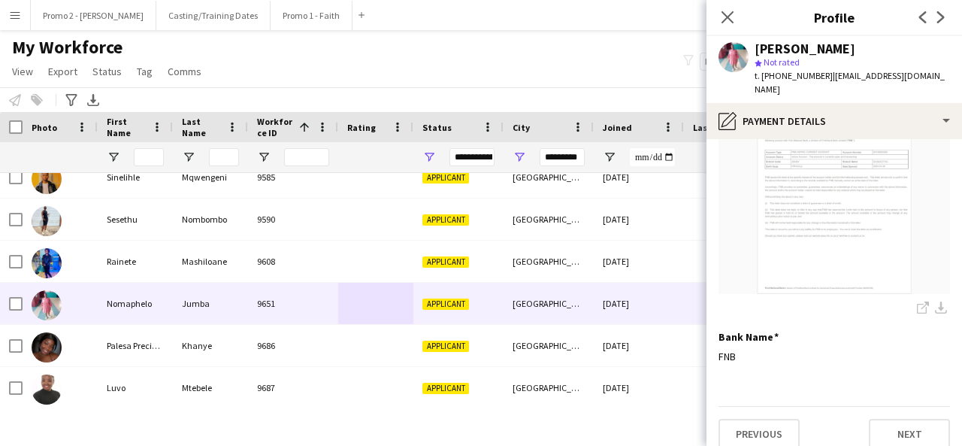
scroll to position [0, 0]
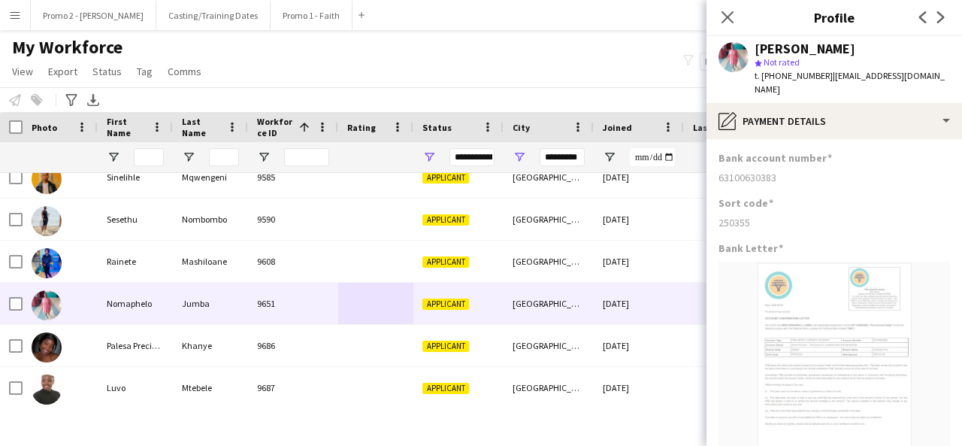
click at [764, 196] on h3 "Sort code" at bounding box center [746, 203] width 55 height 14
drag, startPoint x: 750, startPoint y: 202, endPoint x: 957, endPoint y: 152, distance: 212.8
click at [957, 152] on app-section-data-types "Bank account number [FINANCIAL_ID] Sort code [FINANCIAL_ID] Bank Letter share-e…" at bounding box center [835, 292] width 256 height 307
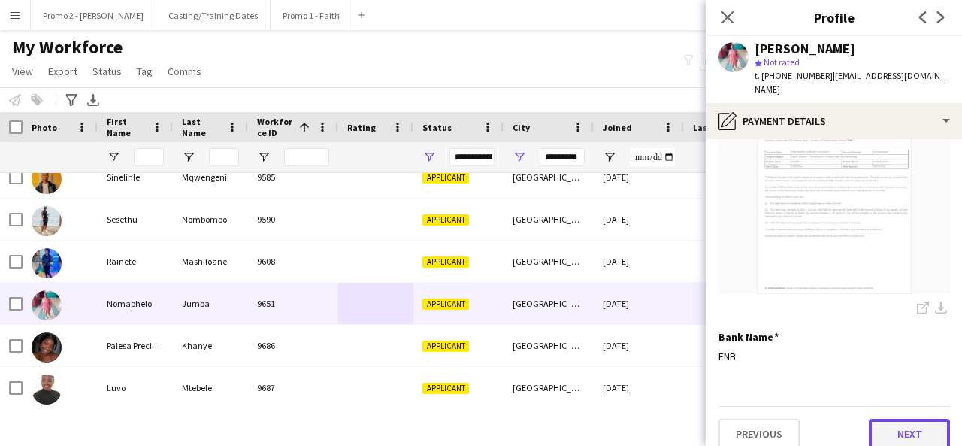
click at [902, 419] on button "Next" at bounding box center [909, 434] width 81 height 30
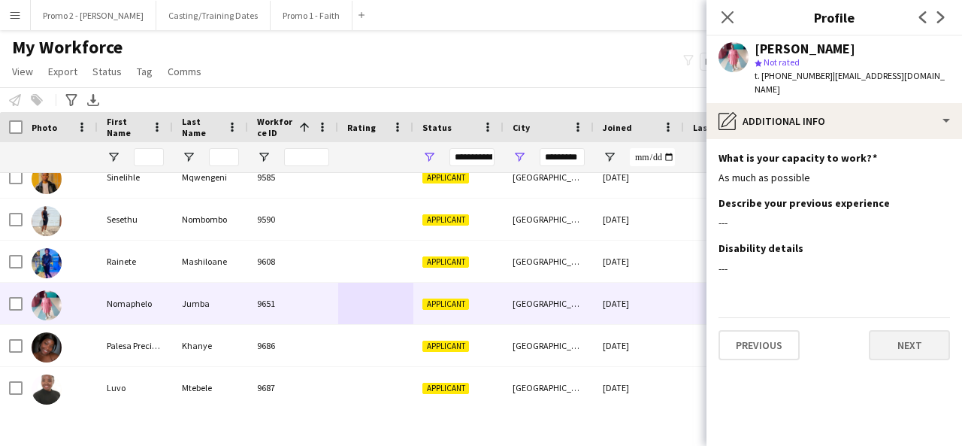
scroll to position [0, 0]
click at [925, 333] on button "Next" at bounding box center [909, 345] width 81 height 30
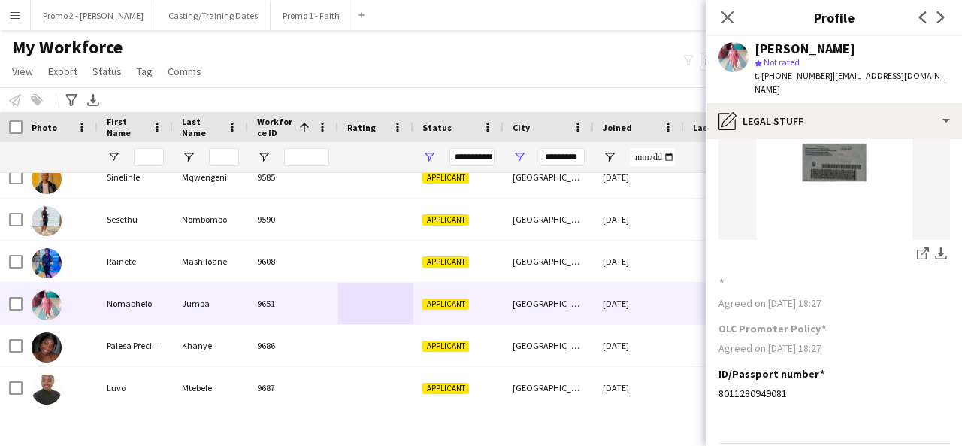
scroll to position [188, 0]
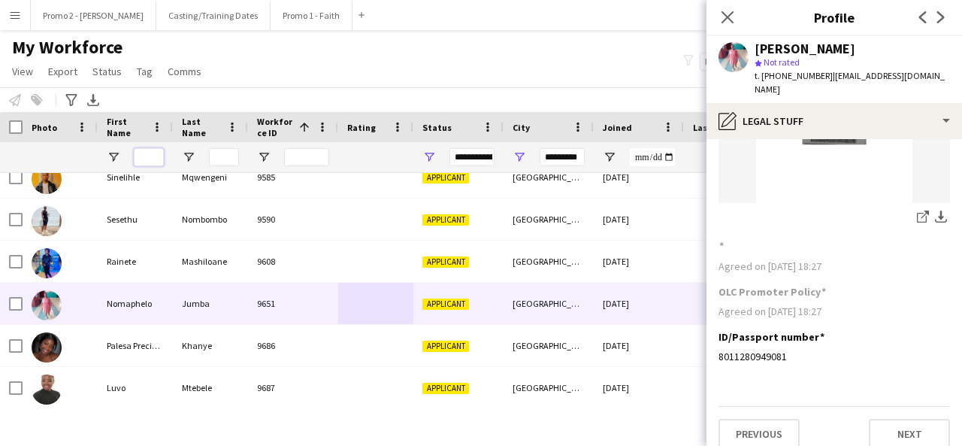
click at [152, 160] on input "First Name Filter Input" at bounding box center [149, 157] width 30 height 18
type input "*******"
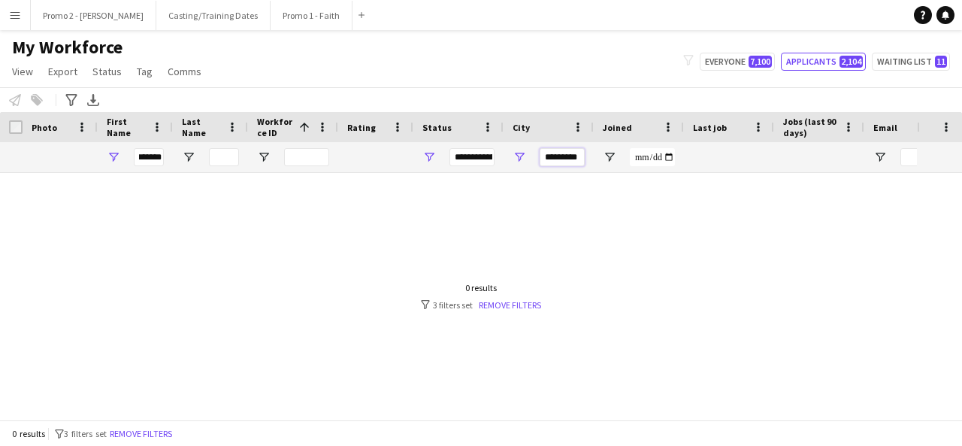
scroll to position [0, 0]
click at [561, 156] on input "*********" at bounding box center [562, 157] width 45 height 18
type input "****"
drag, startPoint x: 568, startPoint y: 156, endPoint x: 537, endPoint y: 168, distance: 32.8
click at [537, 168] on div "****" at bounding box center [549, 157] width 90 height 30
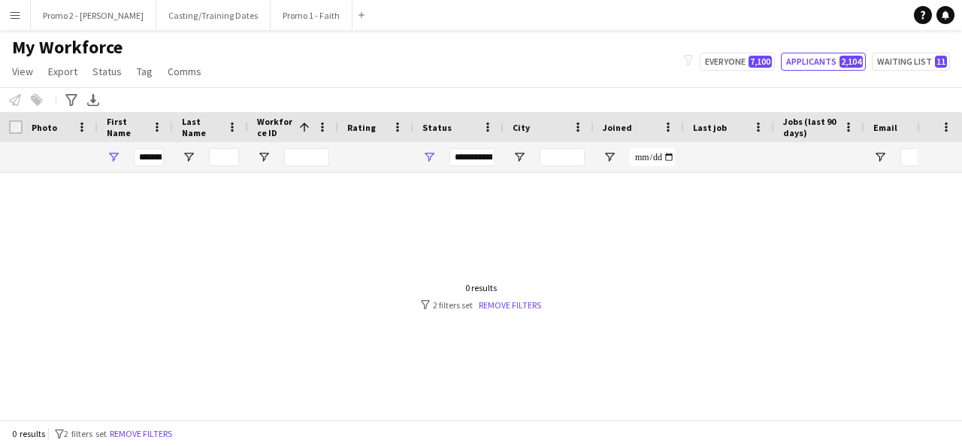
click at [476, 156] on div "**********" at bounding box center [471, 157] width 45 height 18
click at [665, 327] on div at bounding box center [458, 290] width 917 height 235
drag, startPoint x: 141, startPoint y: 153, endPoint x: 323, endPoint y: 151, distance: 181.9
click at [323, 151] on div "**********" at bounding box center [803, 157] width 1607 height 30
type input "*"
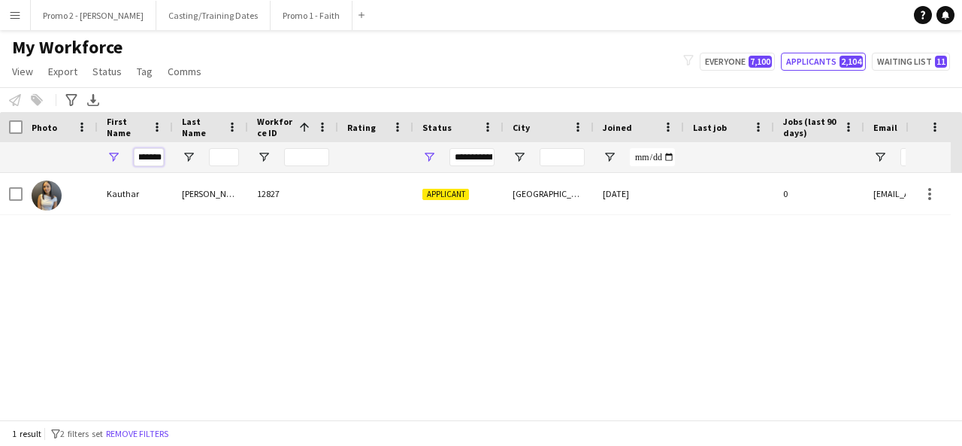
scroll to position [0, 7]
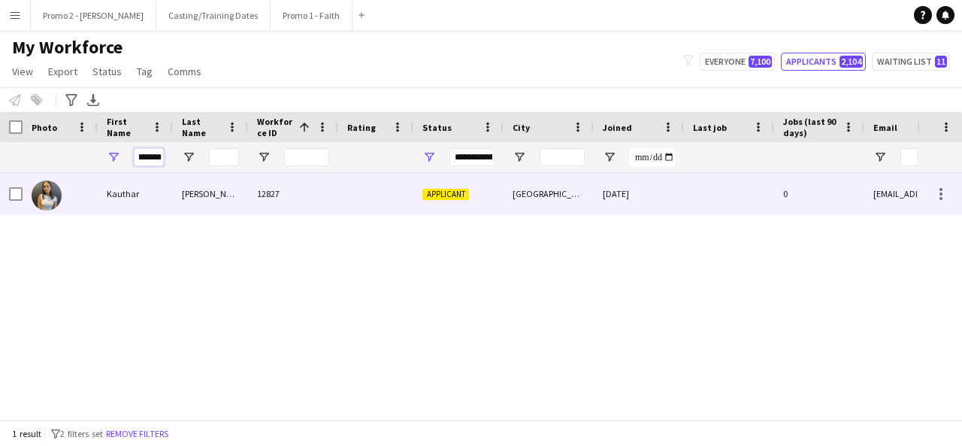
type input "*******"
click at [336, 189] on div "12827" at bounding box center [293, 193] width 90 height 41
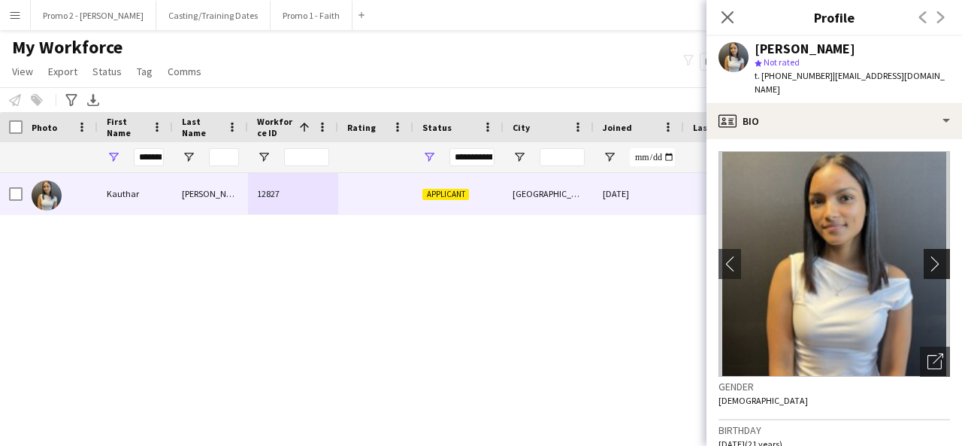
click at [929, 249] on button "chevron-right" at bounding box center [939, 264] width 30 height 30
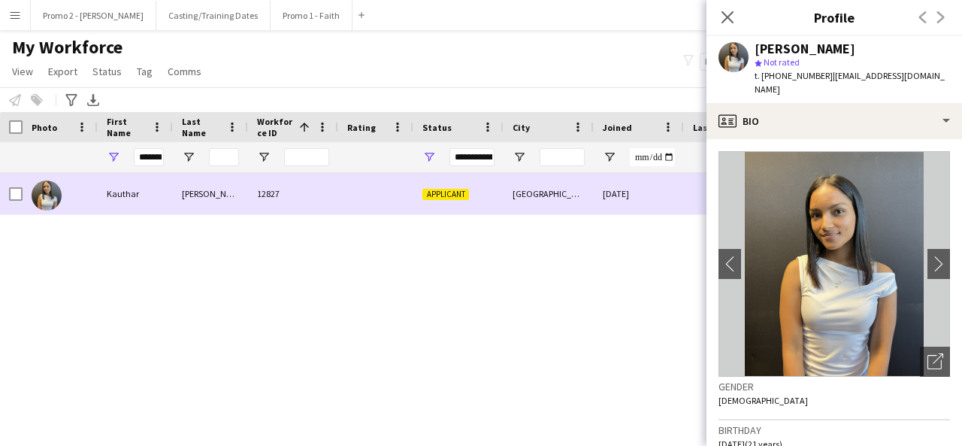
click at [613, 189] on div "[DATE]" at bounding box center [639, 193] width 90 height 41
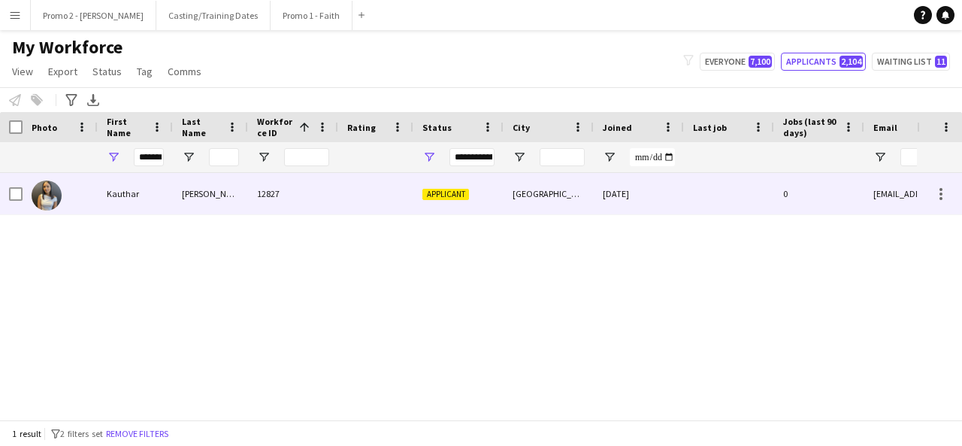
click at [690, 181] on div at bounding box center [729, 193] width 90 height 41
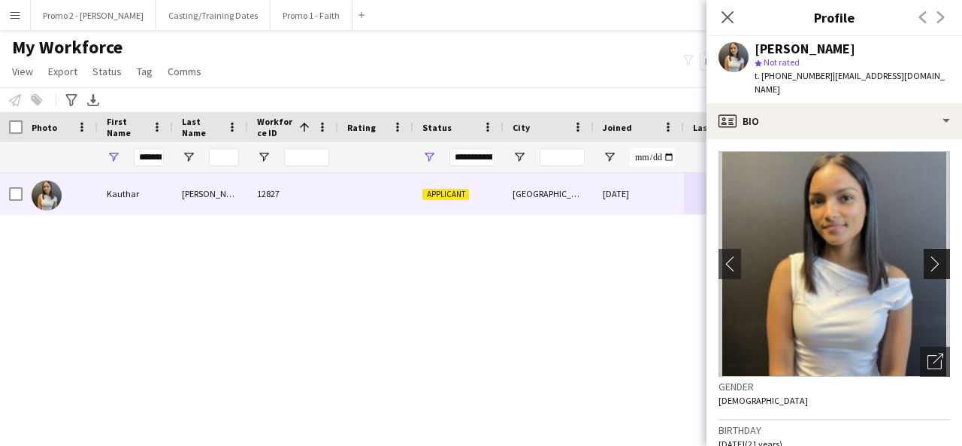
click at [932, 256] on app-icon "chevron-right" at bounding box center [939, 264] width 23 height 16
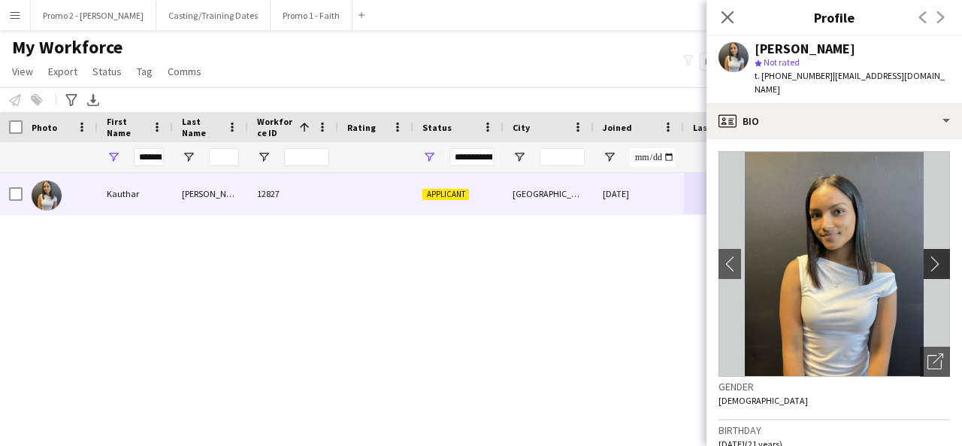
click at [928, 256] on app-icon "chevron-right" at bounding box center [939, 264] width 23 height 16
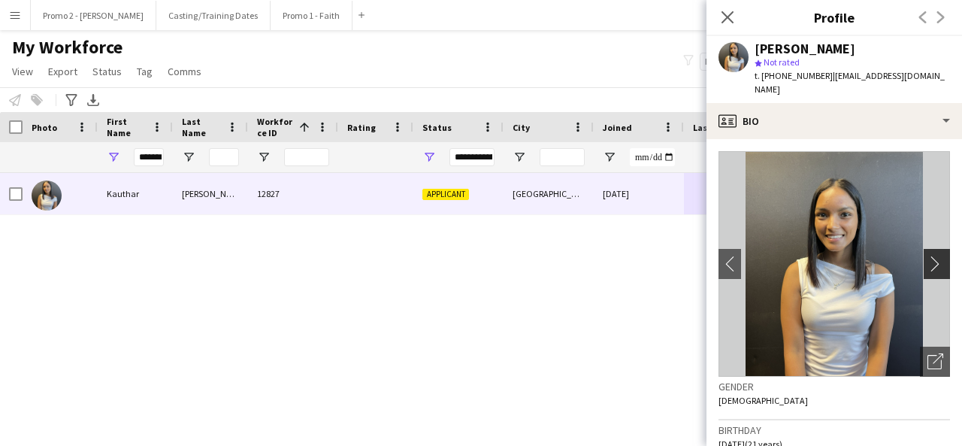
click at [928, 256] on app-icon "chevron-right" at bounding box center [939, 264] width 23 height 16
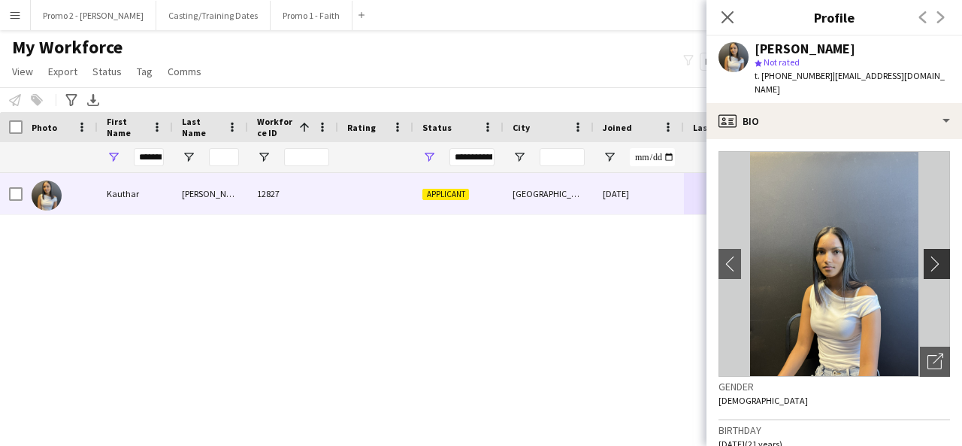
click at [928, 256] on app-icon "chevron-right" at bounding box center [939, 264] width 23 height 16
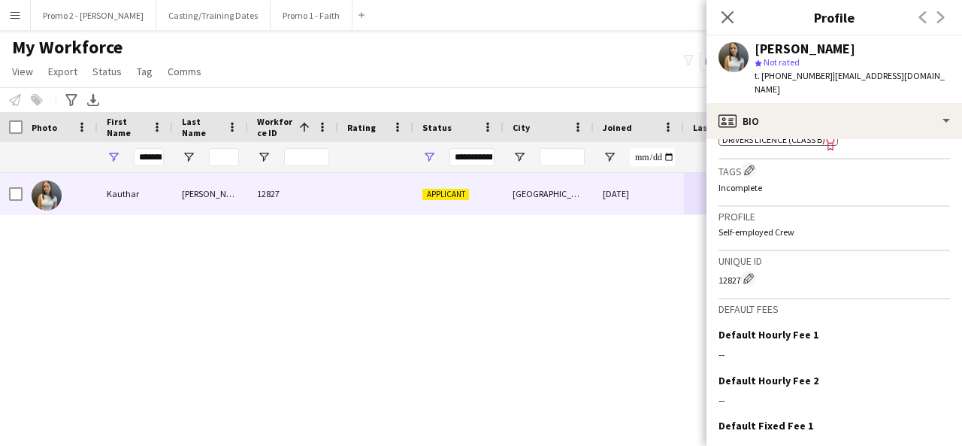
scroll to position [671, 0]
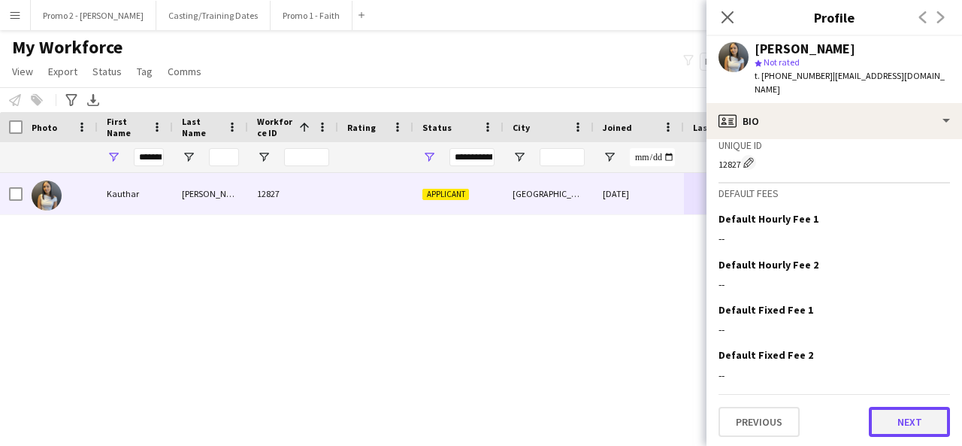
click at [919, 413] on button "Next" at bounding box center [909, 422] width 81 height 30
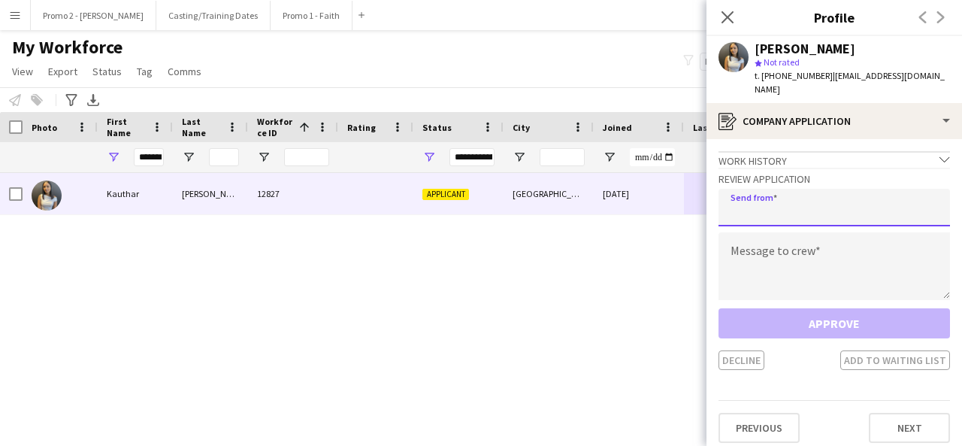
click at [788, 197] on input "email" at bounding box center [835, 208] width 232 height 38
type input "**********"
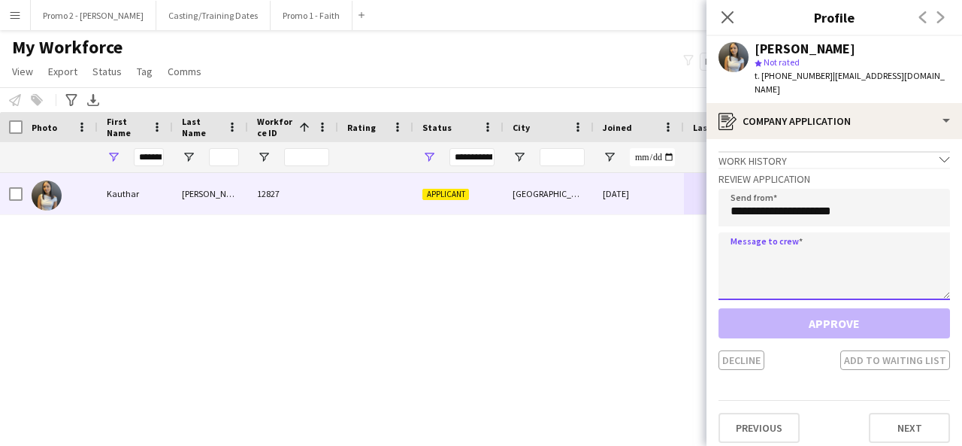
click at [782, 252] on textarea at bounding box center [835, 266] width 232 height 68
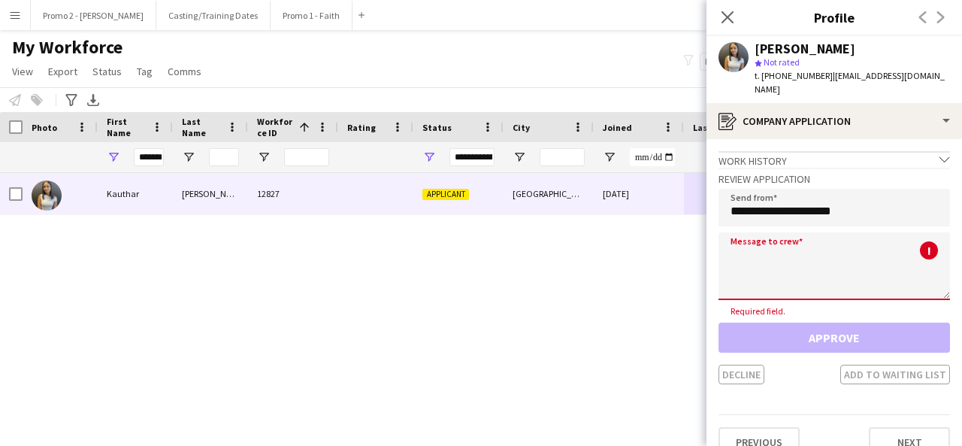
paste textarea "**********"
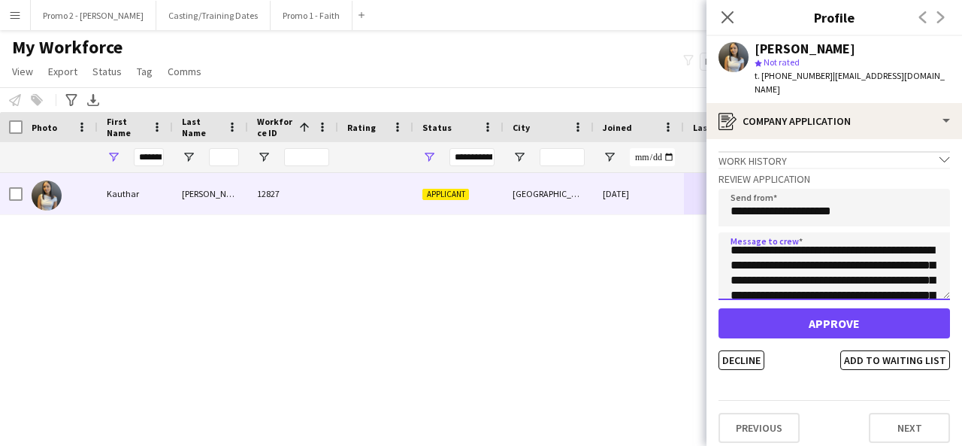
scroll to position [0, 0]
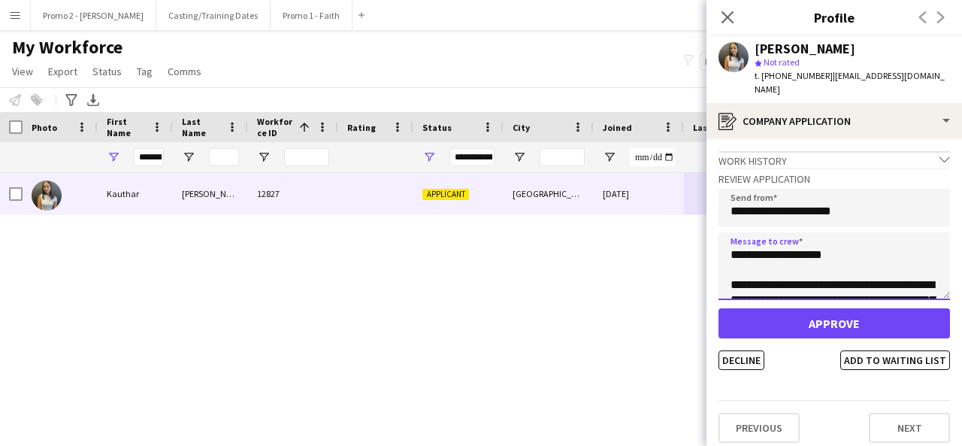
drag, startPoint x: 743, startPoint y: 240, endPoint x: 832, endPoint y: 236, distance: 89.5
click at [832, 236] on textarea "**********" at bounding box center [835, 266] width 232 height 68
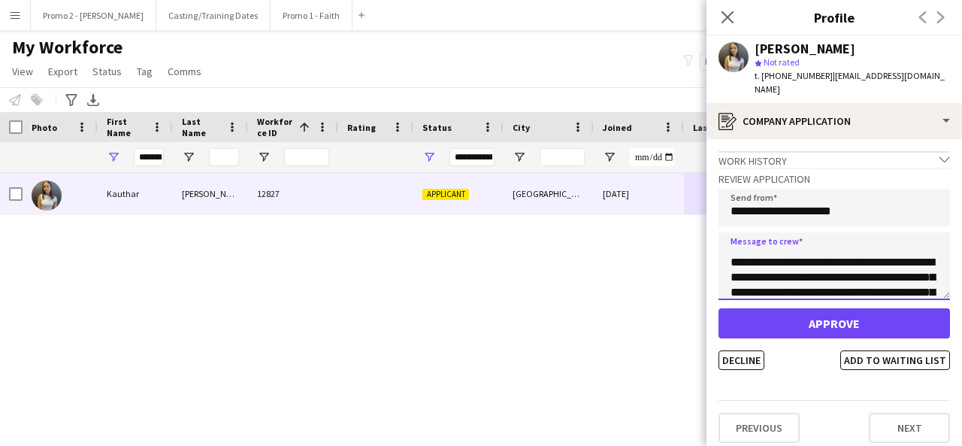
scroll to position [26, 0]
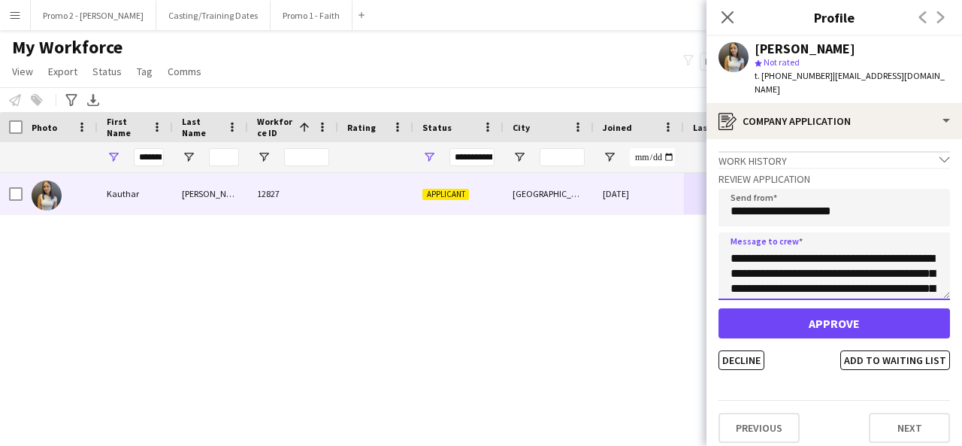
click at [923, 241] on textarea "**********" at bounding box center [835, 266] width 232 height 68
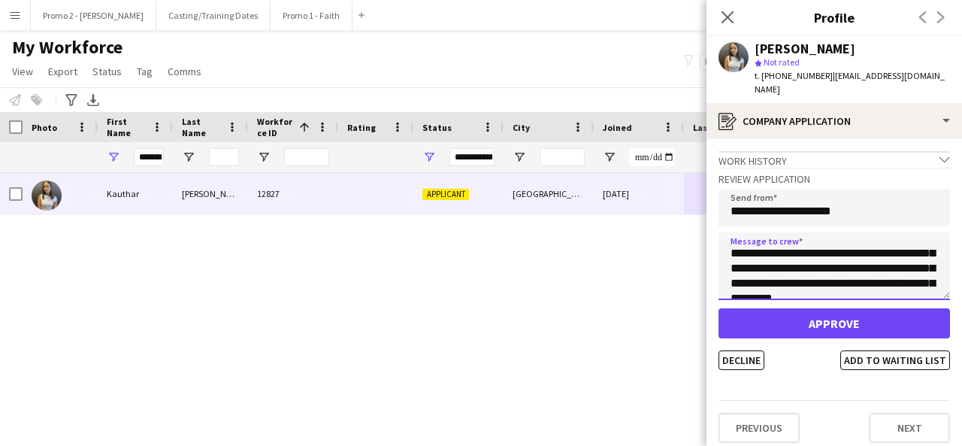
scroll to position [120, 0]
type textarea "**********"
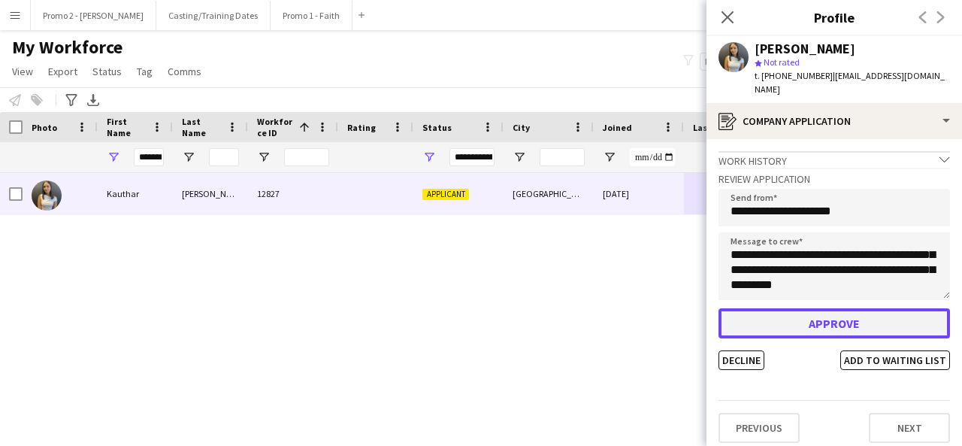
click at [852, 310] on button "Approve" at bounding box center [835, 323] width 232 height 30
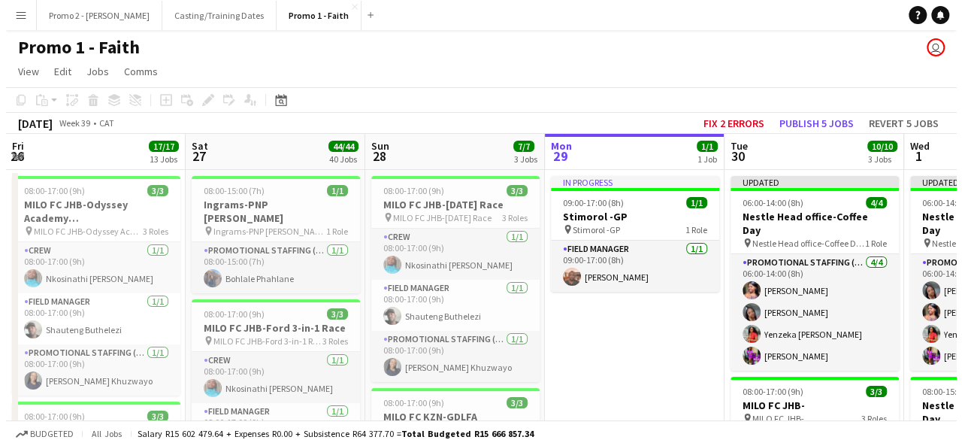
scroll to position [0, 359]
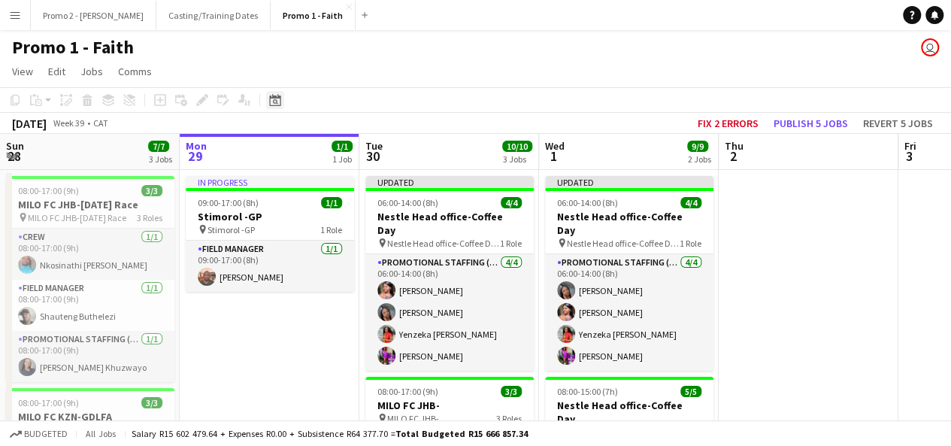
click at [274, 103] on icon "Date picker" at bounding box center [275, 100] width 12 height 12
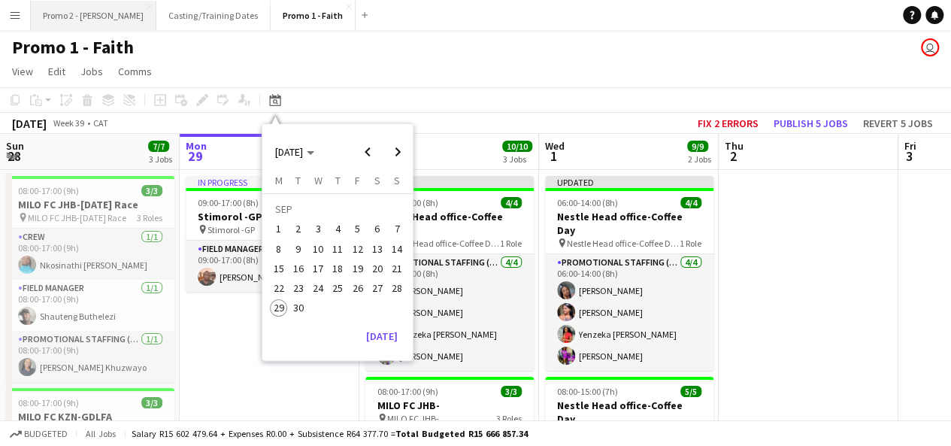
click at [69, 13] on button "Promo 2 - Mel Close" at bounding box center [94, 15] width 126 height 29
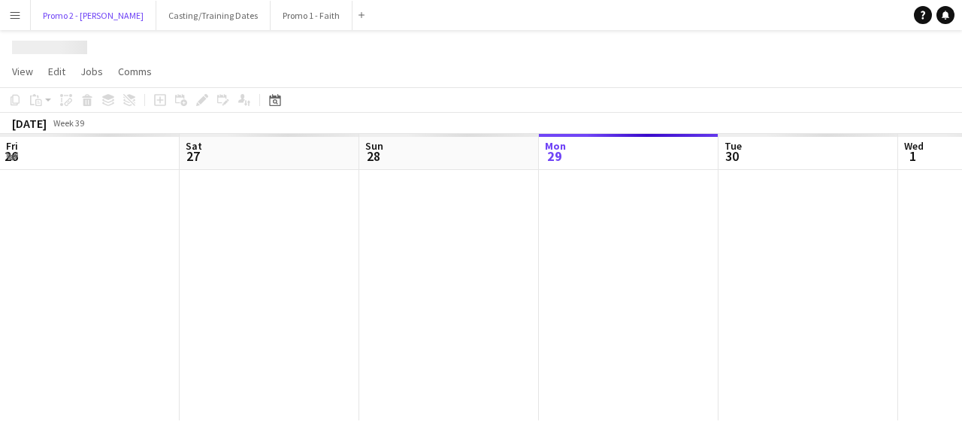
scroll to position [0, 359]
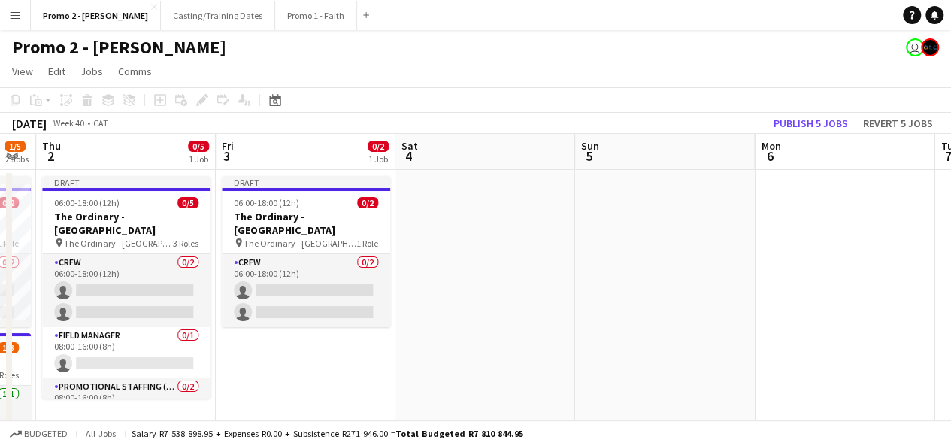
drag, startPoint x: 855, startPoint y: 265, endPoint x: 170, endPoint y: 238, distance: 686.0
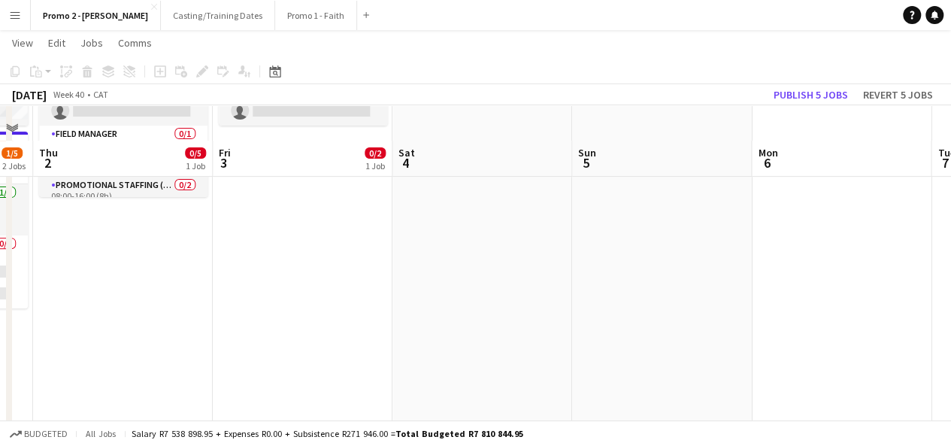
scroll to position [235, 0]
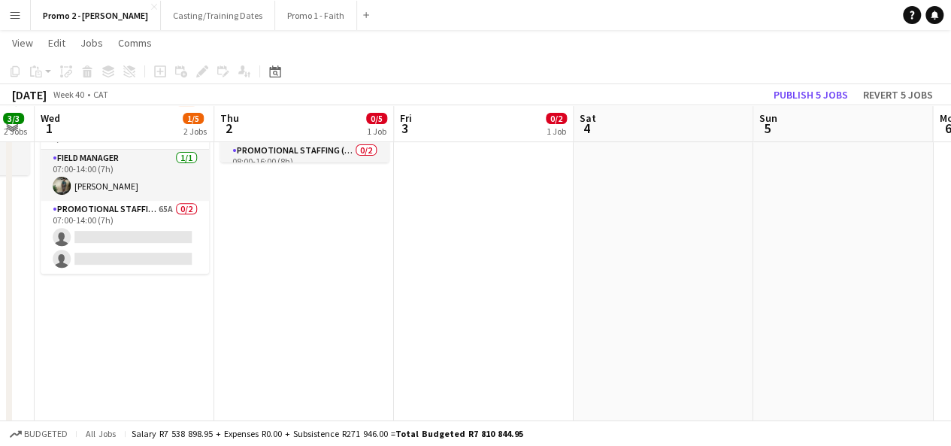
drag, startPoint x: 141, startPoint y: 225, endPoint x: 324, endPoint y: 249, distance: 184.2
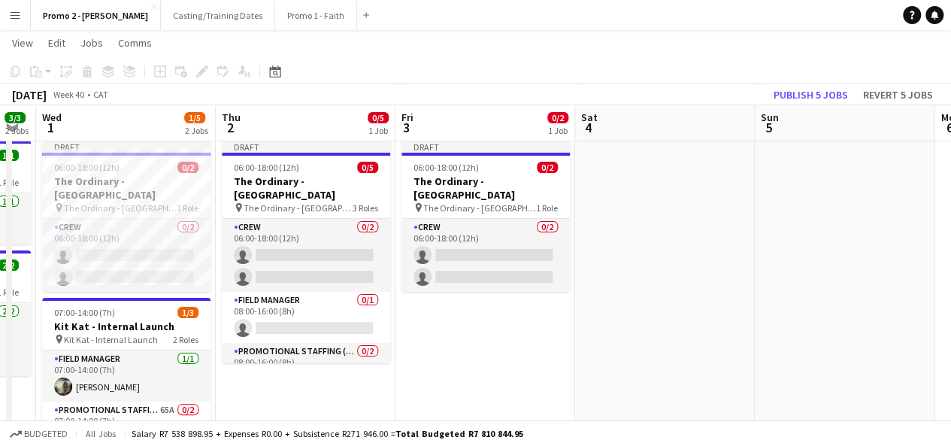
scroll to position [0, 0]
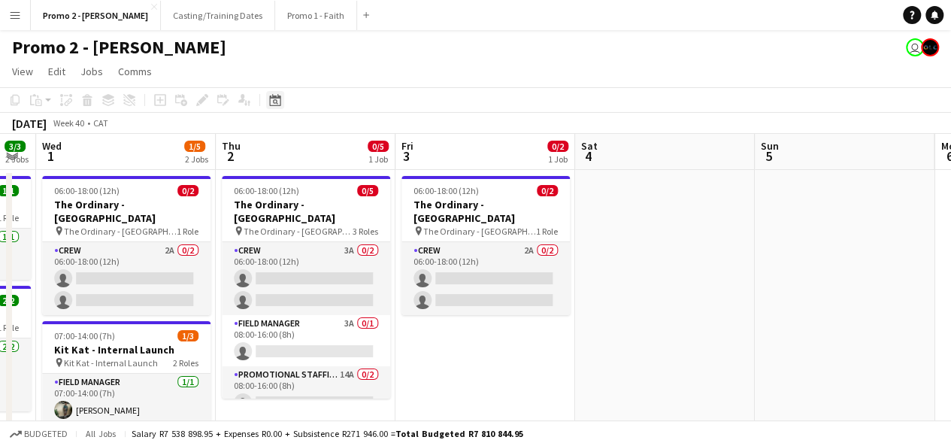
click at [274, 98] on icon at bounding box center [274, 100] width 11 height 12
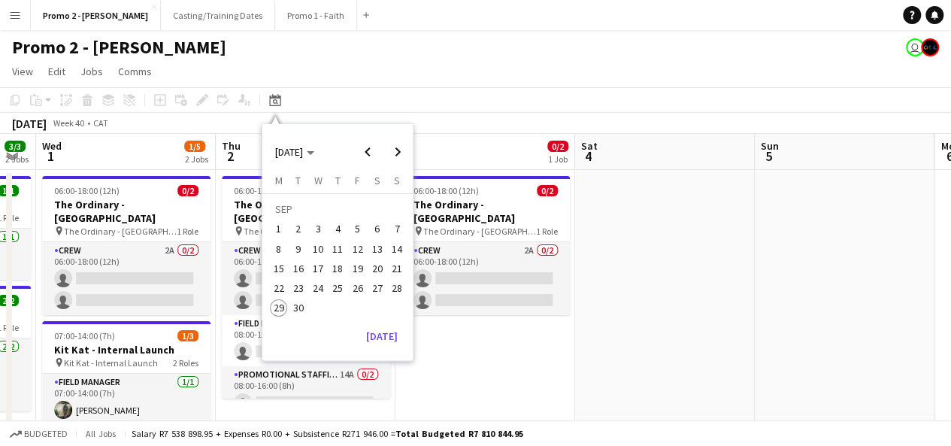
click at [278, 267] on span "15" at bounding box center [279, 268] width 18 height 18
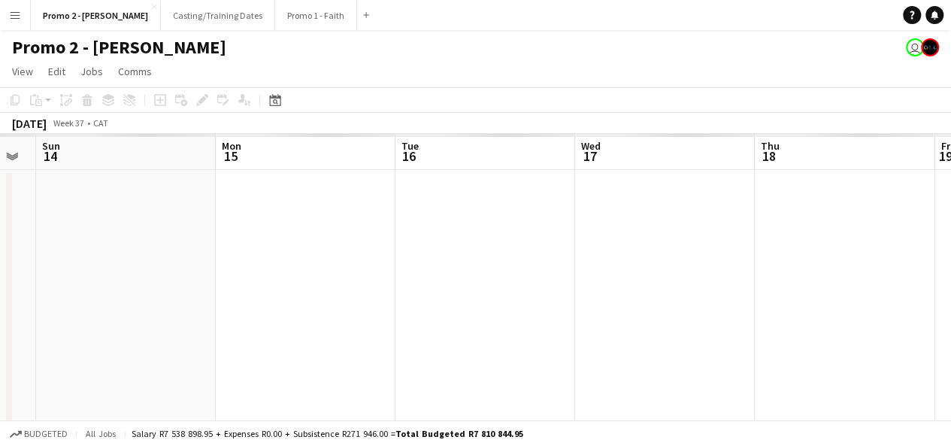
scroll to position [0, 517]
